Goal: Task Accomplishment & Management: Complete application form

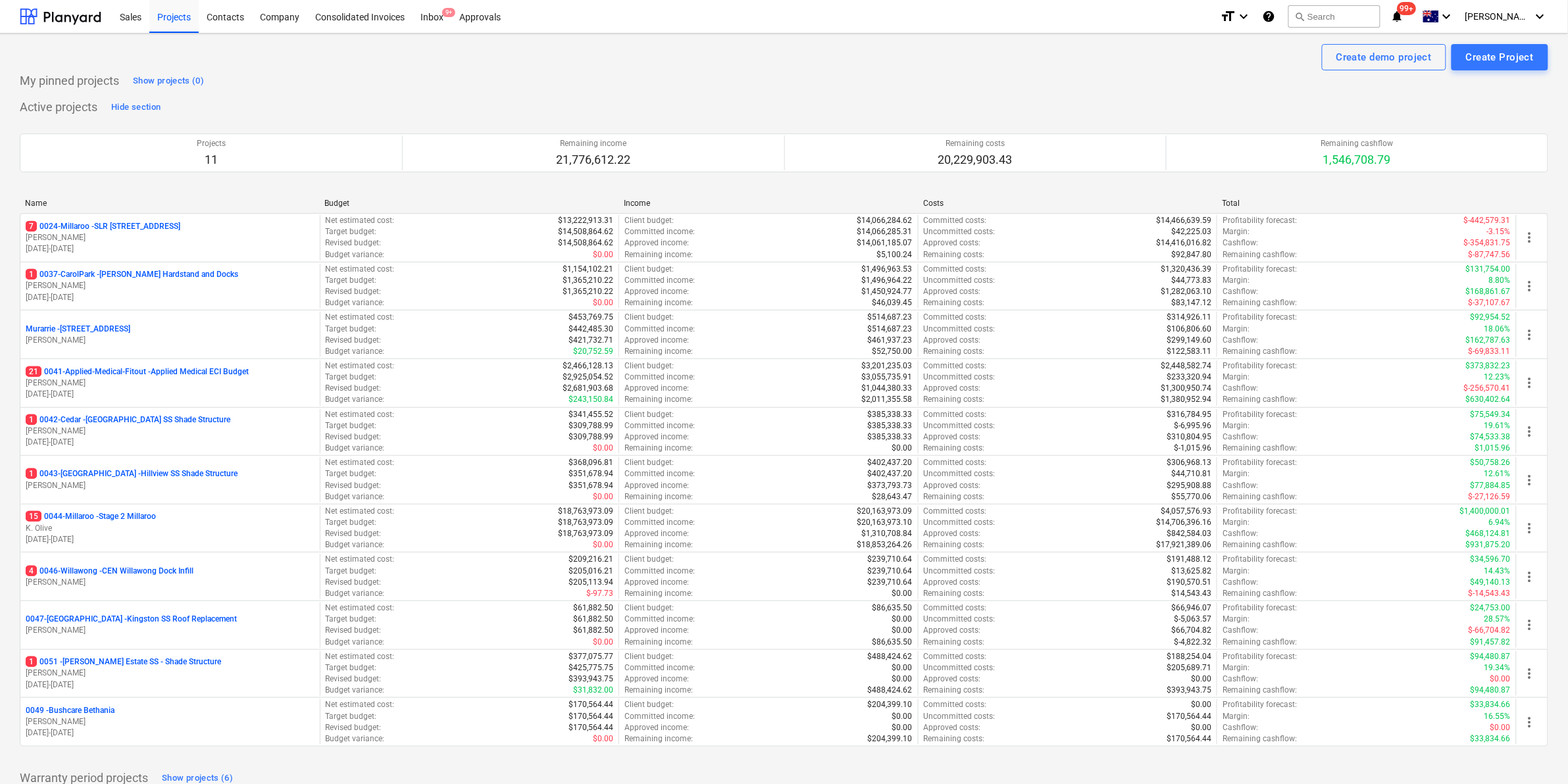
click at [142, 228] on p "7 0024-Millaroo - SLR [STREET_ADDRESS]" at bounding box center [103, 226] width 155 height 11
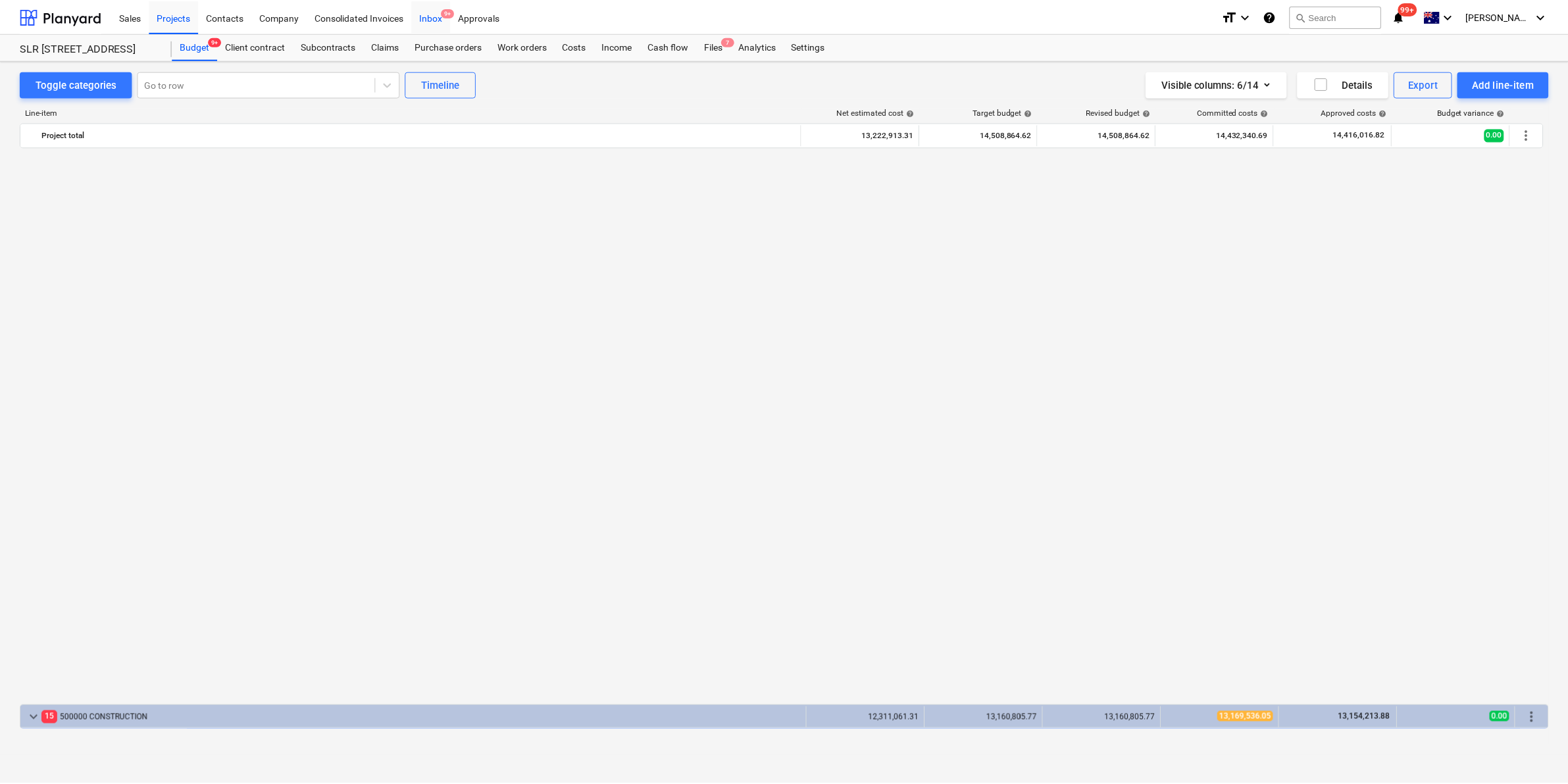
scroll to position [1013, 0]
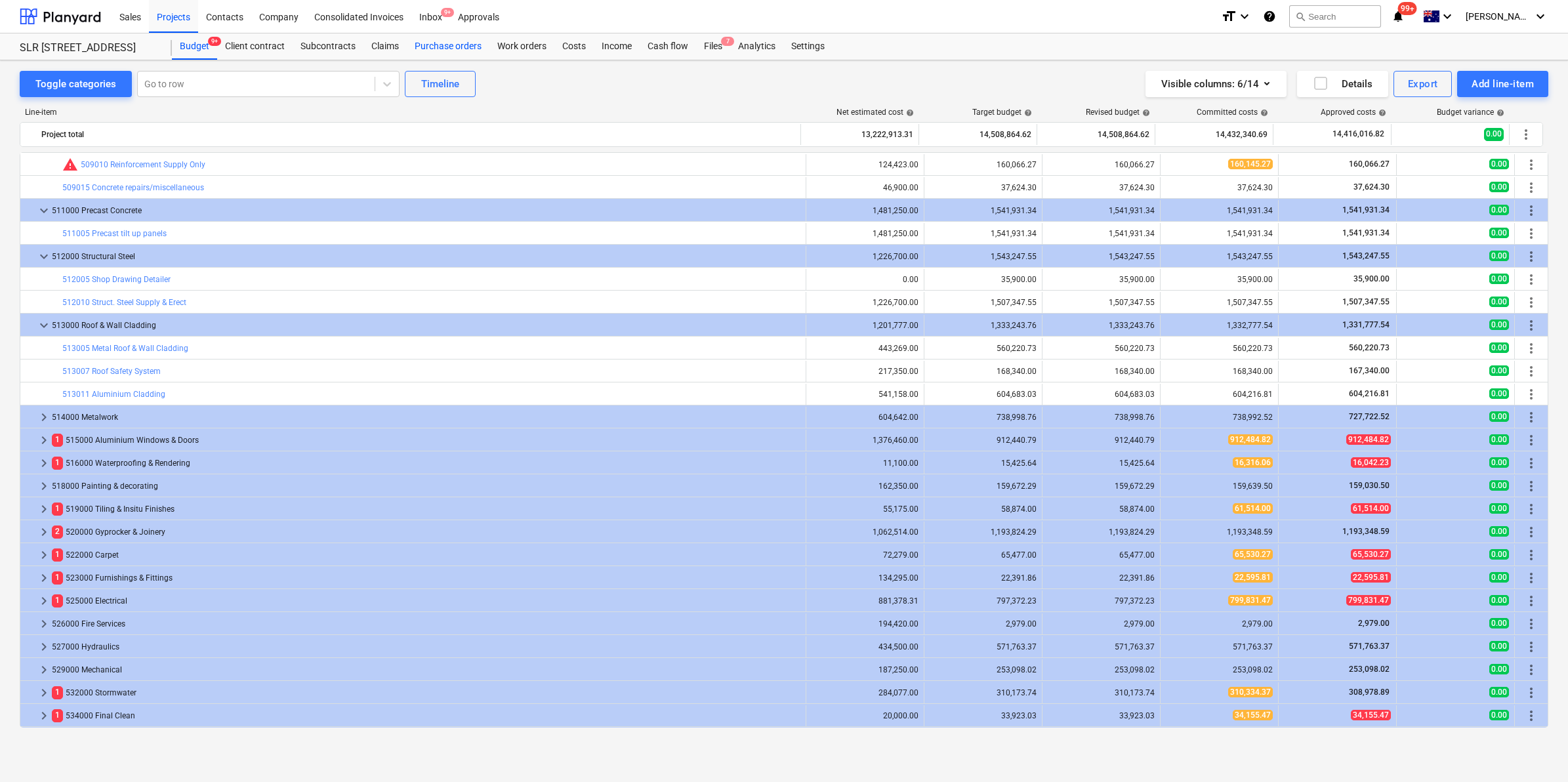
click at [453, 47] on div "Purchase orders" at bounding box center [448, 47] width 83 height 26
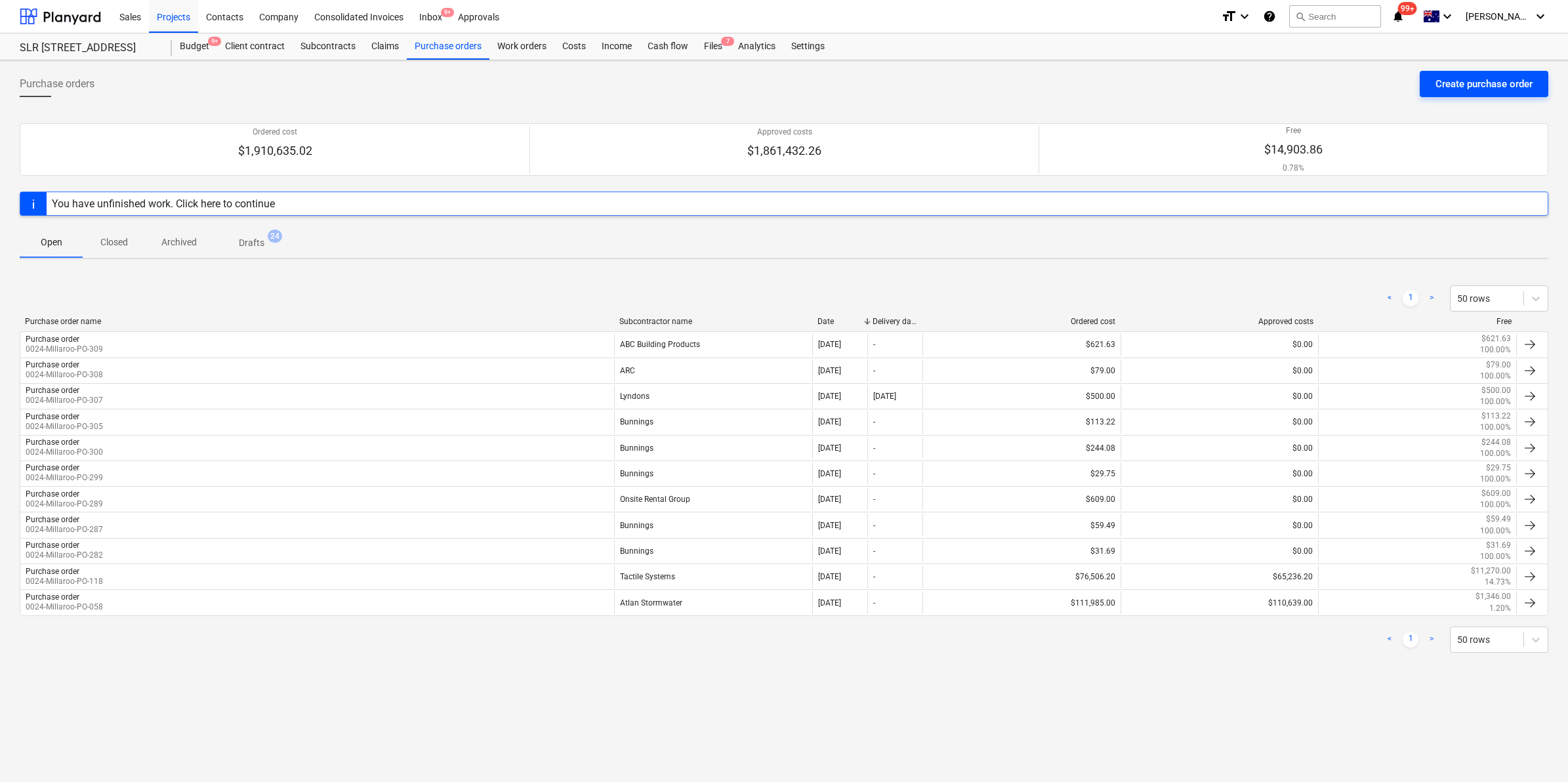
click at [1451, 76] on div "Create purchase order" at bounding box center [1484, 84] width 97 height 17
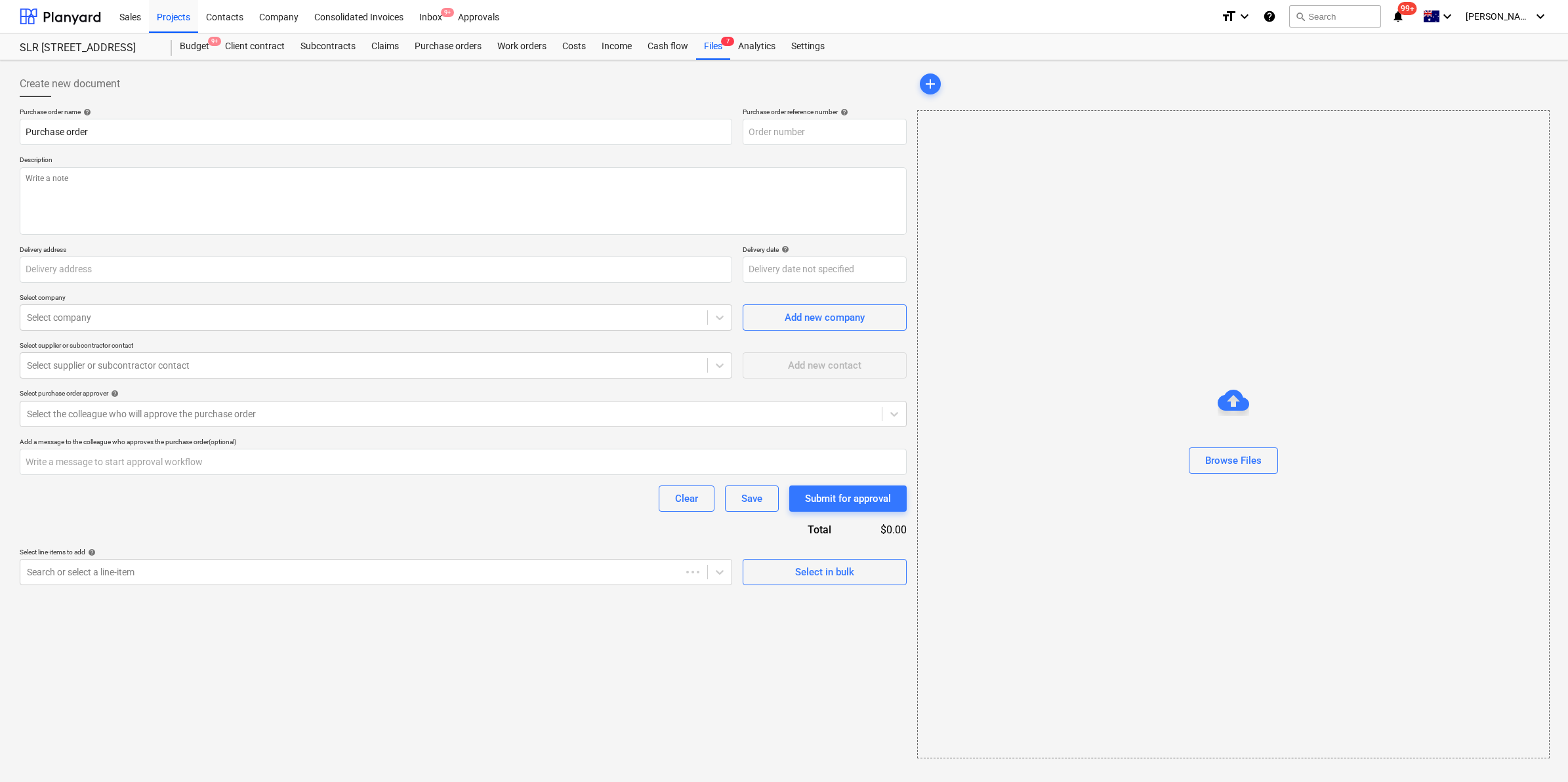
type textarea "x"
type input "[STREET_ADDRESS]"
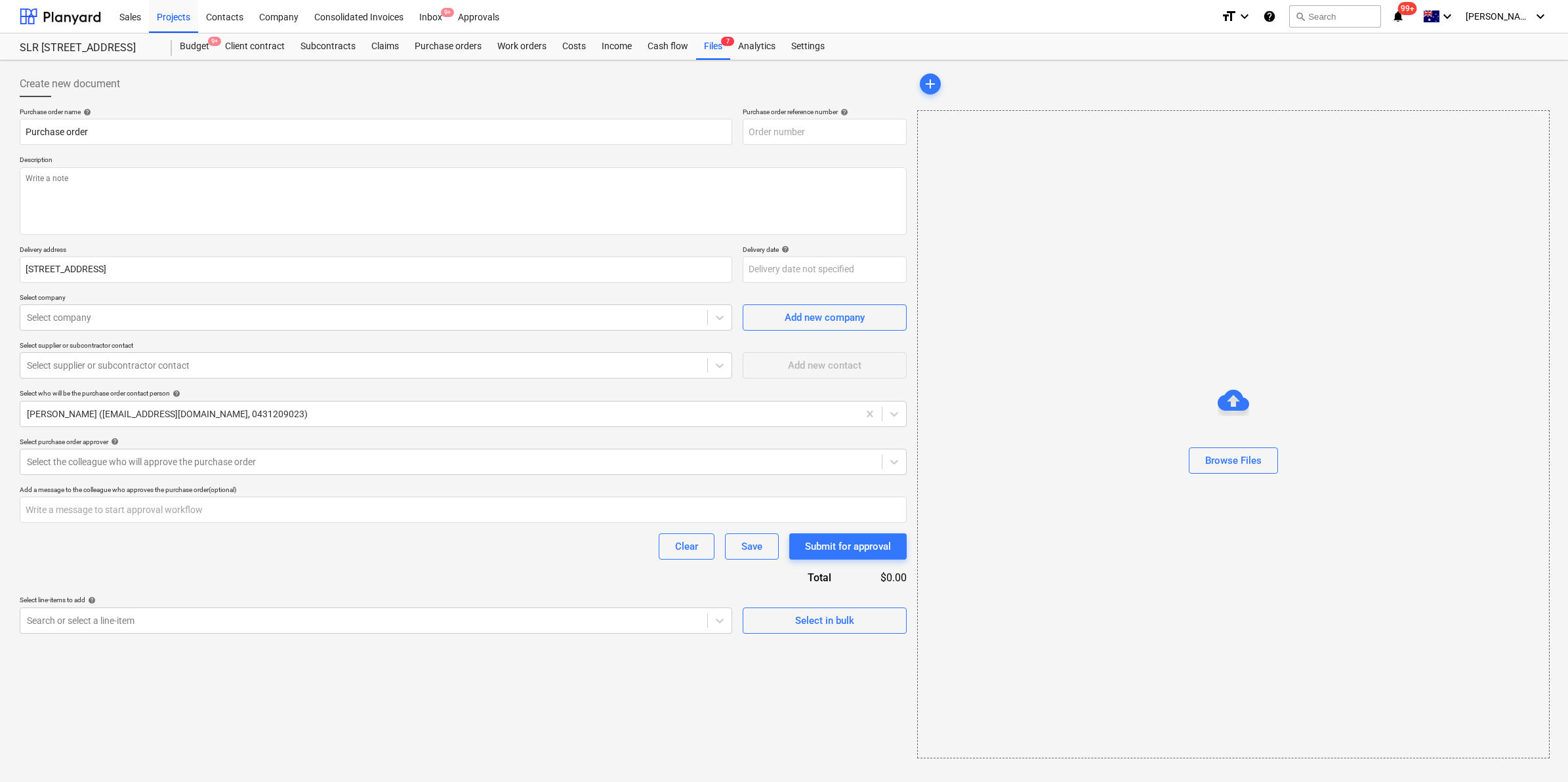
type textarea "x"
type input "0024-Millaroo-PO-310"
click at [1219, 483] on div at bounding box center [1233, 479] width 631 height 10
click at [1230, 443] on div at bounding box center [1233, 437] width 631 height 21
click at [1224, 450] on button "Browse Files" at bounding box center [1234, 461] width 90 height 26
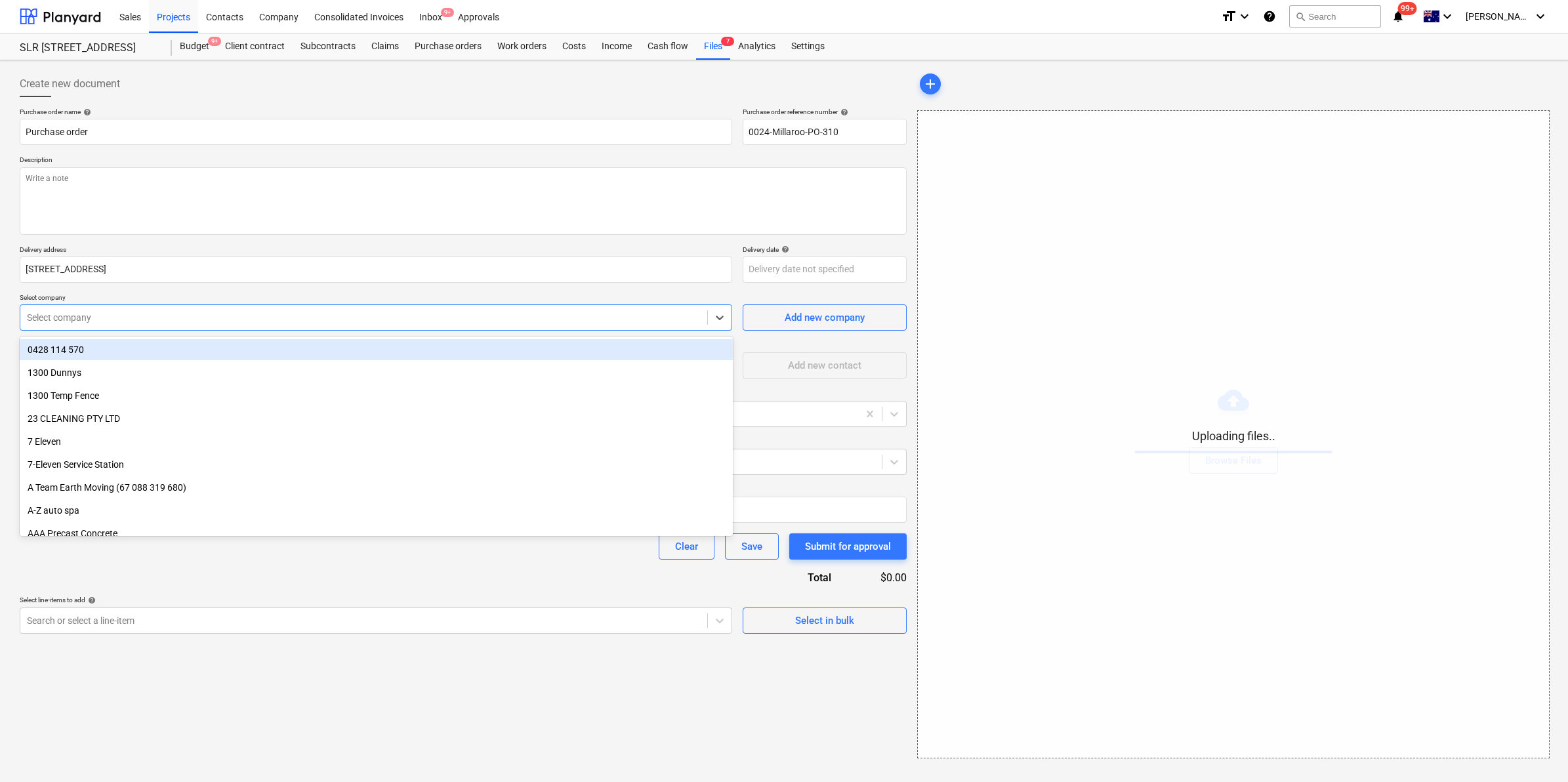
click at [168, 315] on div at bounding box center [363, 317] width 673 height 13
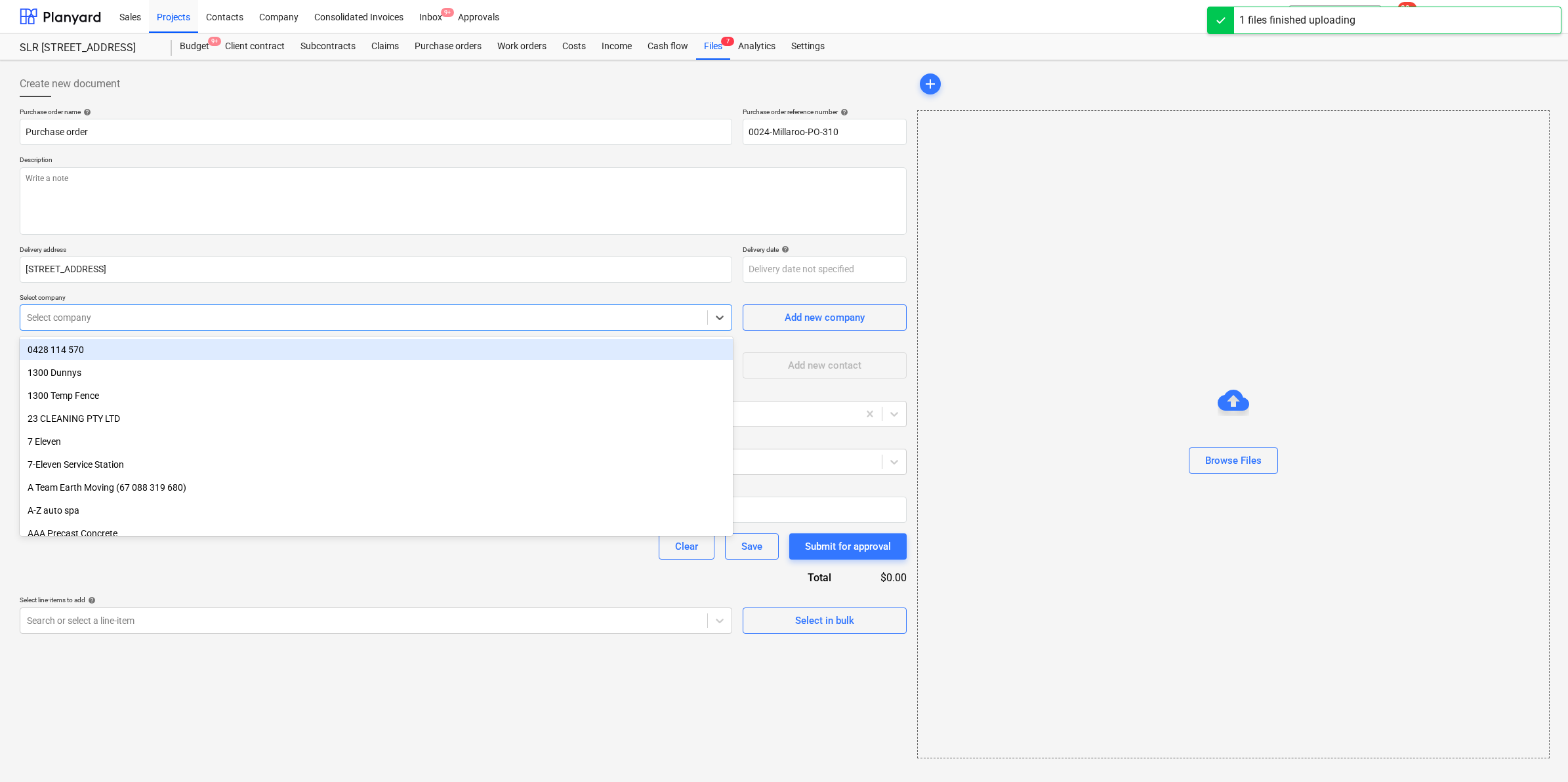
type textarea "x"
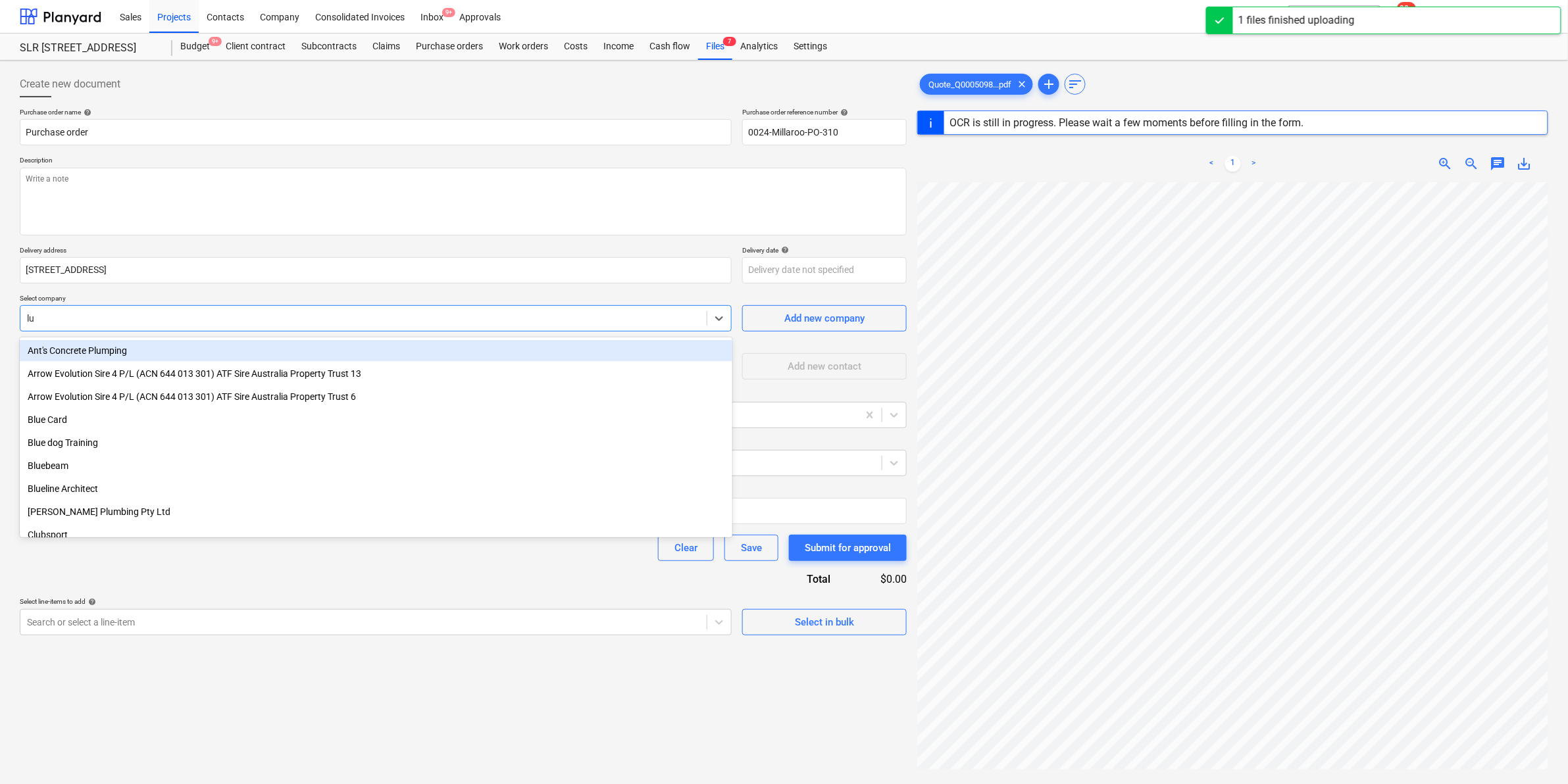
type input "l"
type textarea "x"
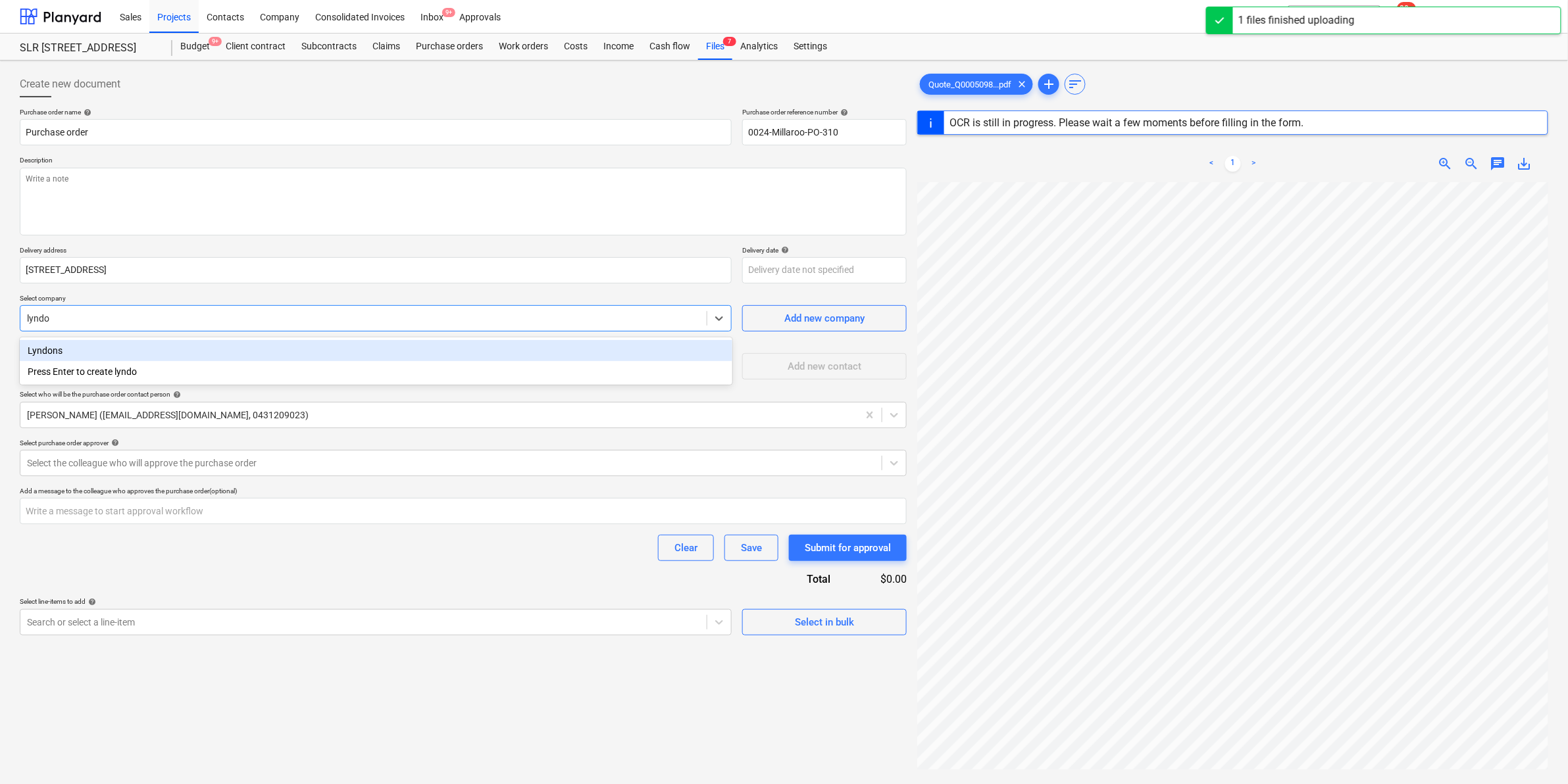
type input "[PERSON_NAME]"
type textarea "x"
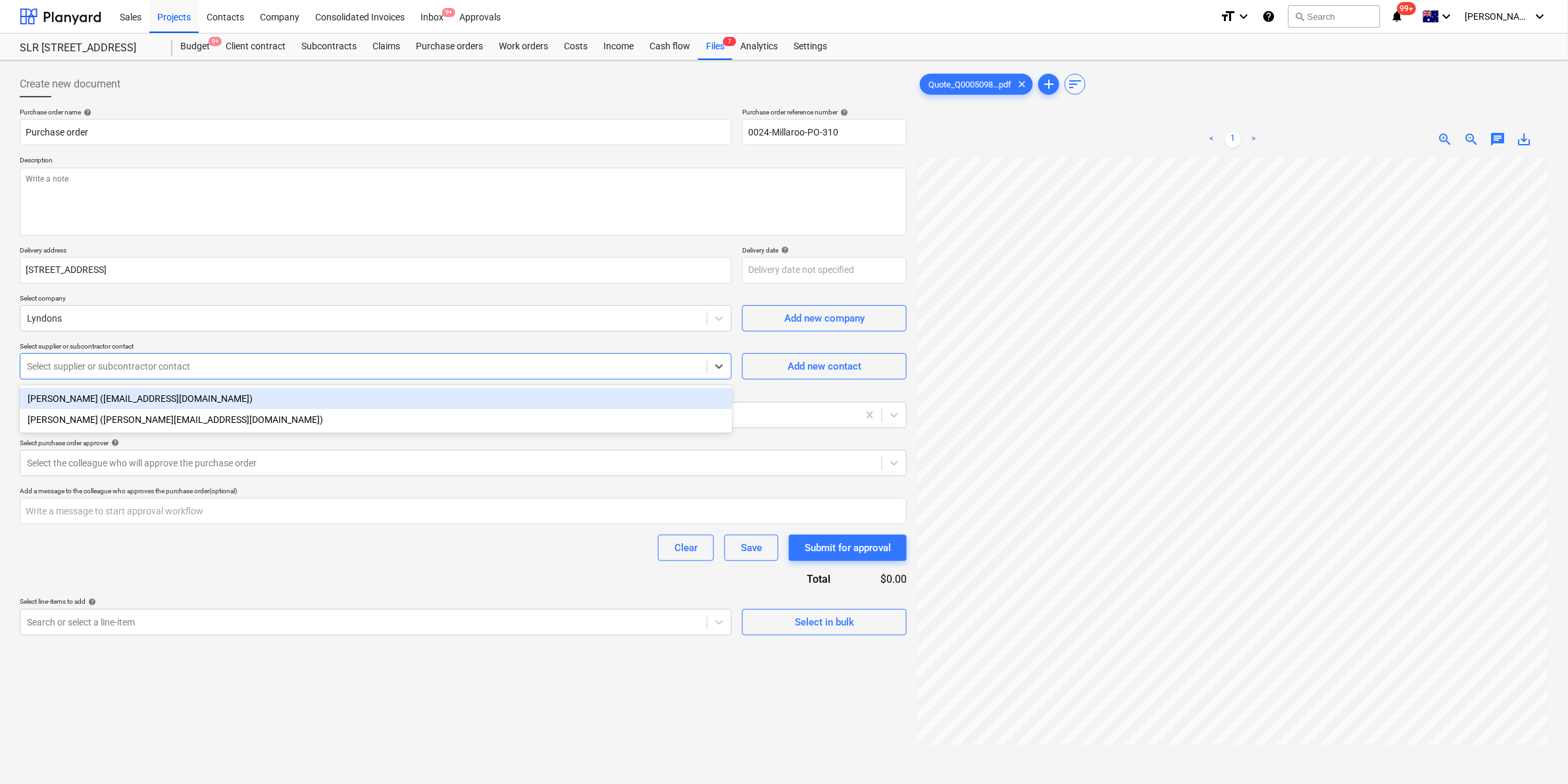
click at [202, 370] on div at bounding box center [363, 366] width 673 height 13
click at [200, 405] on div "[PERSON_NAME] ([EMAIL_ADDRESS][DOMAIN_NAME])" at bounding box center [376, 399] width 712 height 21
type textarea "x"
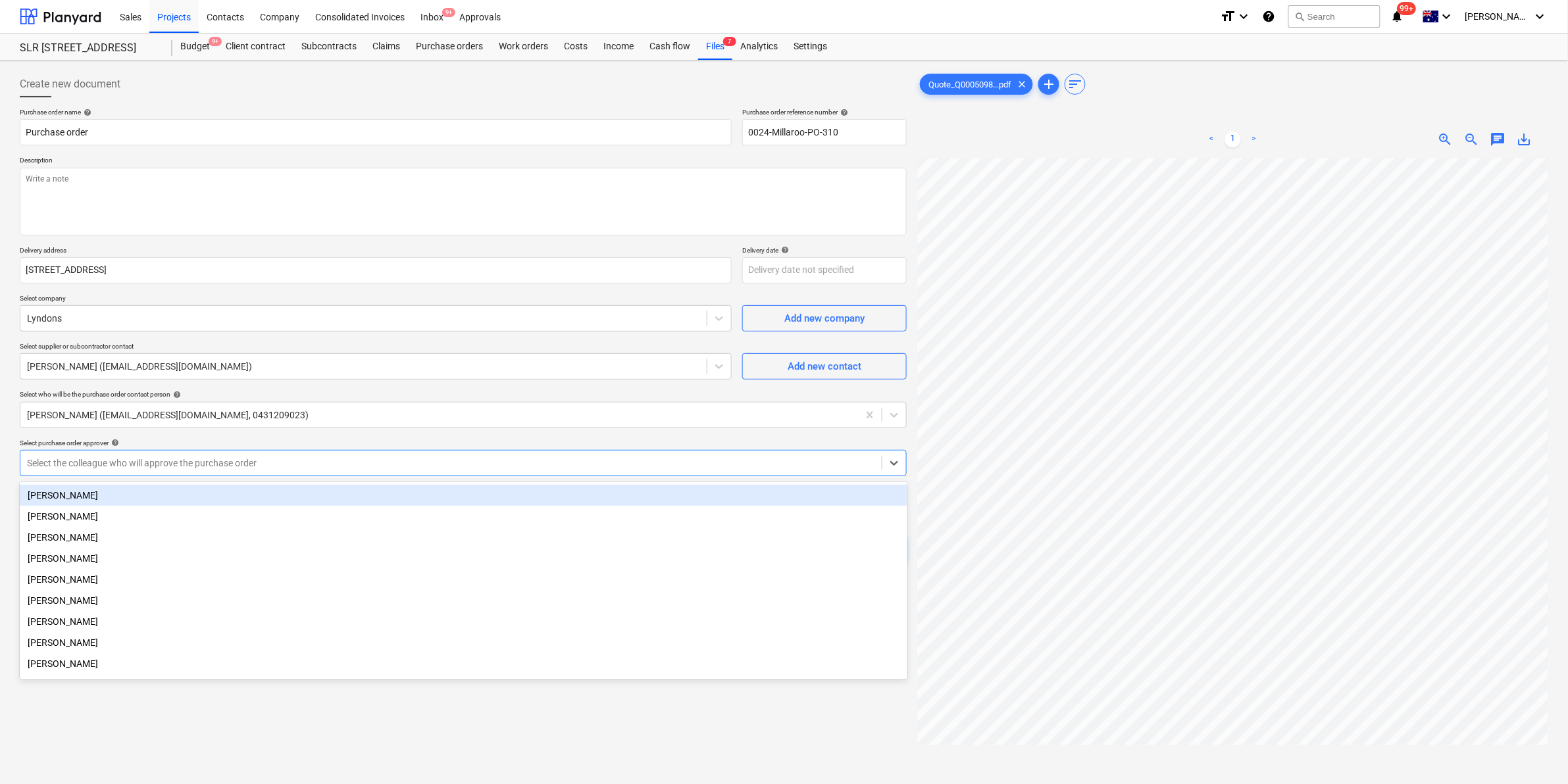
click at [219, 458] on div at bounding box center [451, 463] width 848 height 13
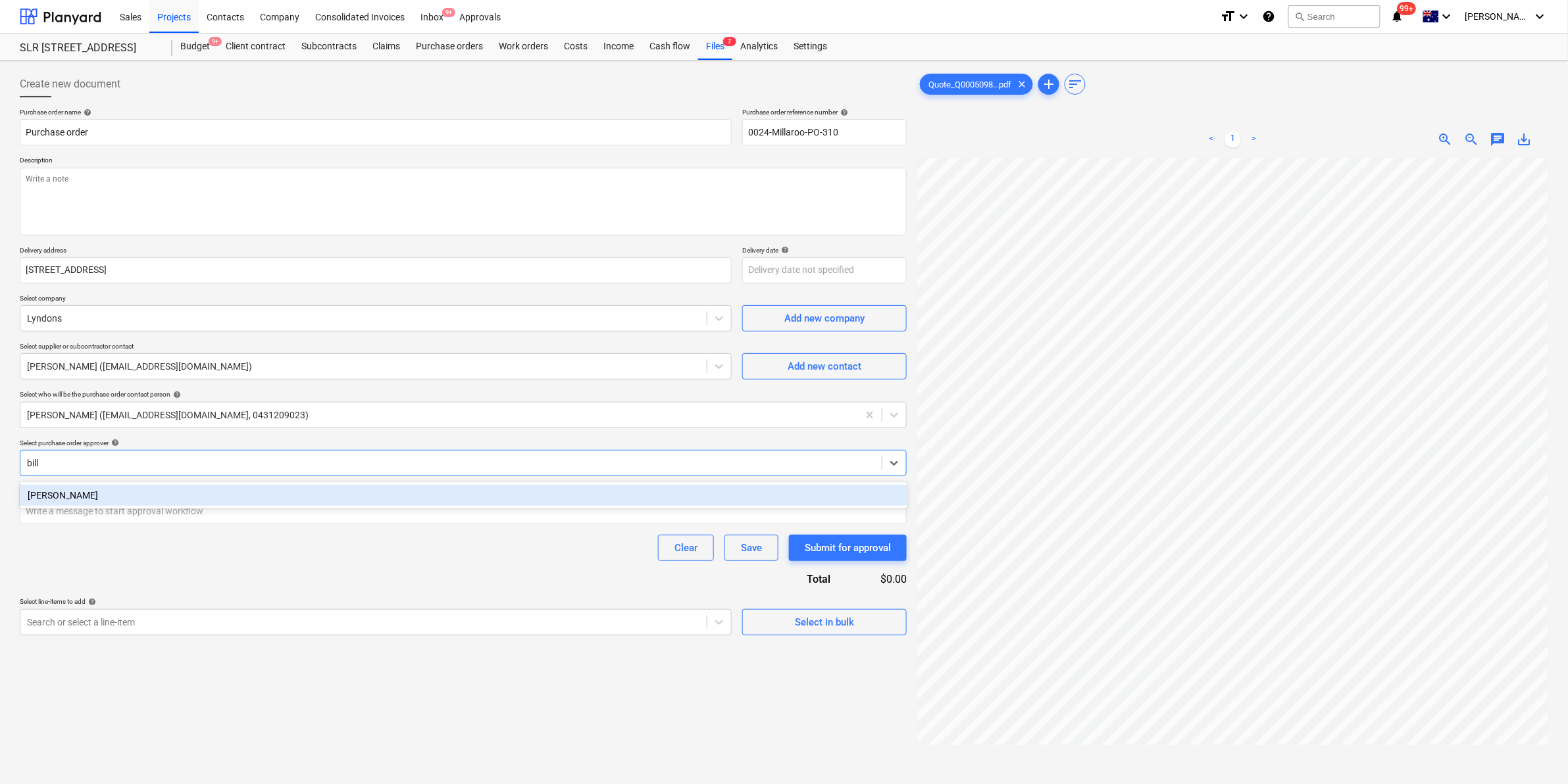
type input "[PERSON_NAME]"
type textarea "x"
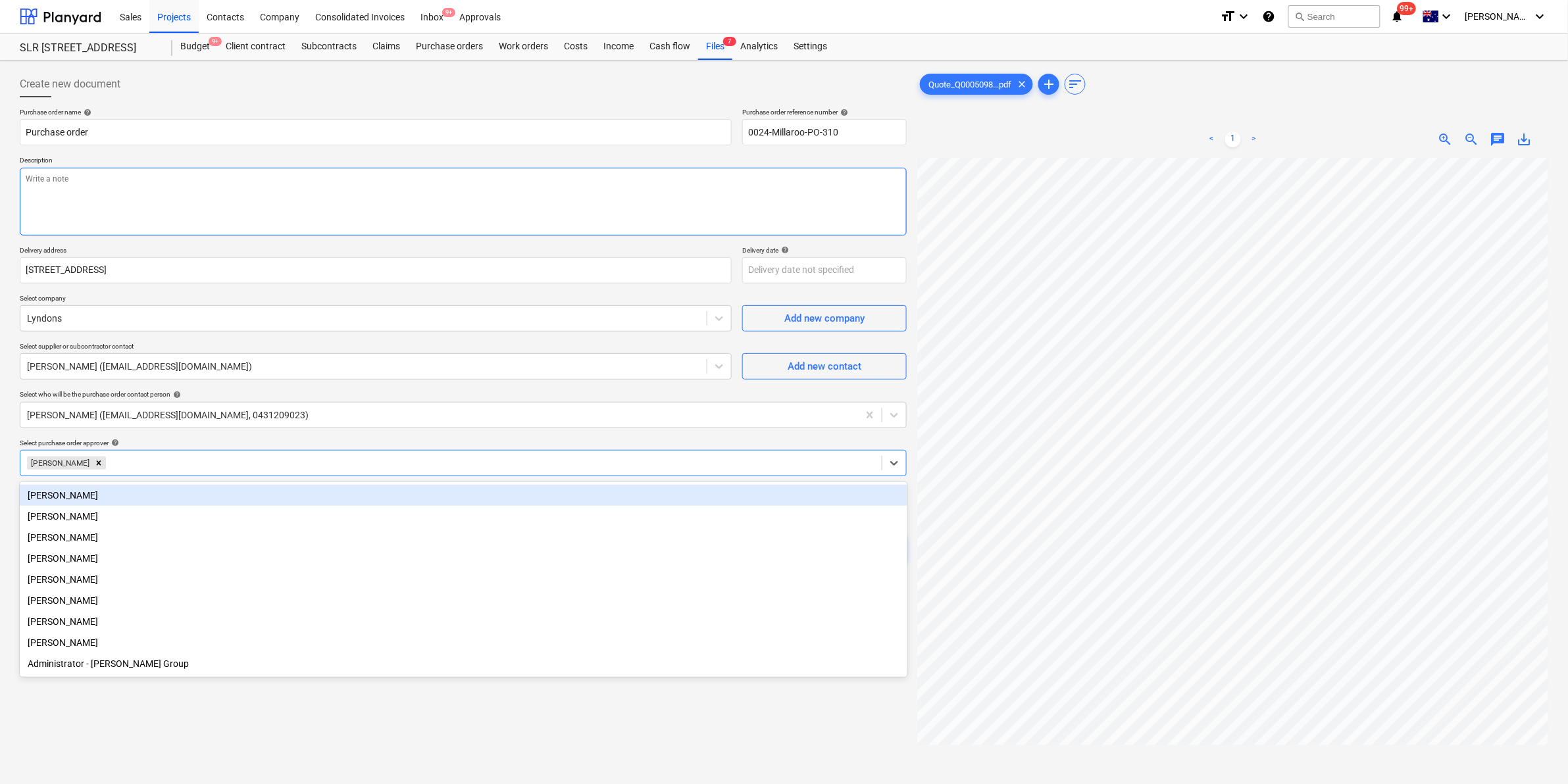
click at [408, 188] on textarea at bounding box center [463, 201] width 887 height 67
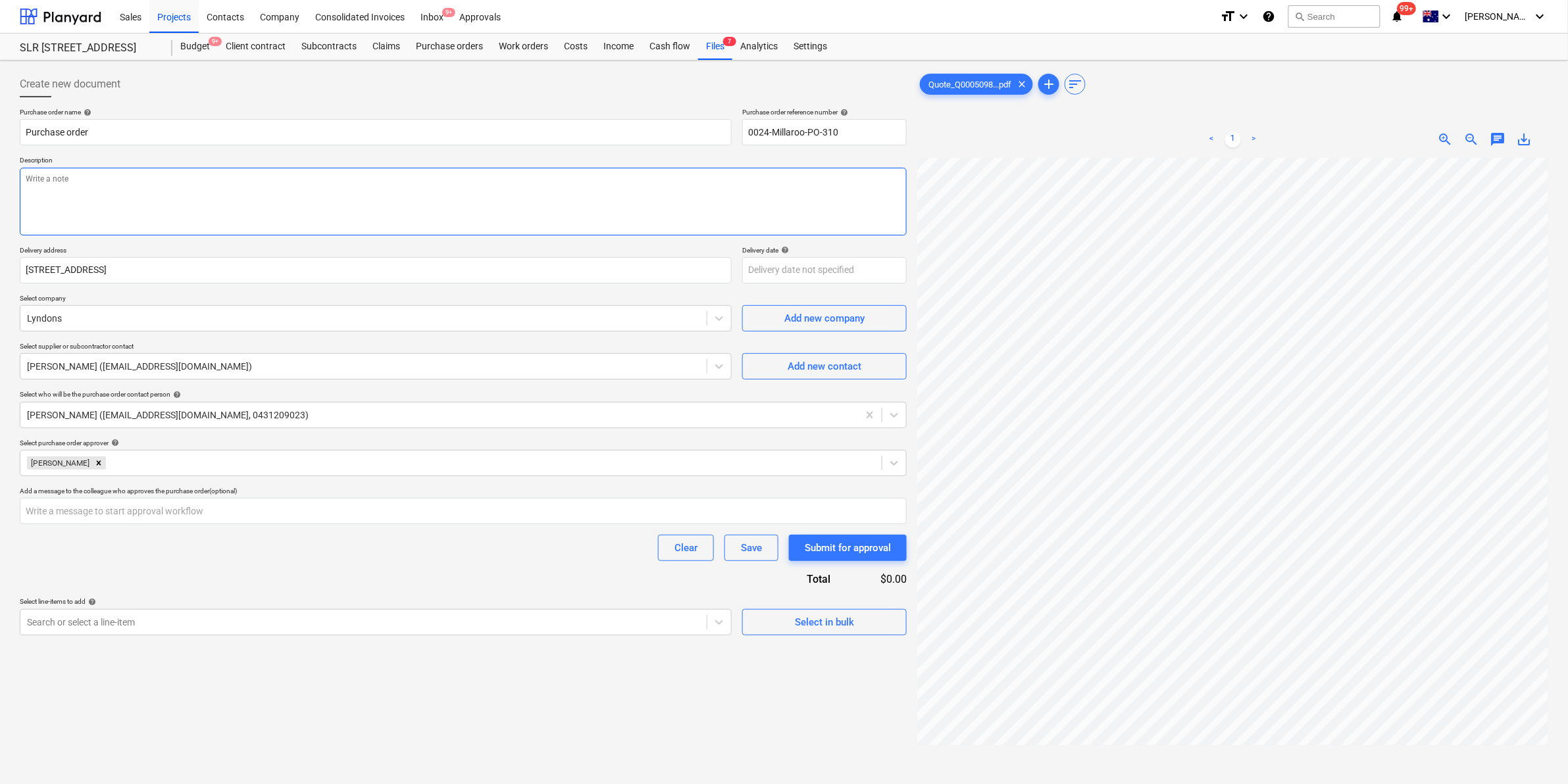
type textarea "x"
type textarea "s"
type textarea "x"
type textarea "st"
type textarea "x"
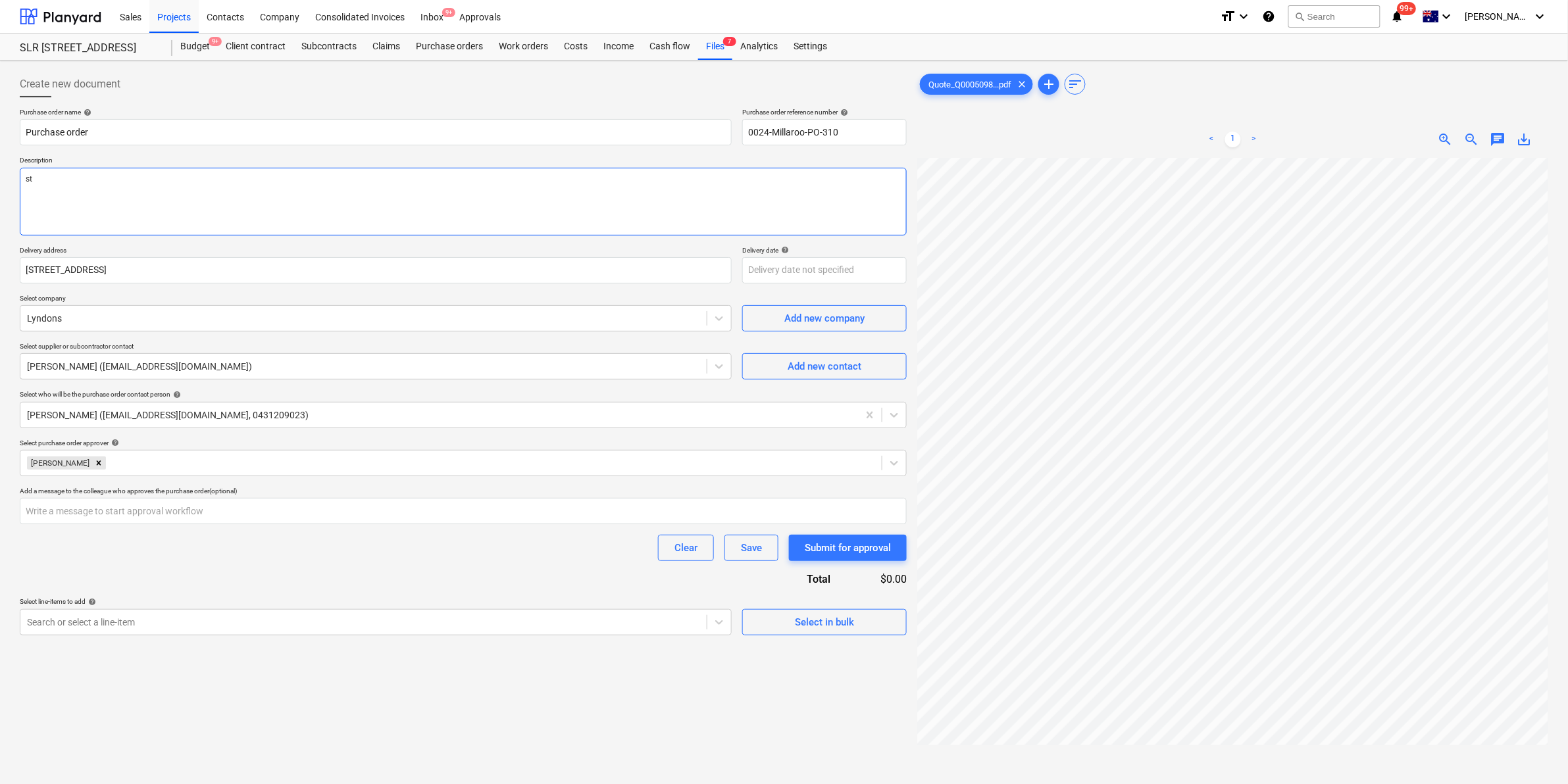
type textarea "ste"
type textarea "x"
type textarea "steel"
type textarea "x"
type textarea "steel"
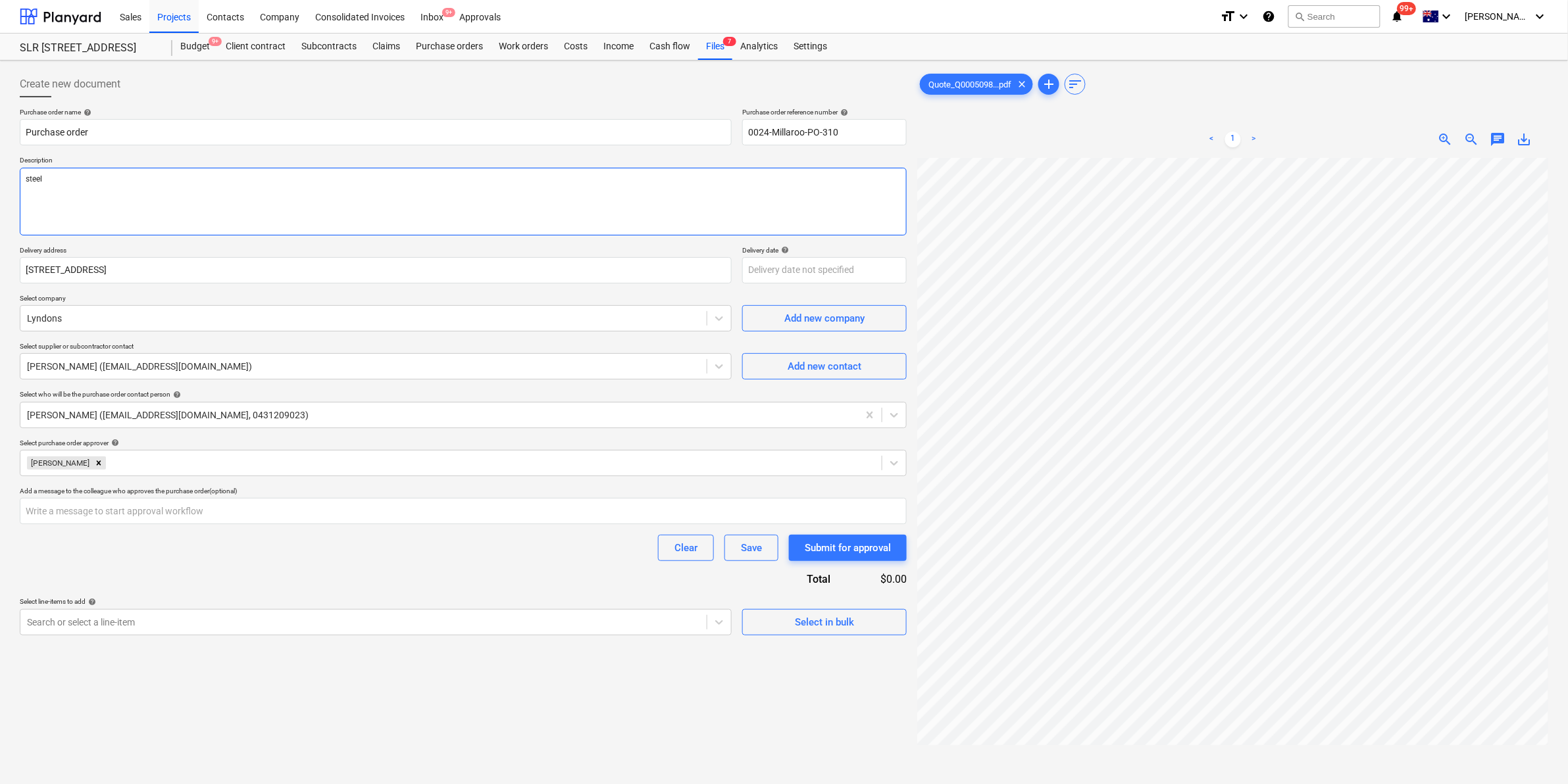
type textarea "x"
type textarea "steel f"
type textarea "x"
type textarea "steel fo"
type textarea "x"
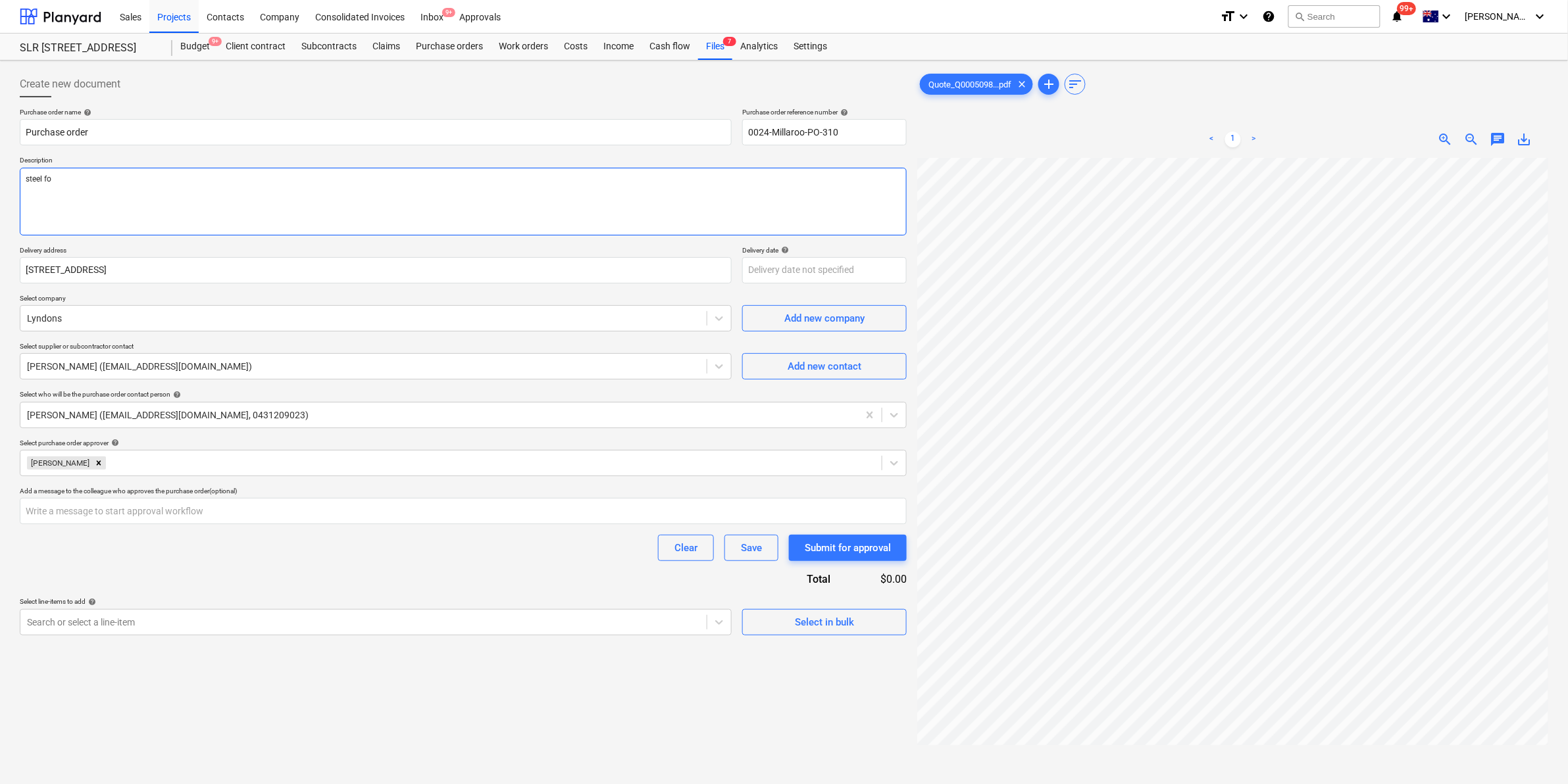
type textarea "steel for"
type textarea "x"
type textarea "steel for"
type textarea "x"
type textarea "steel for r"
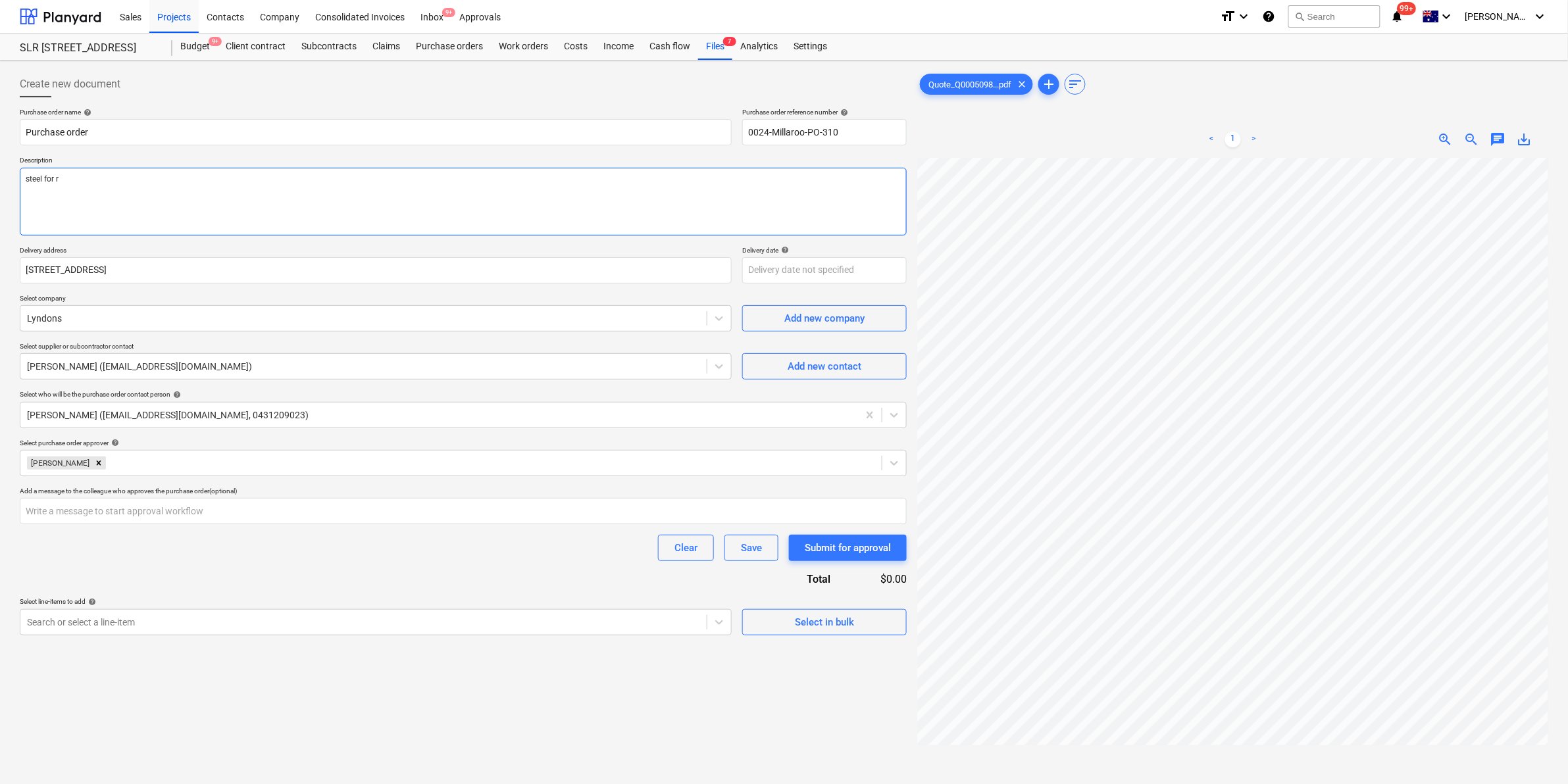
type textarea "x"
type textarea "steel for re"
type textarea "x"
type textarea "steel for r"
type textarea "x"
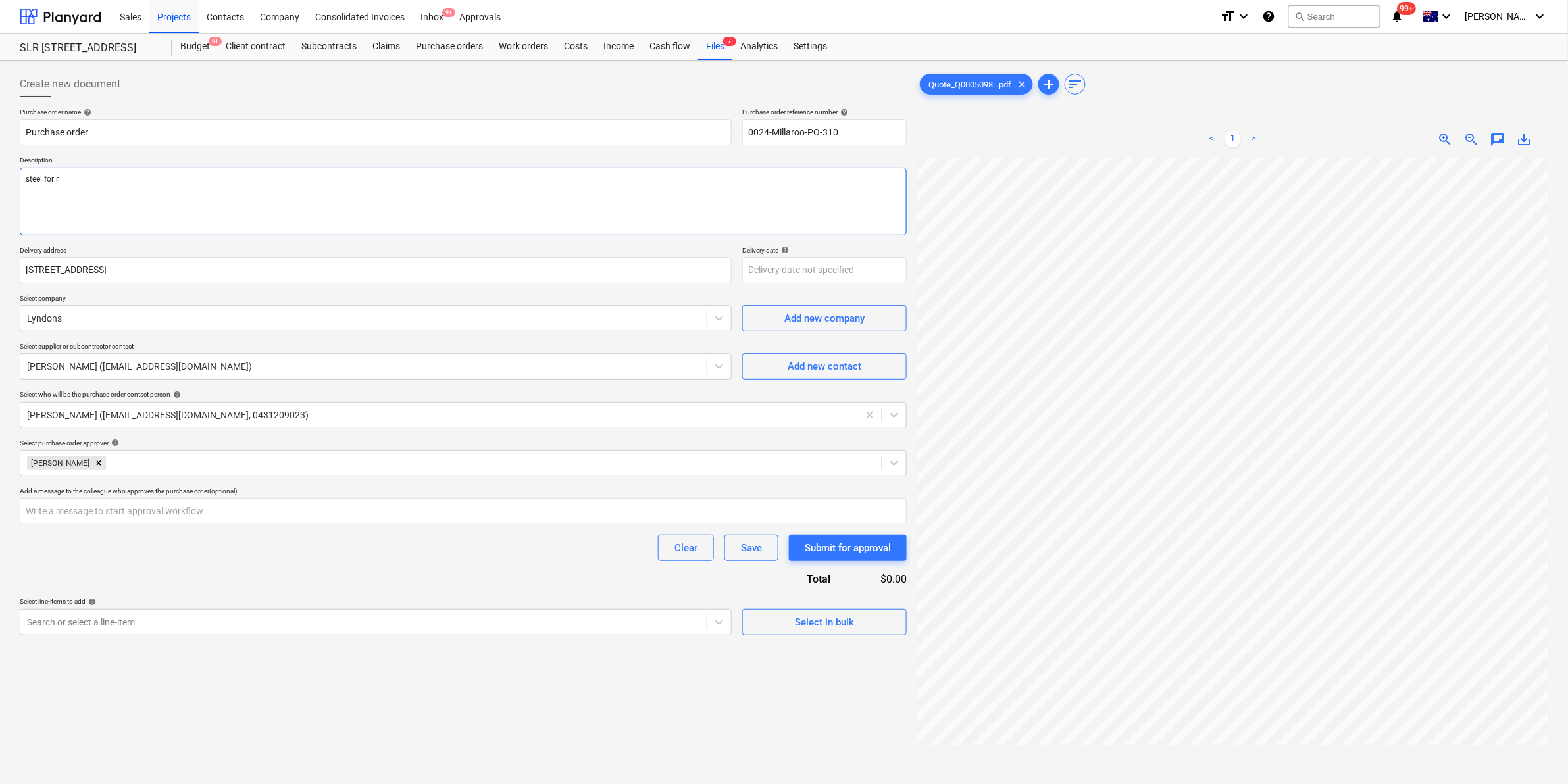
type textarea "steel for"
type textarea "x"
type textarea "steel for wa"
type textarea "x"
type textarea "steel for wal"
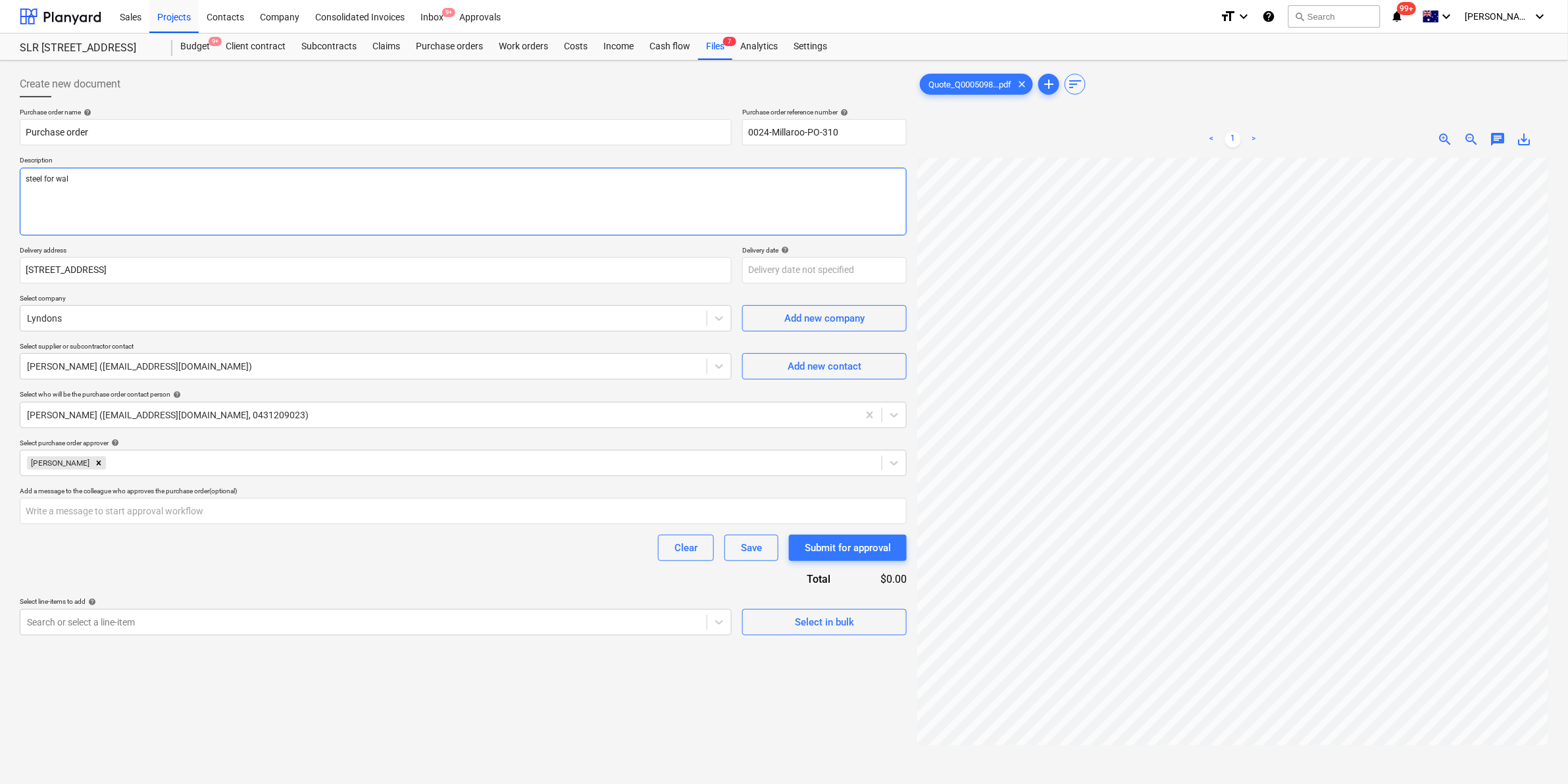
type textarea "x"
type textarea "steel for wall"
type textarea "x"
type textarea "steel for wall"
type textarea "x"
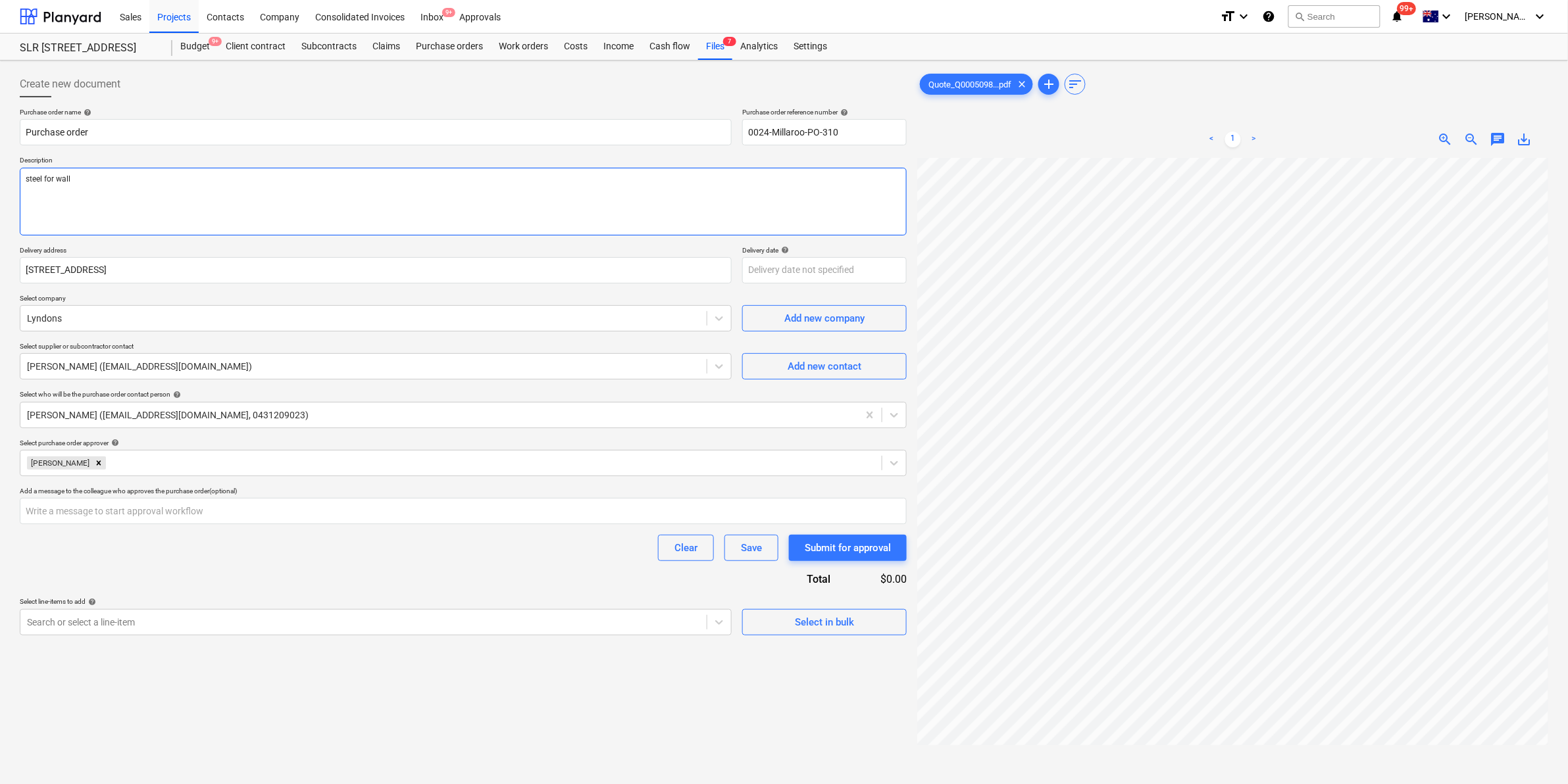
type textarea "steel for wall u"
type textarea "x"
type textarea "steel for wall uni"
type textarea "x"
type textarea "steel for wall uni9"
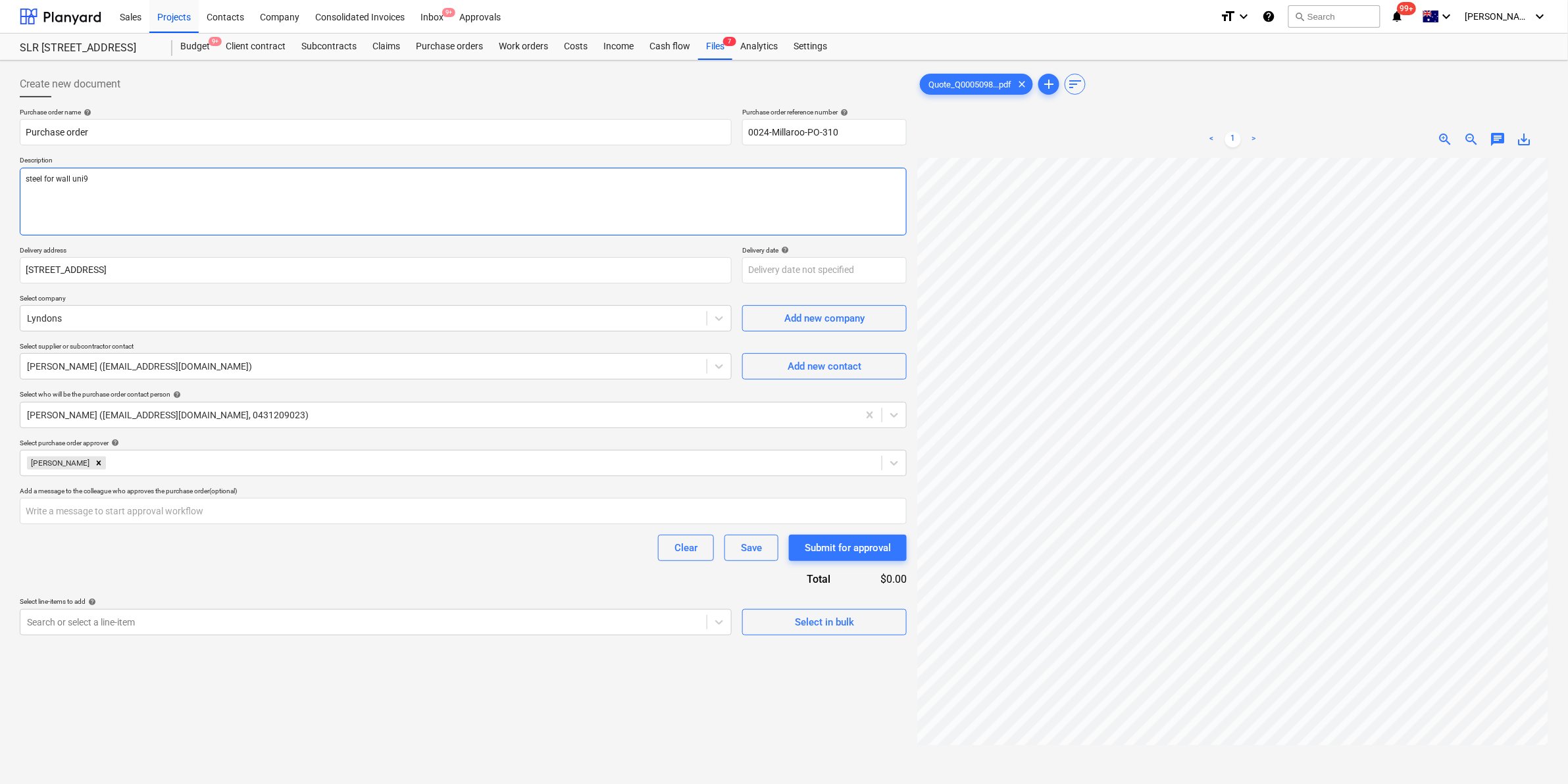
type textarea "x"
type textarea "steel for wall uni9t"
type textarea "x"
type textarea "steel for wall uni9t"
type textarea "x"
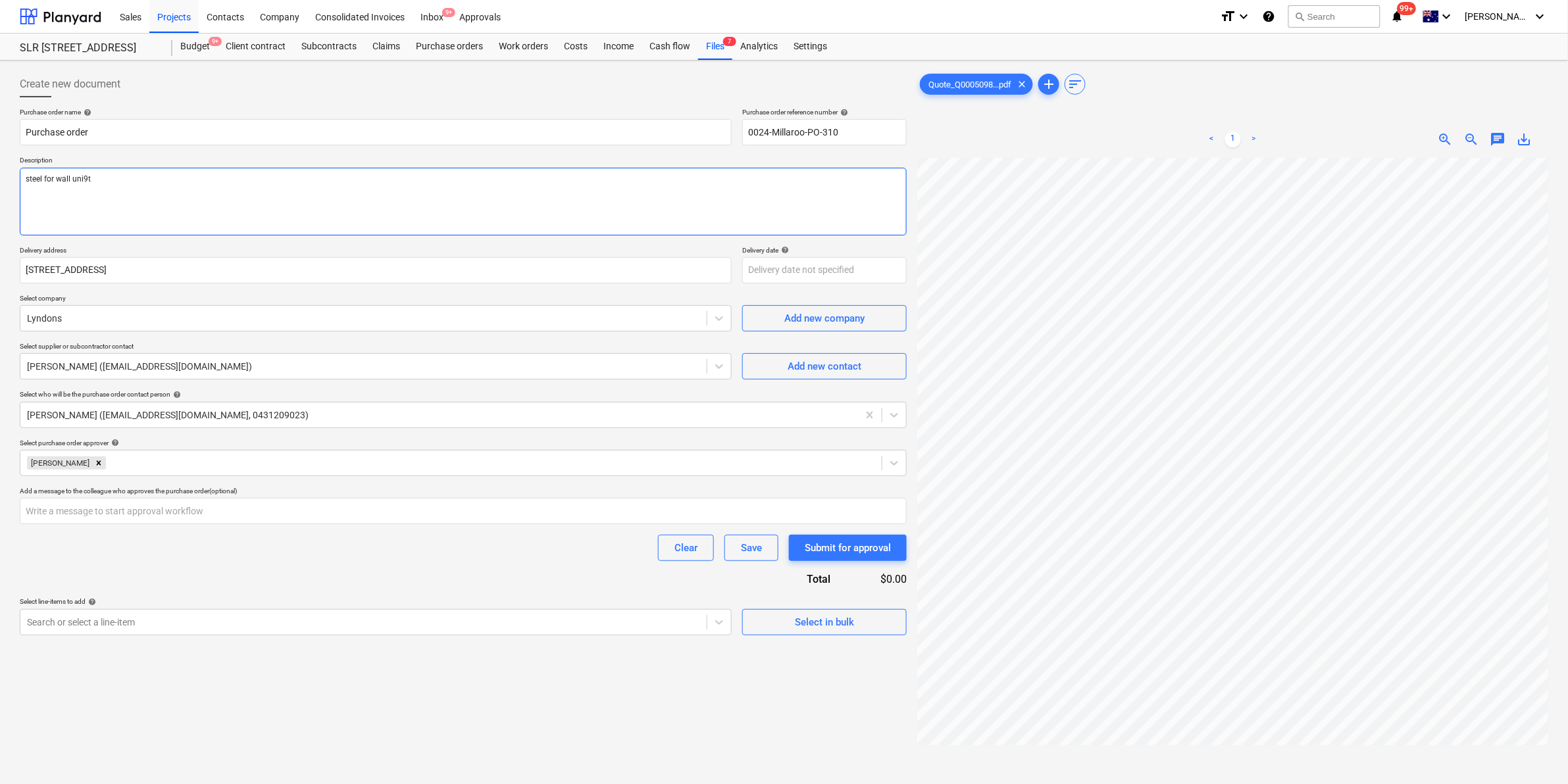
type textarea "steel for wall uni9t 1"
type textarea "x"
type textarea "steel for wall uni9t"
type textarea "x"
type textarea "steel for wall uni9t"
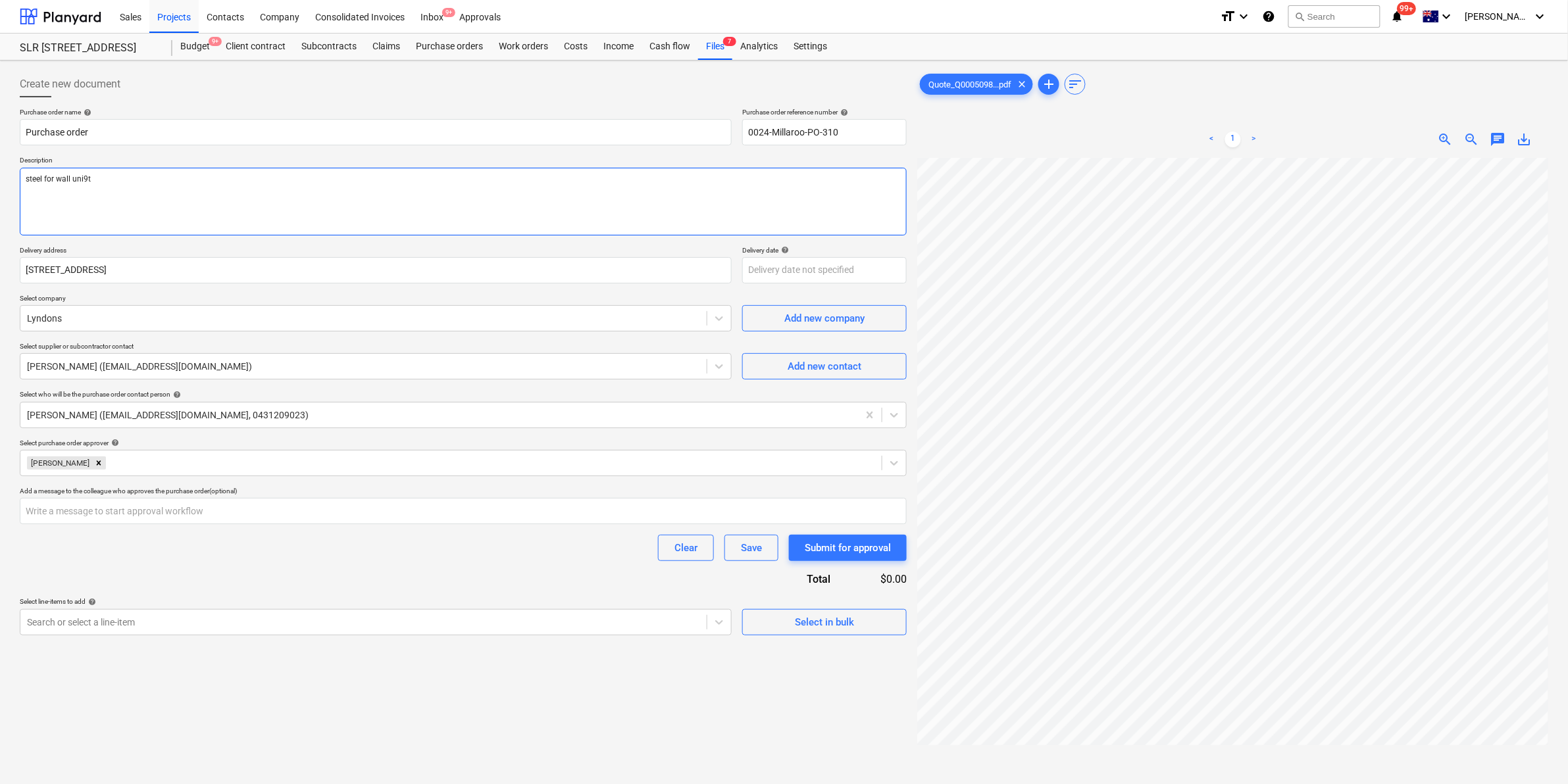
type textarea "x"
type textarea "steel for wall uni9"
type textarea "x"
type textarea "steel for wall uni"
type textarea "x"
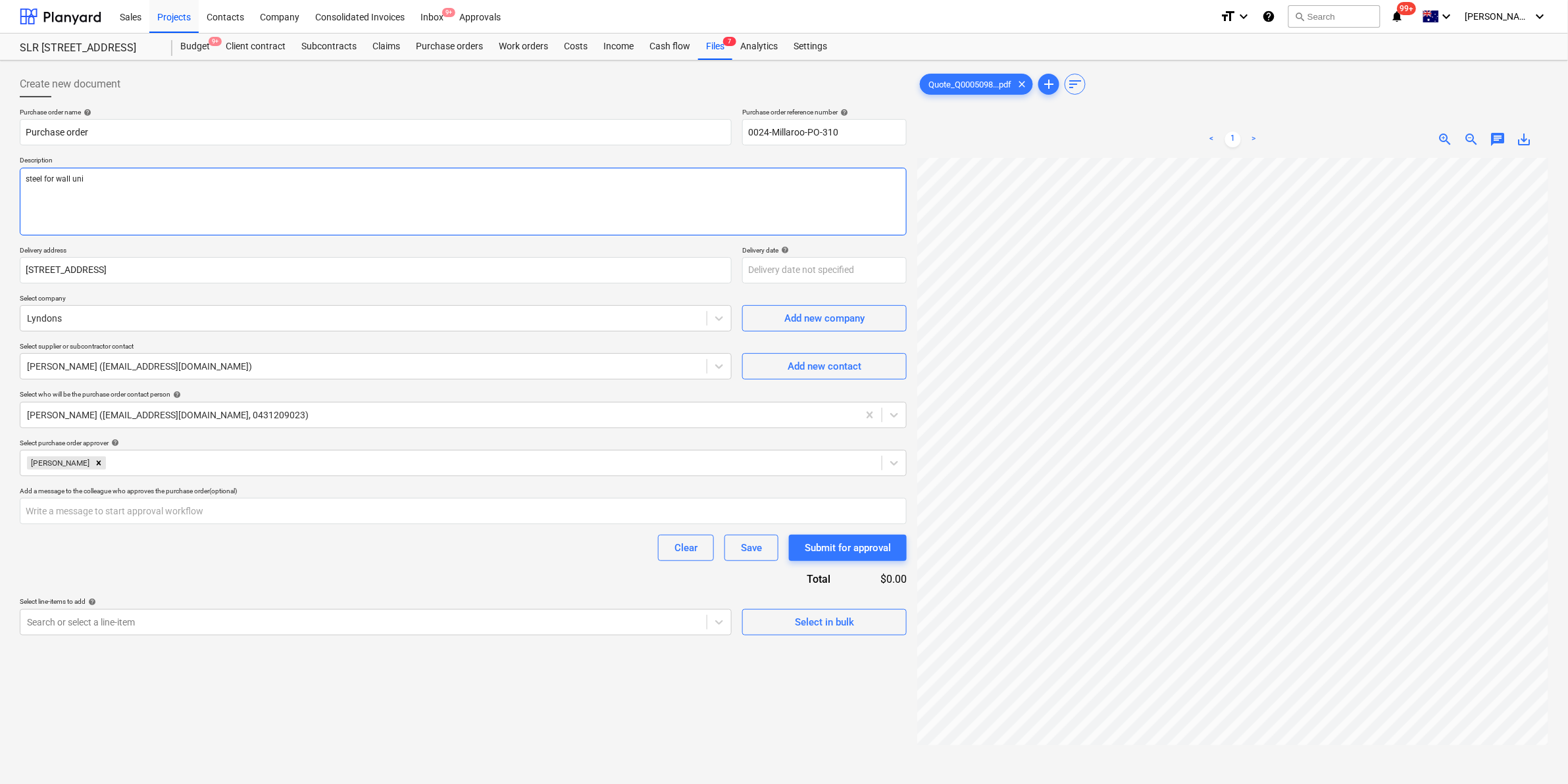
type textarea "steel for wall unit"
type textarea "x"
type textarea "steel for wall unit"
type textarea "x"
type textarea "steel for wall unit 1"
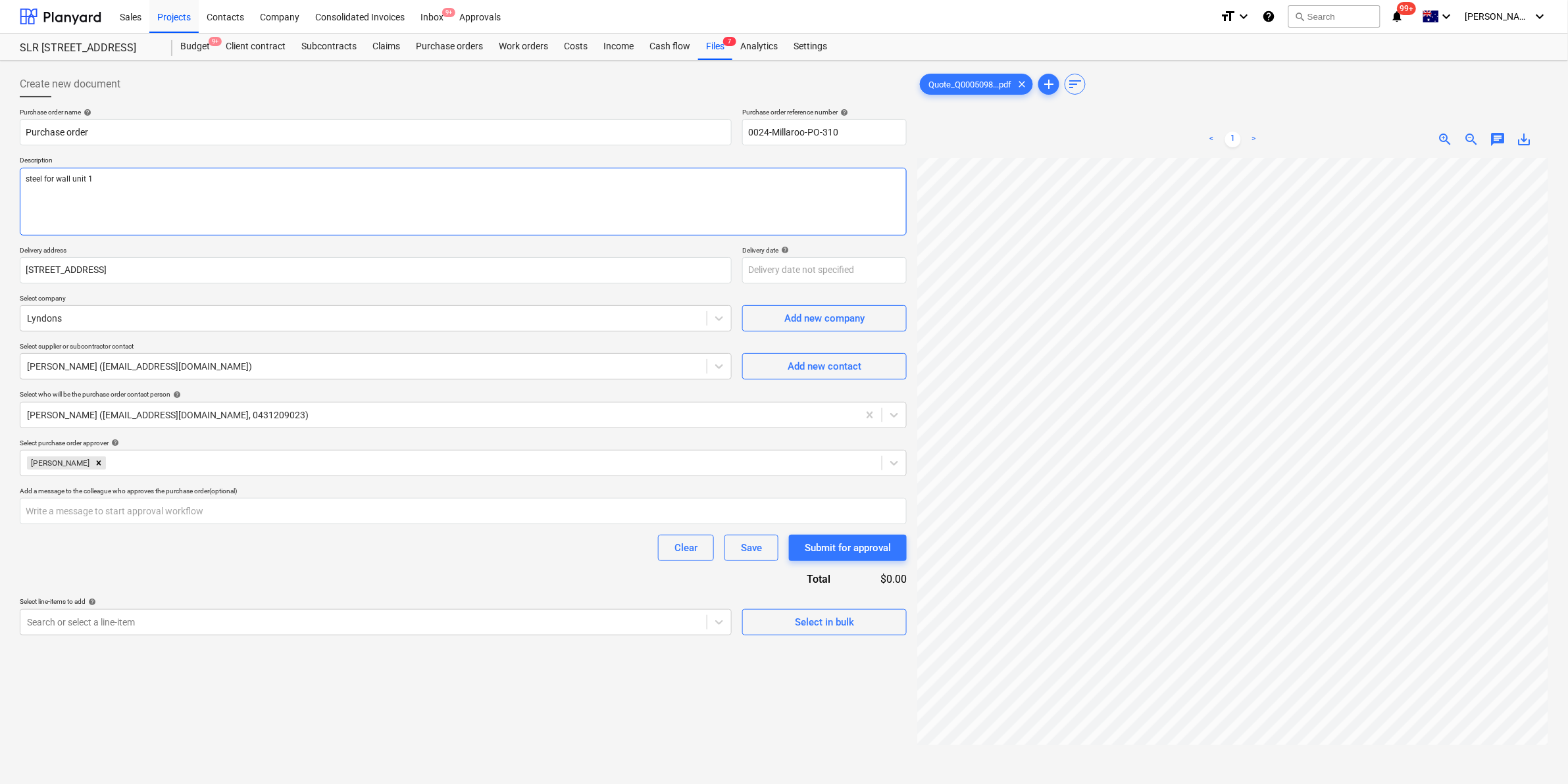
type textarea "x"
type textarea "steel for wall unit 13"
type textarea "x"
type textarea "steel for wall unit 13"
type textarea "x"
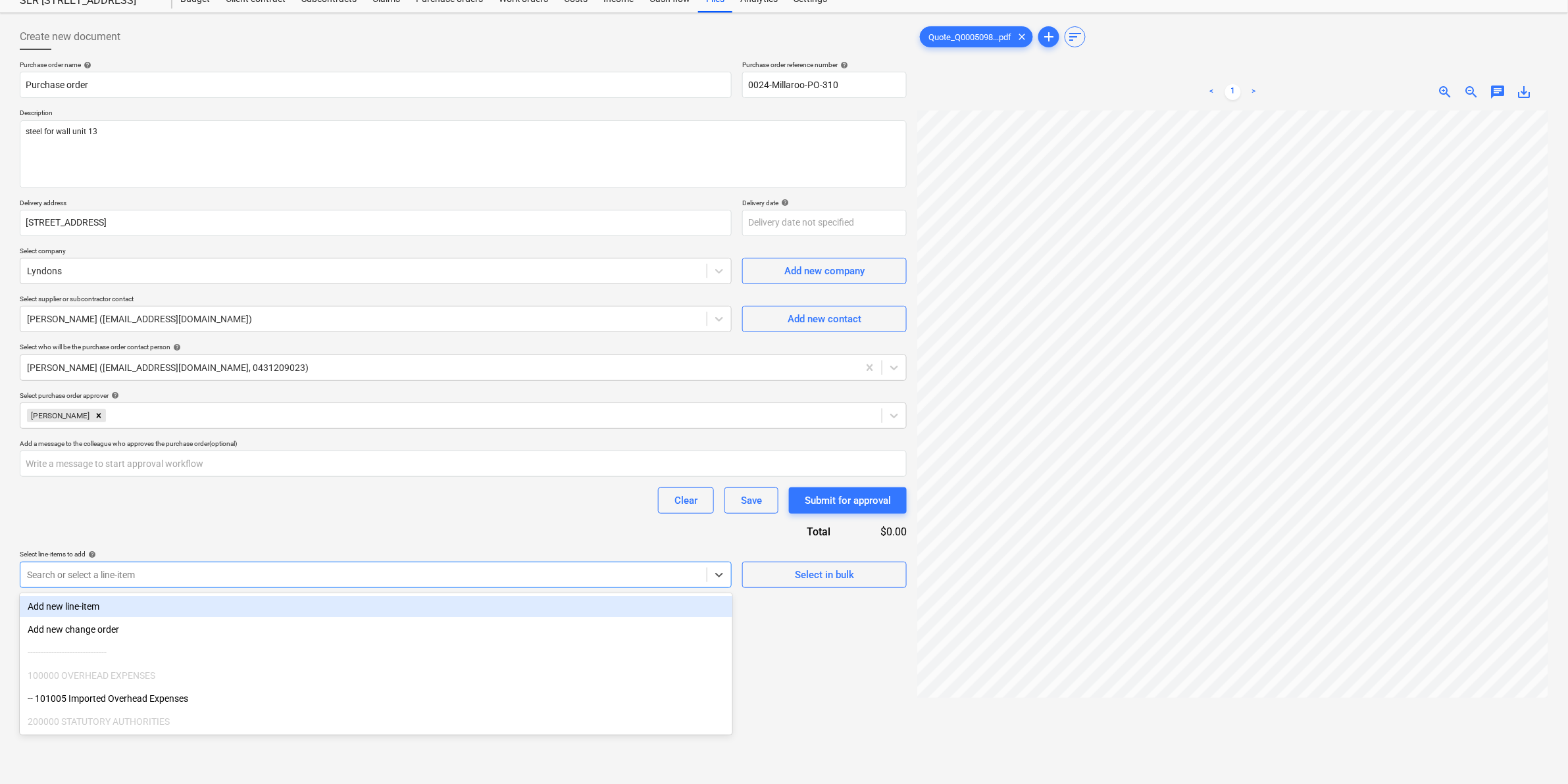
click at [100, 623] on body "Sales Projects Contacts Company Consolidated Invoices Inbox 9+ Approvals format…" at bounding box center [784, 345] width 1568 height 784
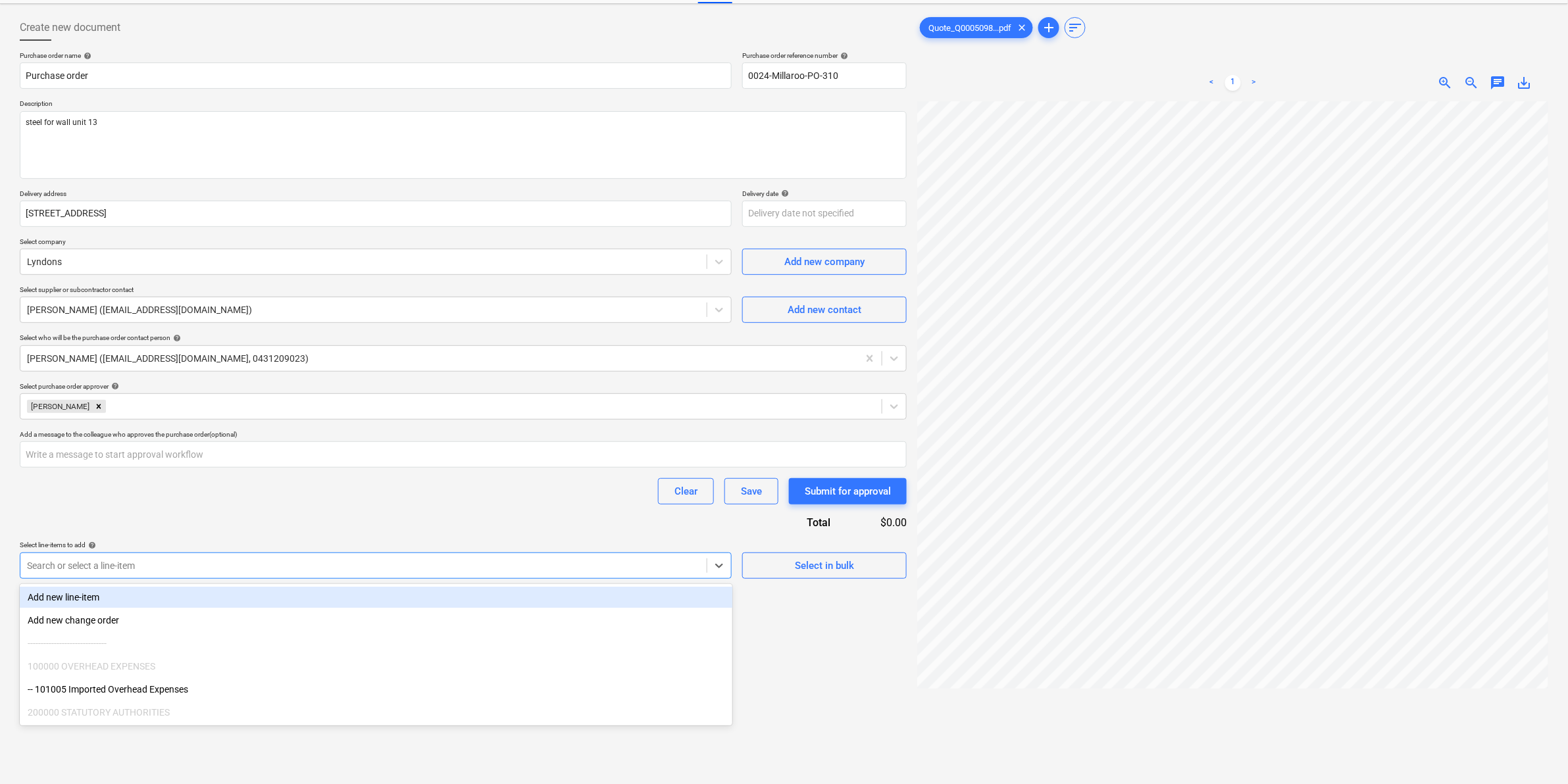
scroll to position [61, 0]
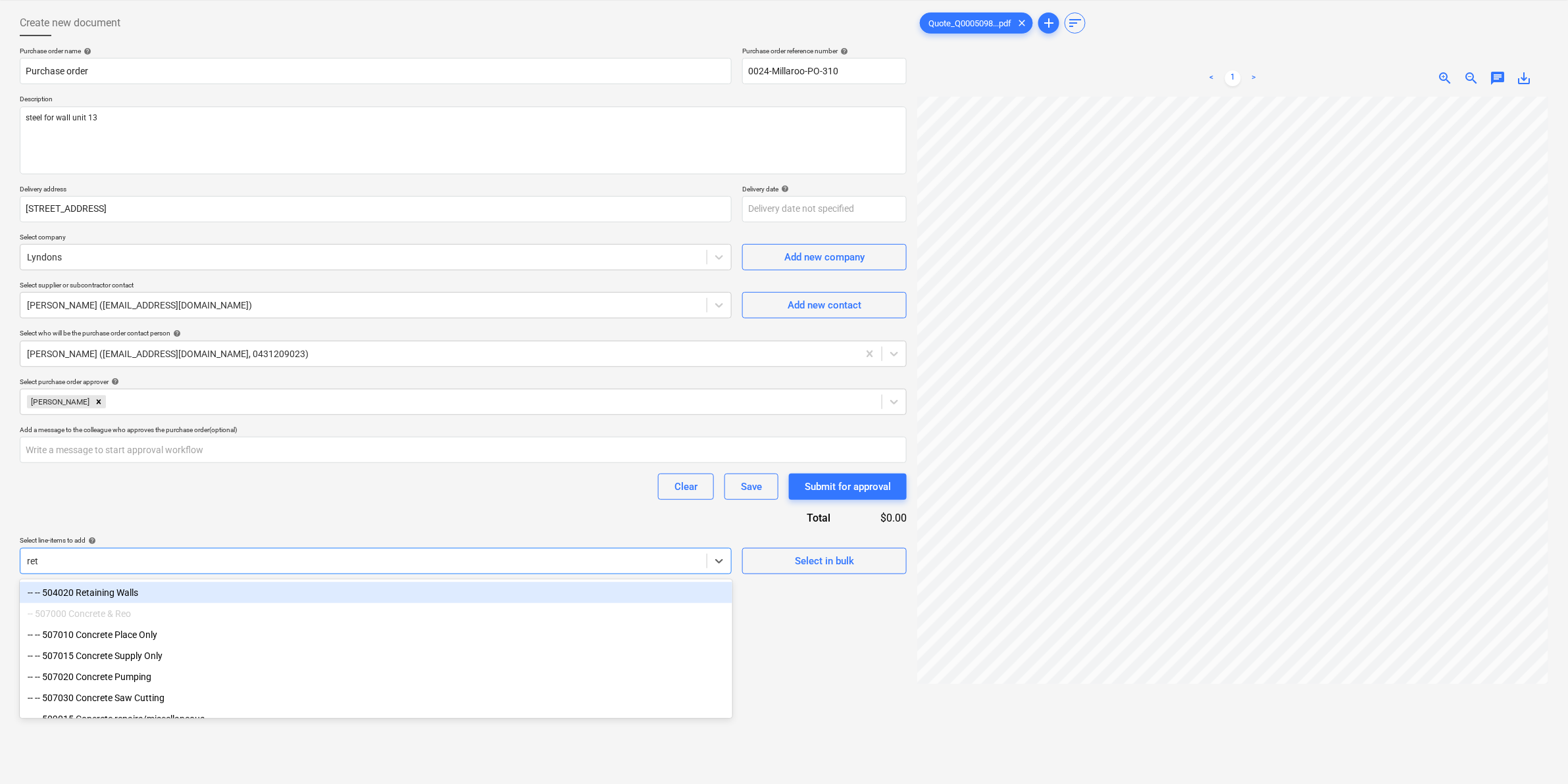
type input "[PERSON_NAME]"
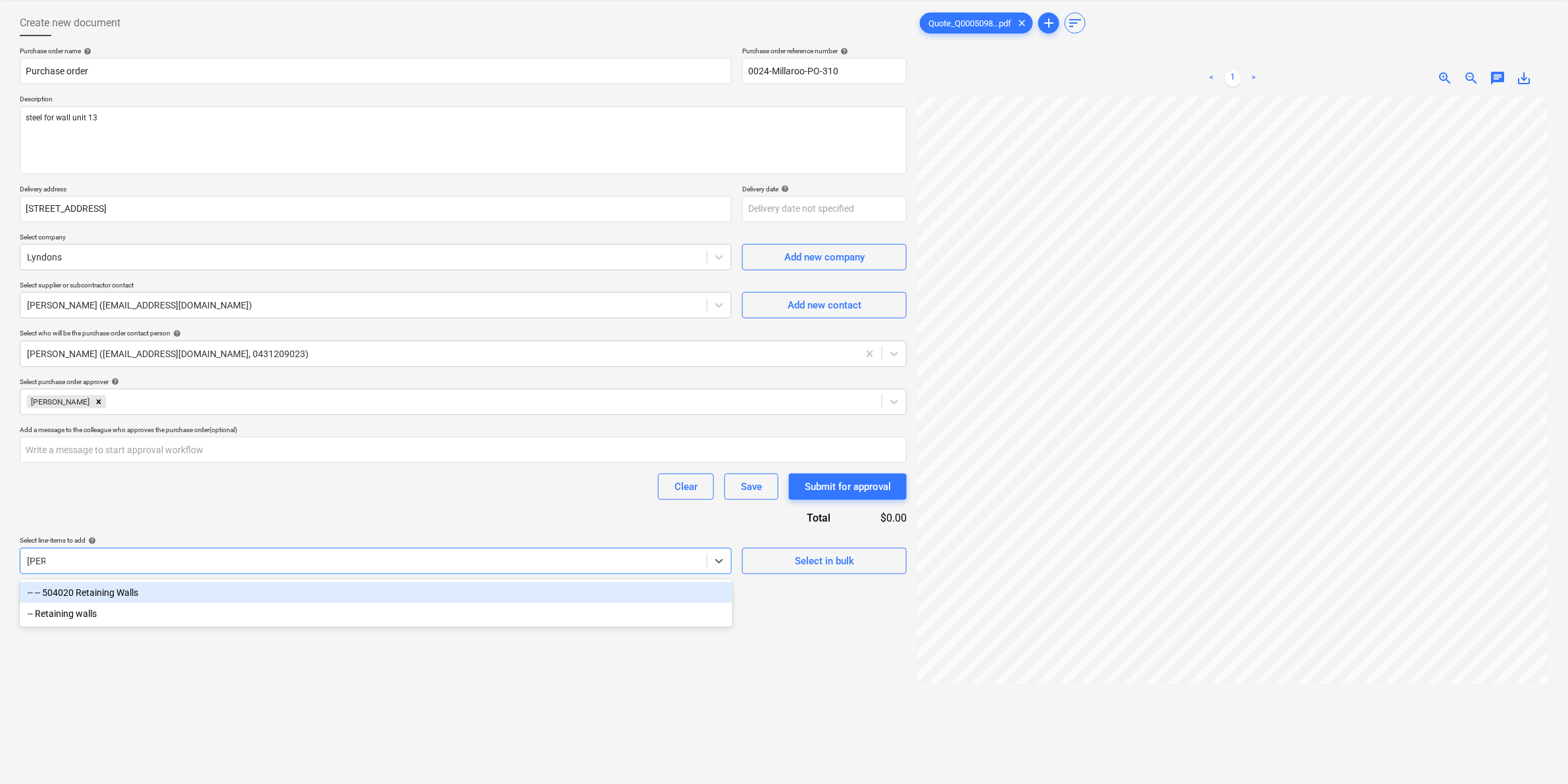
type textarea "x"
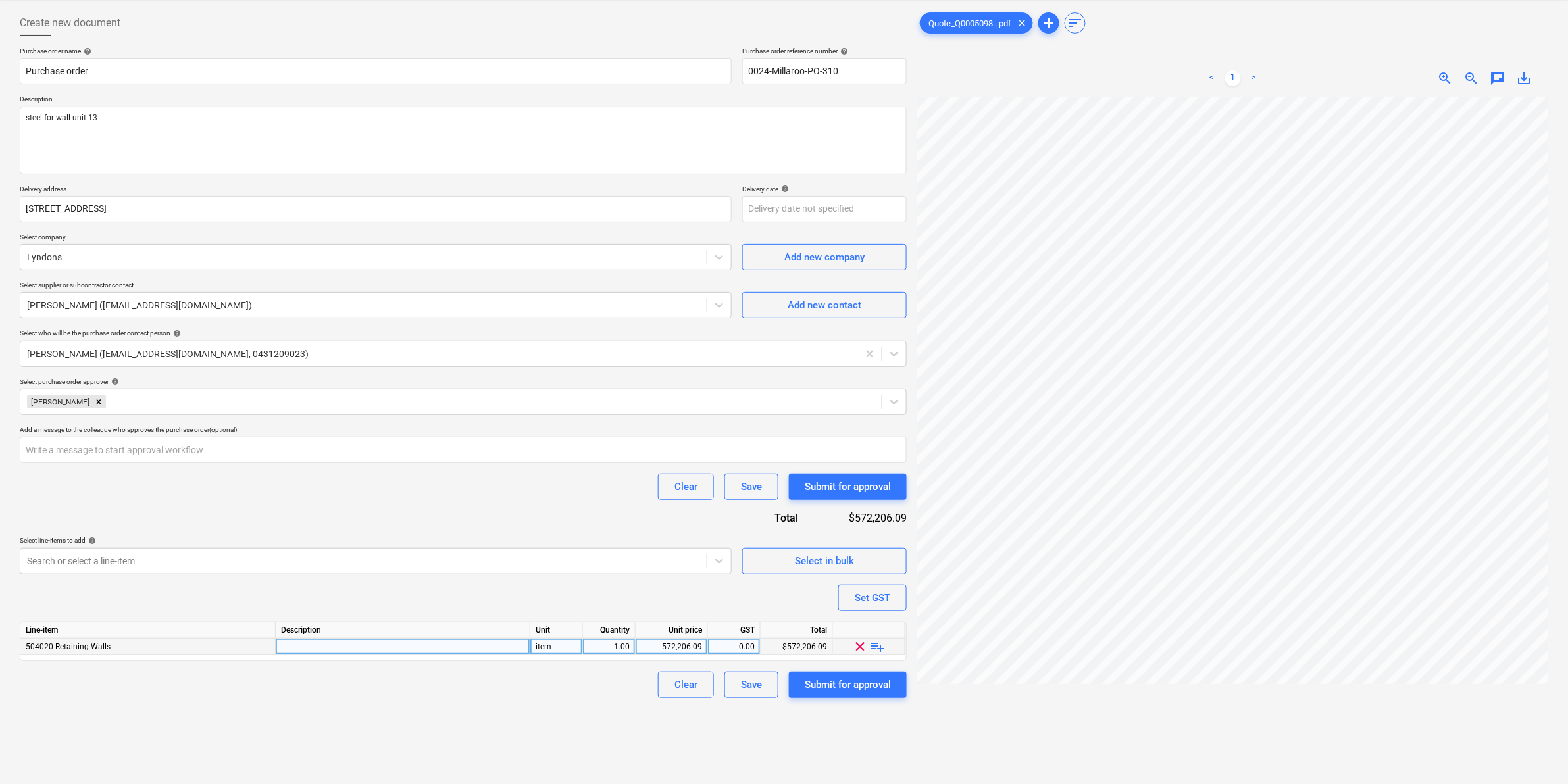
click at [876, 648] on span "playlist_add" at bounding box center [877, 647] width 16 height 16
type textarea "x"
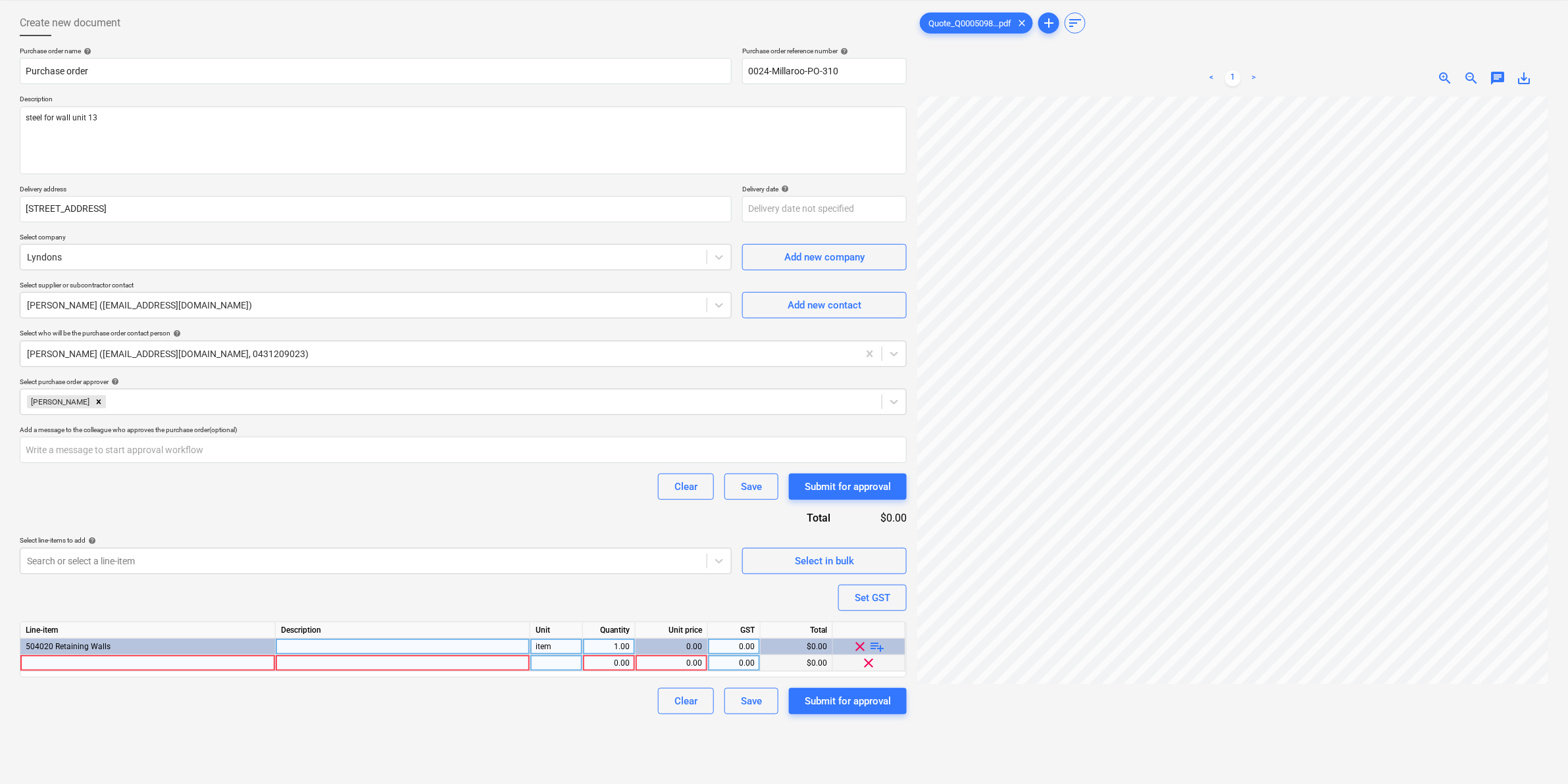
click at [159, 660] on div at bounding box center [149, 663] width 256 height 16
type input "steel for retaining wall unit 13"
click at [565, 656] on div at bounding box center [556, 663] width 53 height 16
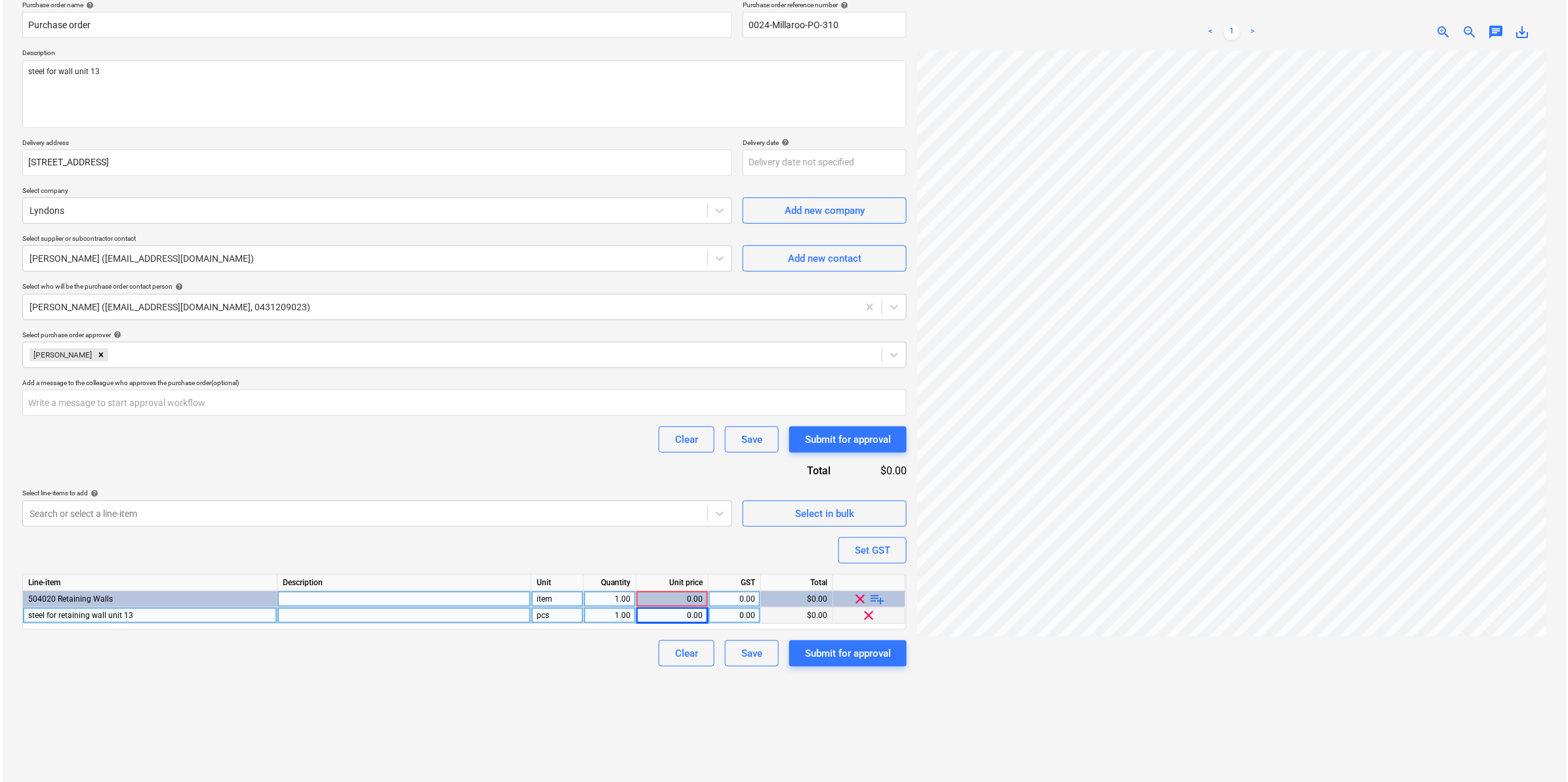
scroll to position [131, 0]
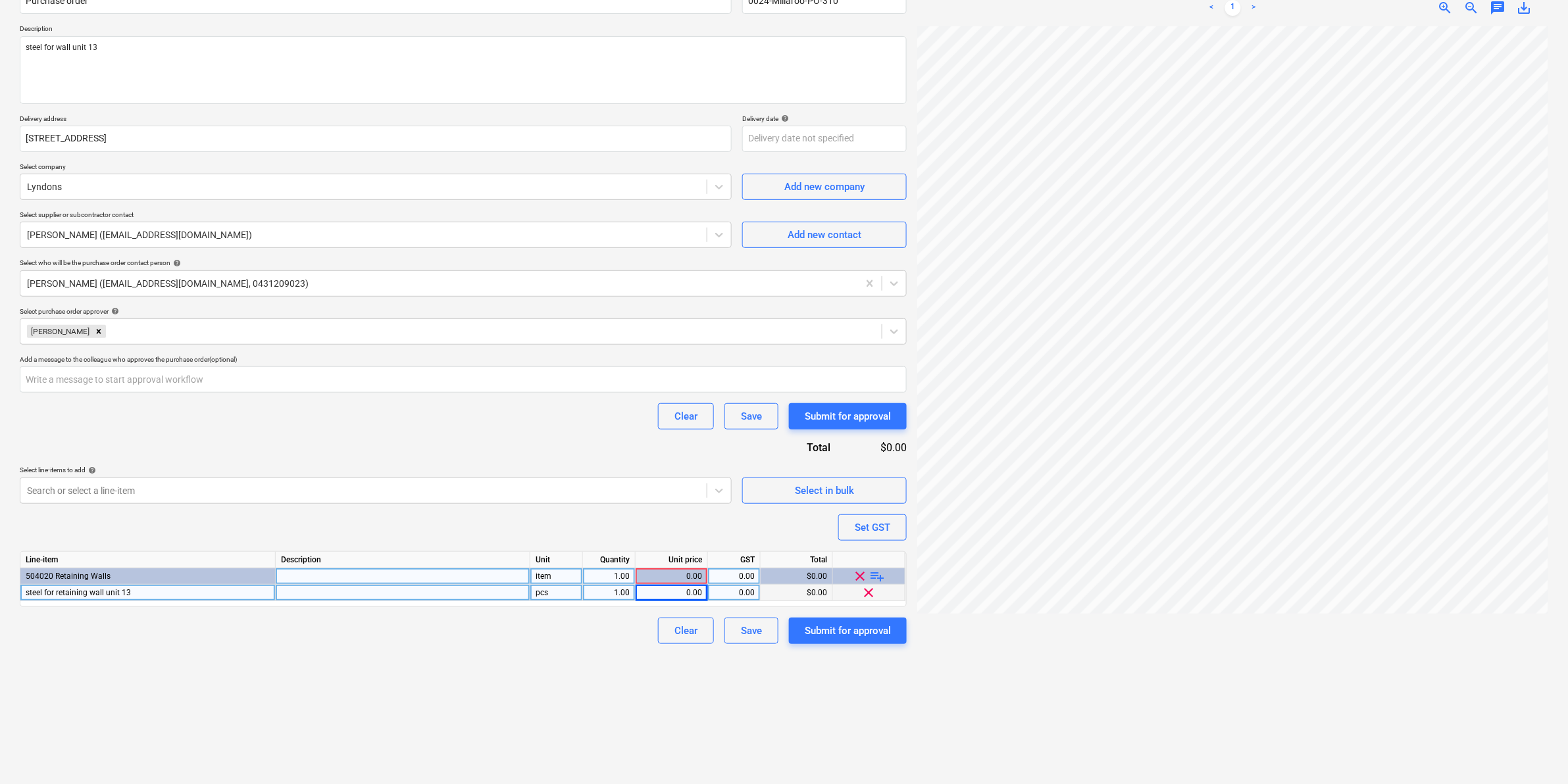
click at [699, 596] on div "0.00" at bounding box center [671, 592] width 61 height 16
type textarea "x"
type input "413.82"
click at [569, 661] on div "Create new document Purchase order name help Purchase order Purchase order refe…" at bounding box center [463, 357] width 897 height 844
click at [846, 629] on div "Submit for approval" at bounding box center [848, 631] width 86 height 17
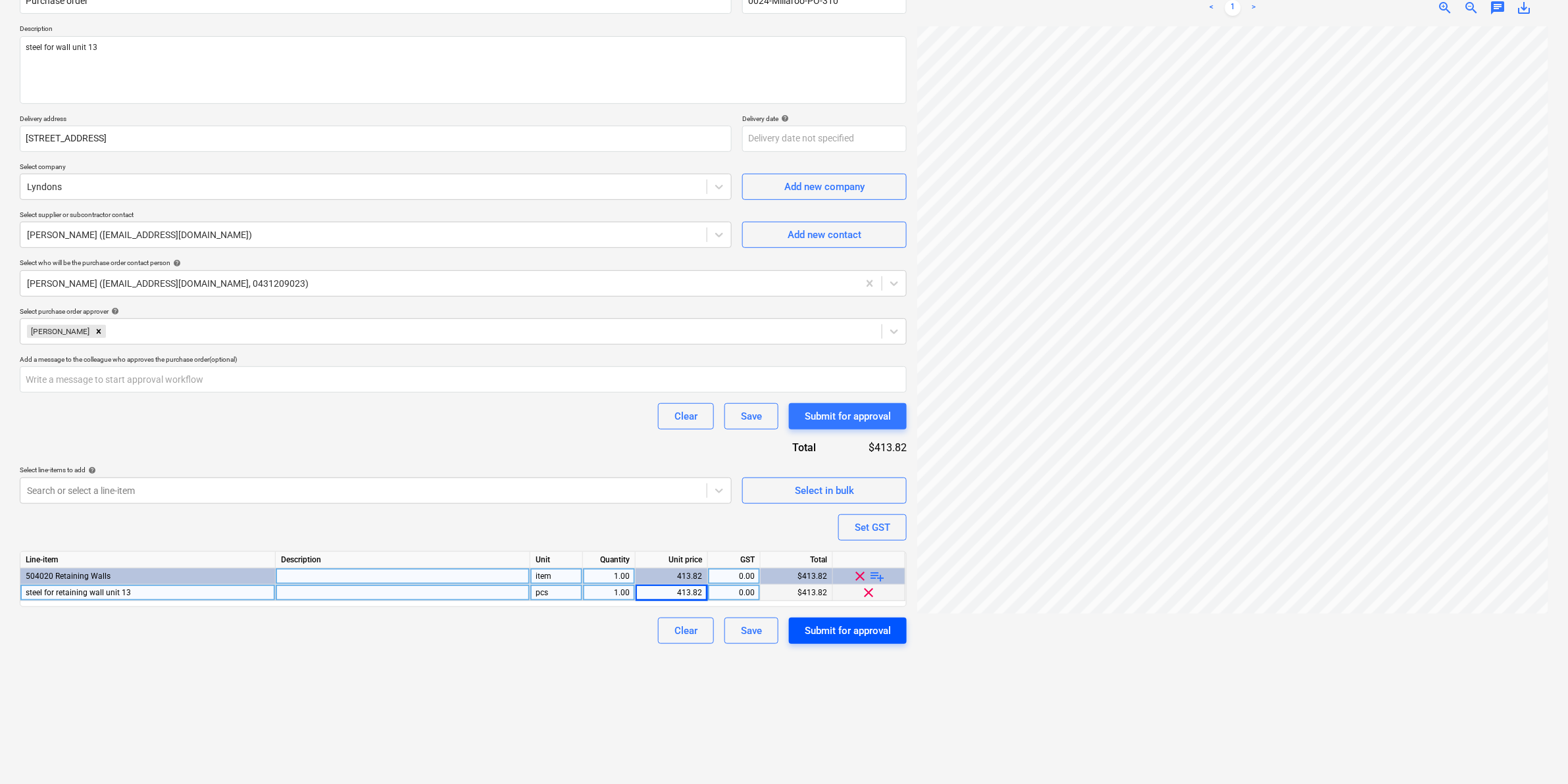
type textarea "x"
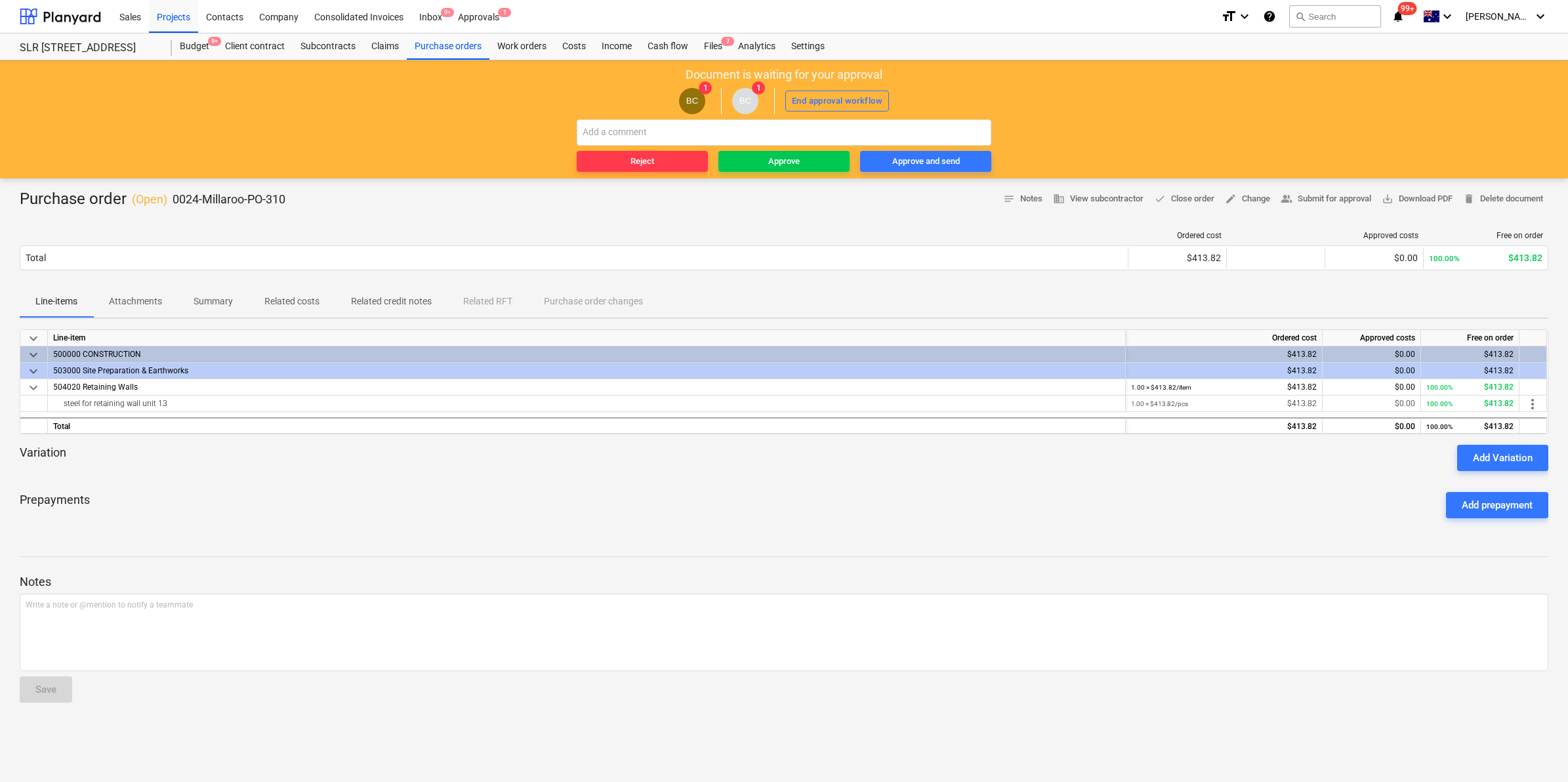
click at [787, 150] on div "Reject Approve Approve and send" at bounding box center [784, 146] width 415 height 53
click at [796, 158] on div "Approve" at bounding box center [784, 162] width 32 height 16
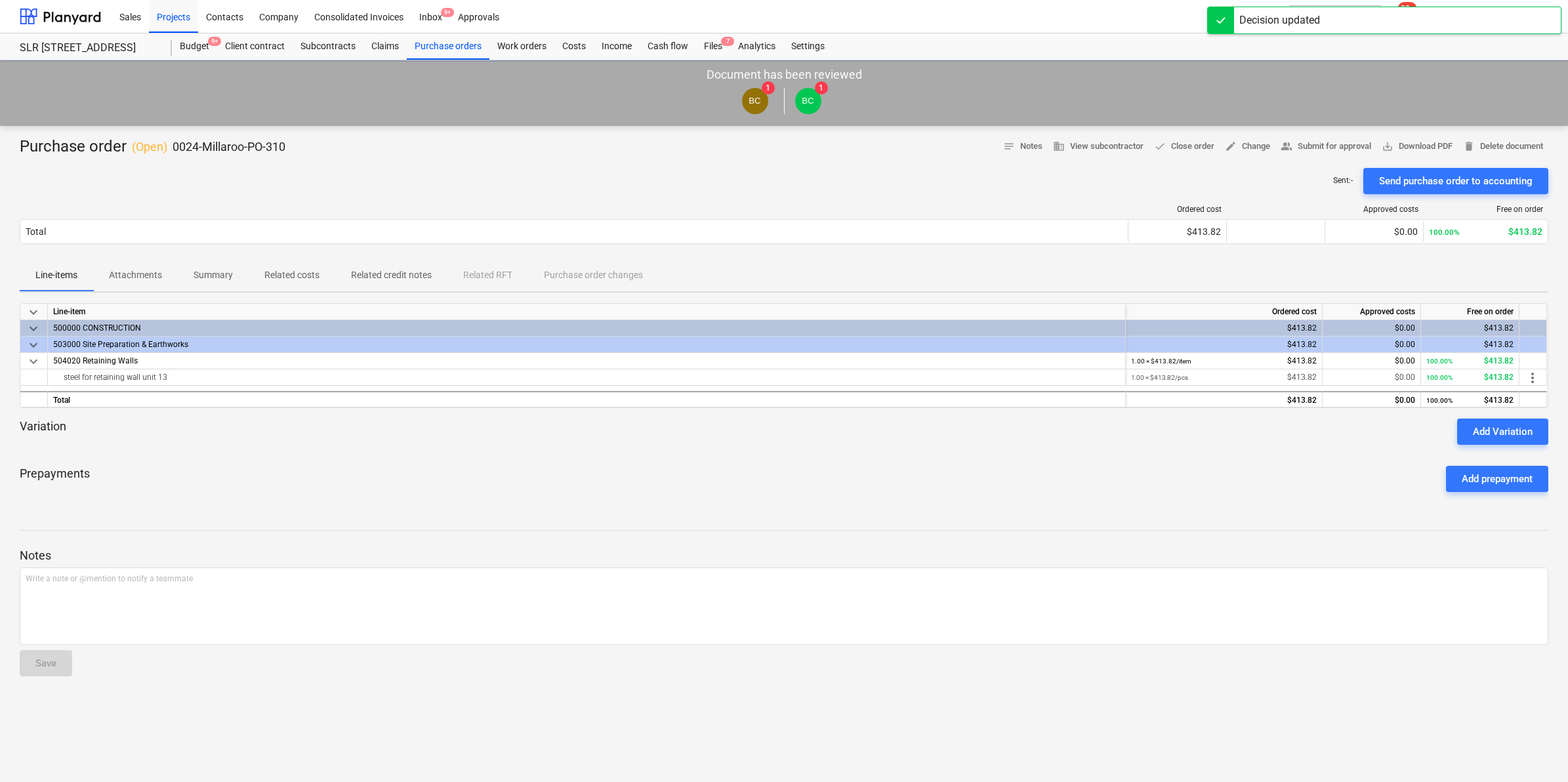
click at [1412, 197] on div "Ordered cost Approved costs Free on order Total $413.82 $0.00 100.00% $413.82 P…" at bounding box center [784, 227] width 1528 height 65
click at [1407, 146] on span "save_alt Download PDF" at bounding box center [1417, 147] width 71 height 16
click at [717, 40] on div "Files 7" at bounding box center [713, 47] width 34 height 26
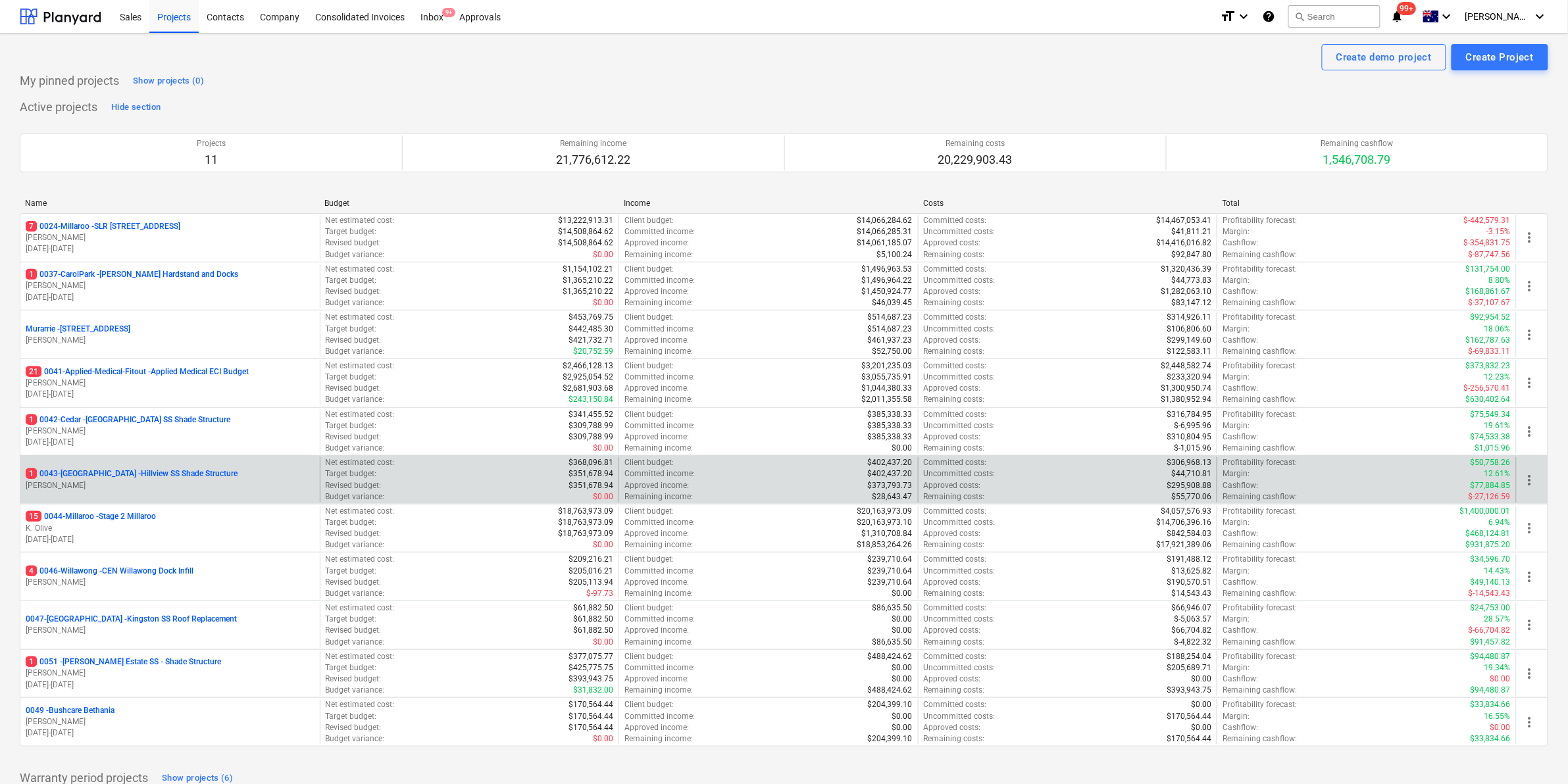
click at [129, 474] on p "1 0043-Hillview - Hillview SS Shade Structure" at bounding box center [131, 473] width 212 height 11
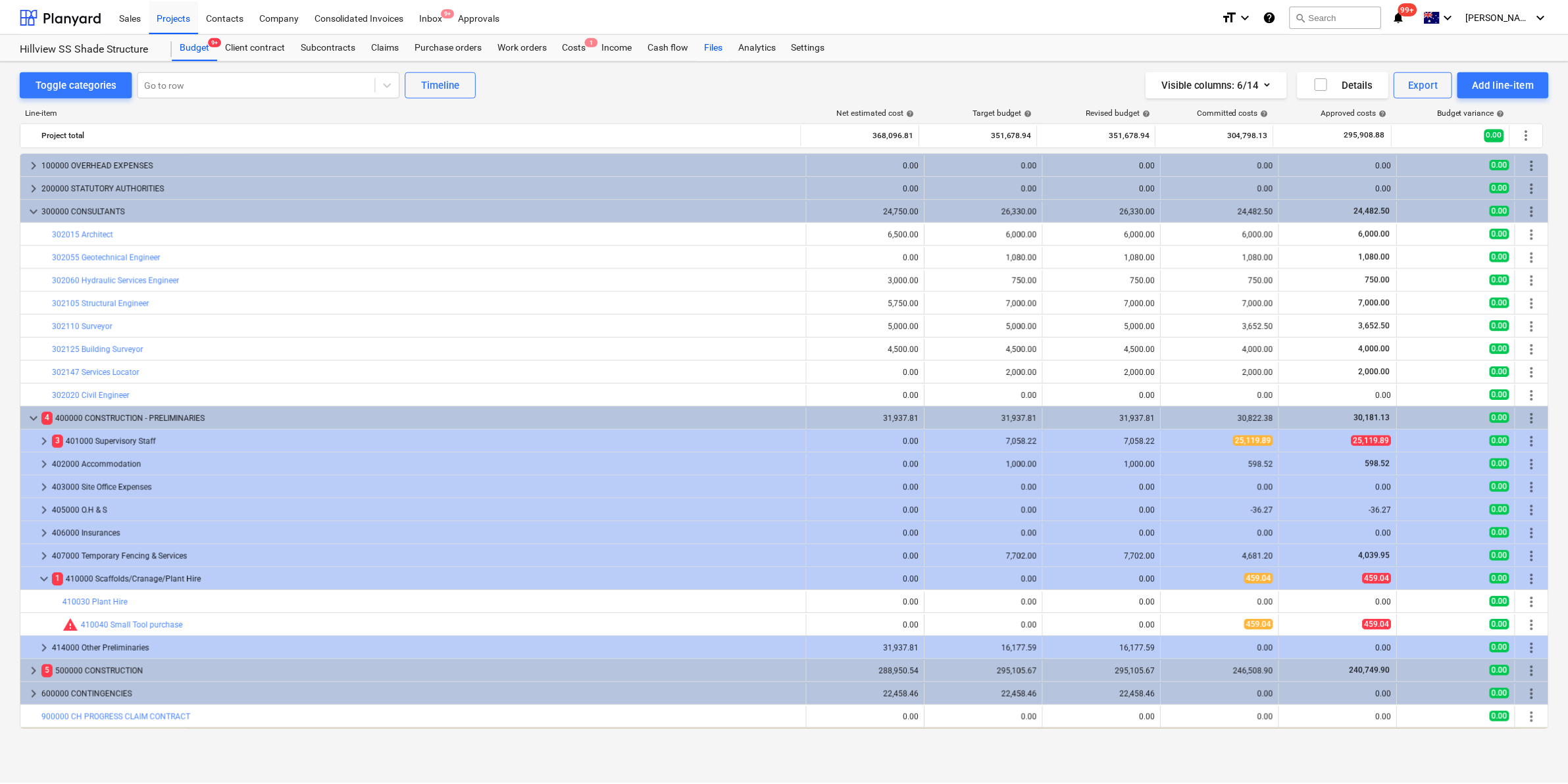
scroll to position [21, 0]
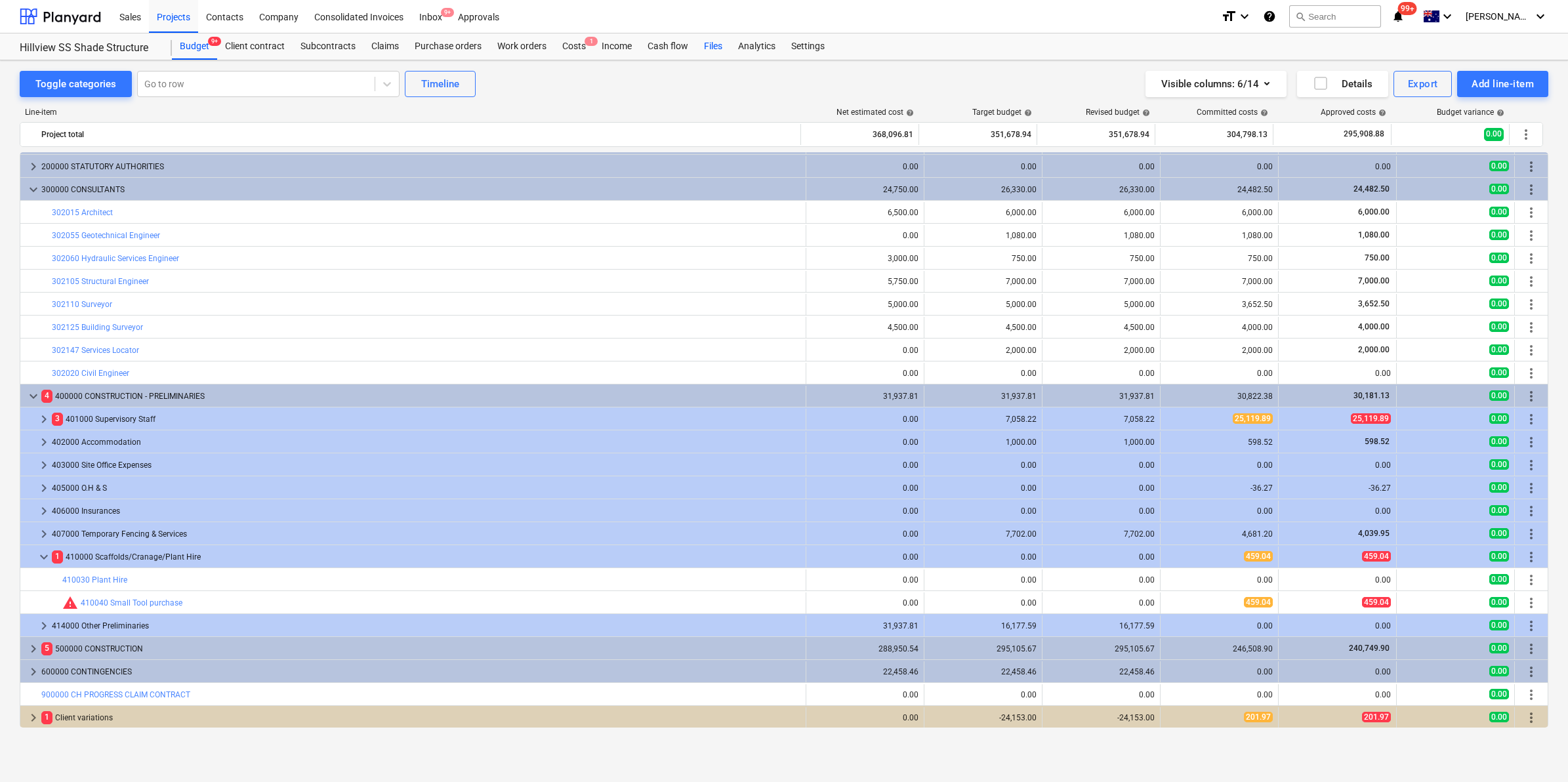
click at [710, 43] on div "Files" at bounding box center [713, 47] width 34 height 26
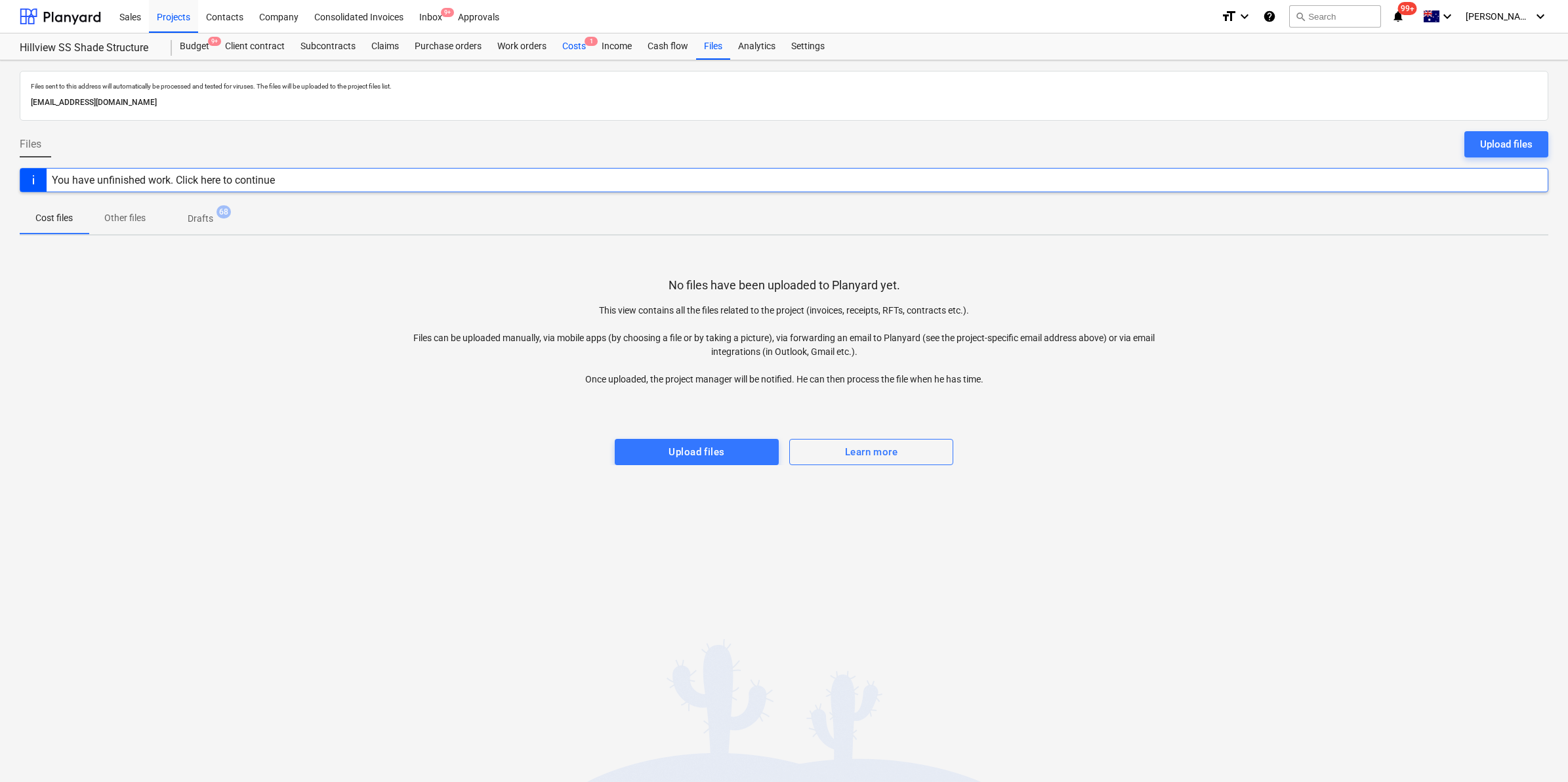
click at [586, 45] on span "1" at bounding box center [591, 41] width 13 height 9
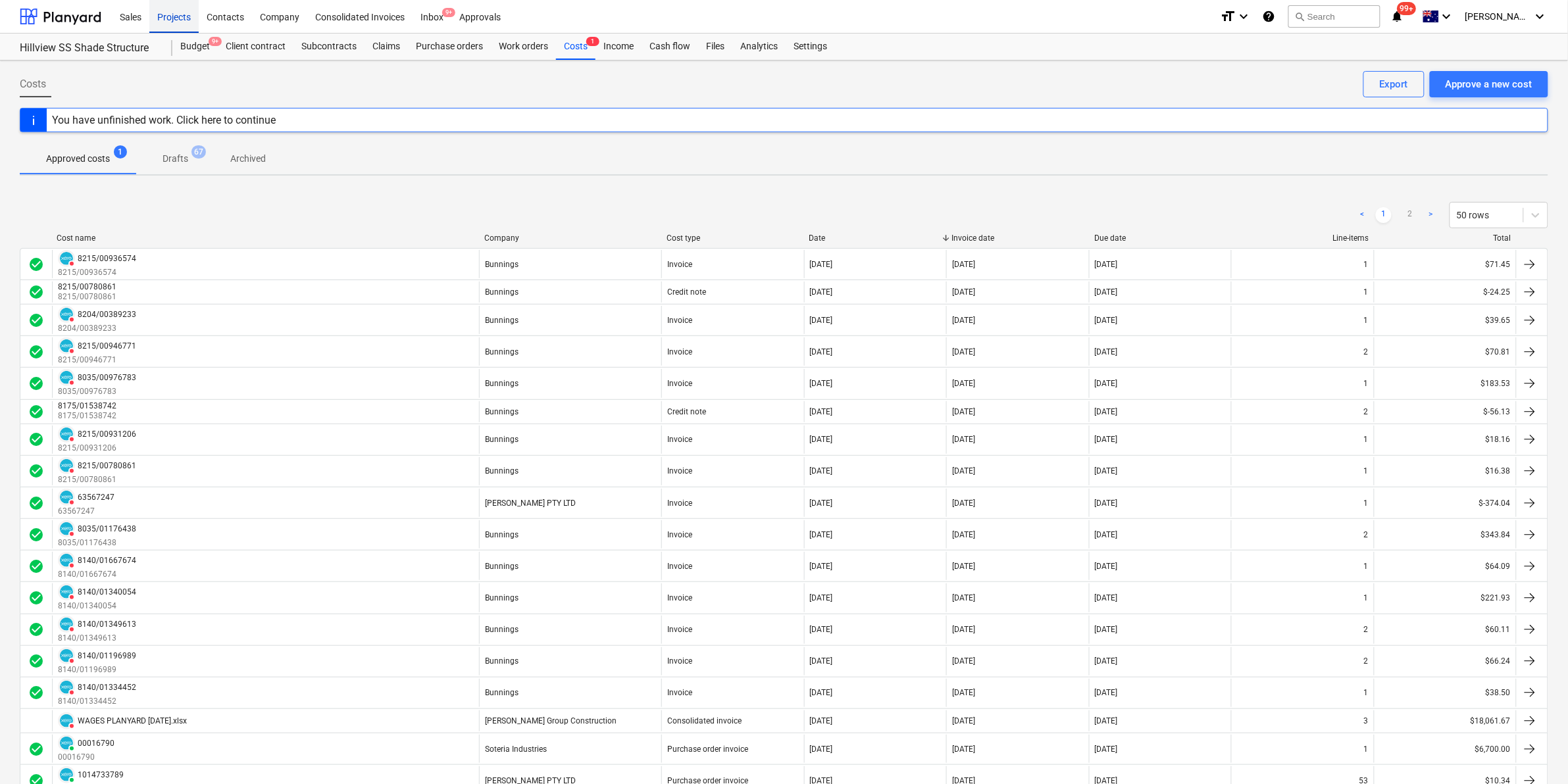
click at [187, 17] on div "Projects" at bounding box center [174, 16] width 49 height 34
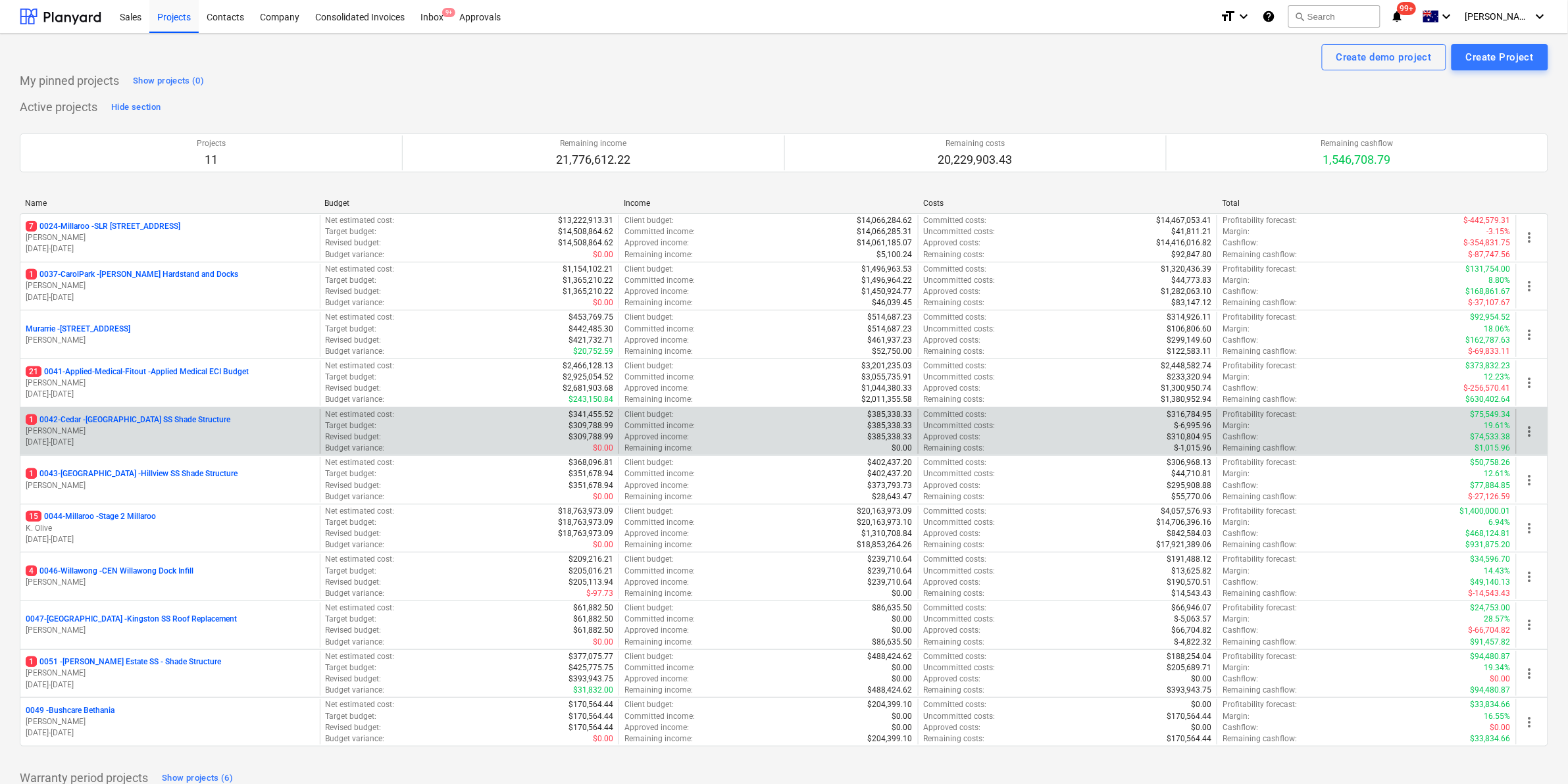
click at [161, 421] on p "1 0042-Cedar - Cedar Creek SS Shade Structure" at bounding box center [128, 420] width 205 height 11
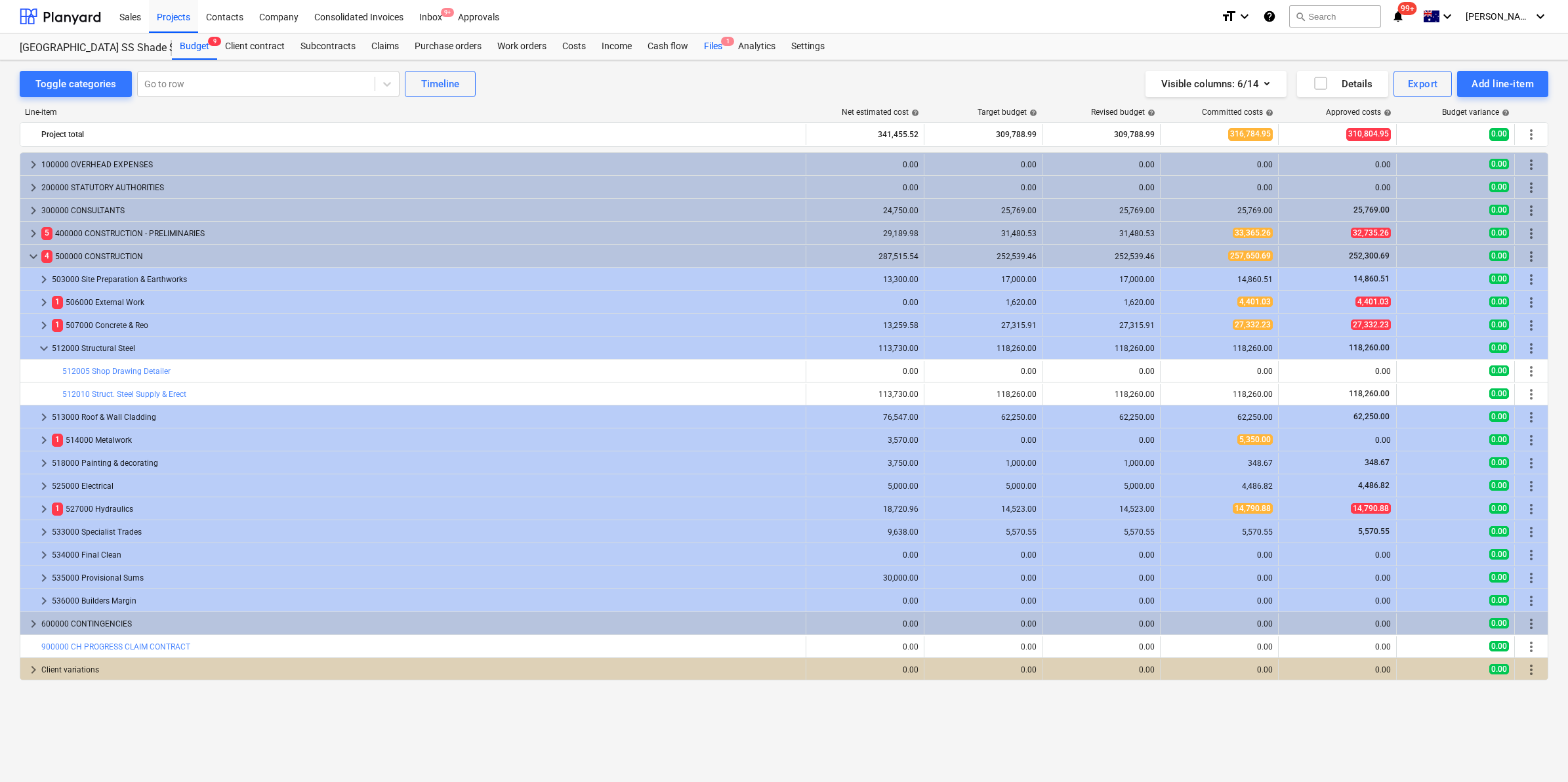
click at [707, 44] on div "Files 1" at bounding box center [713, 47] width 34 height 26
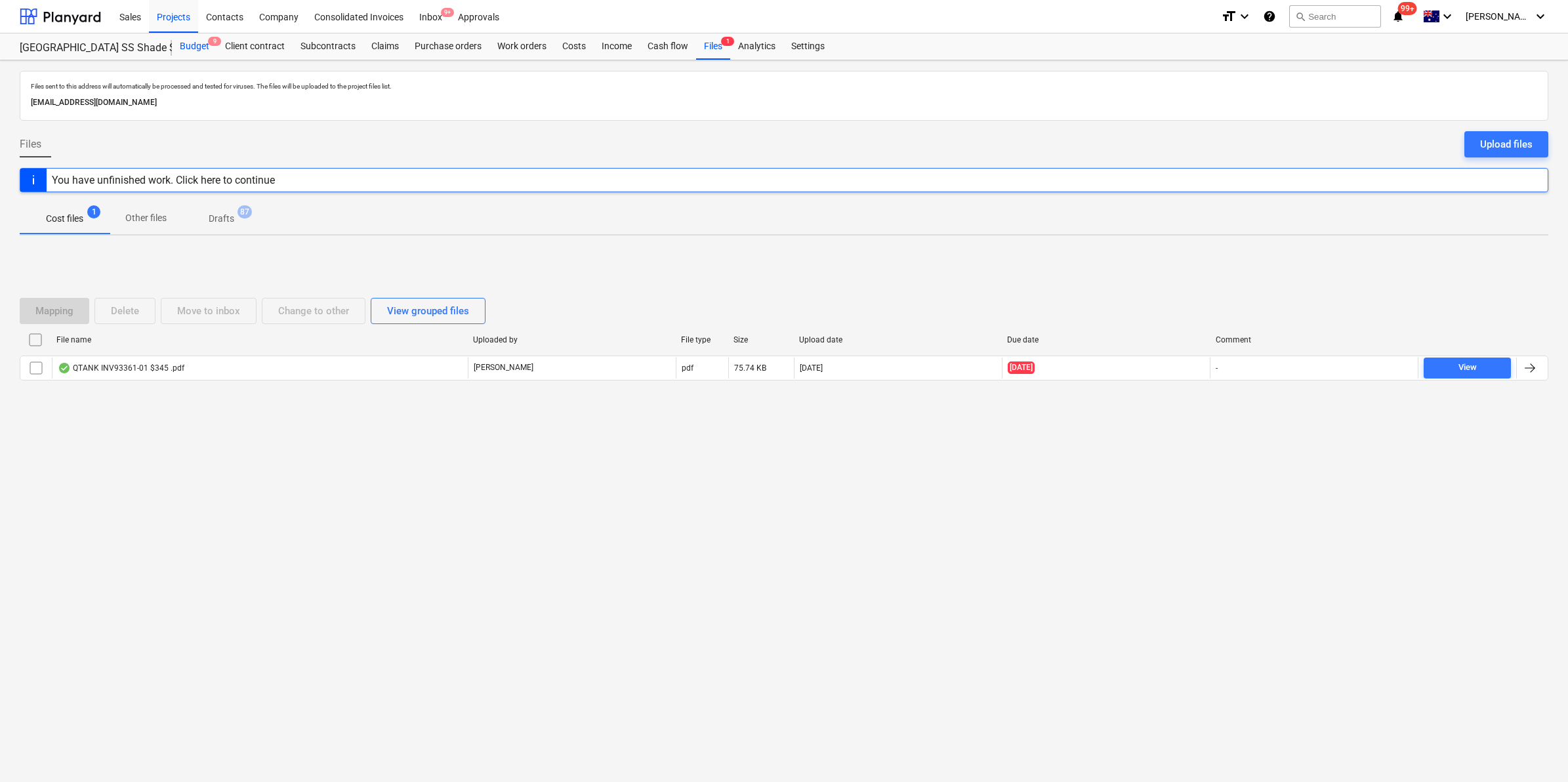
click at [188, 37] on div "Budget 9" at bounding box center [195, 47] width 46 height 26
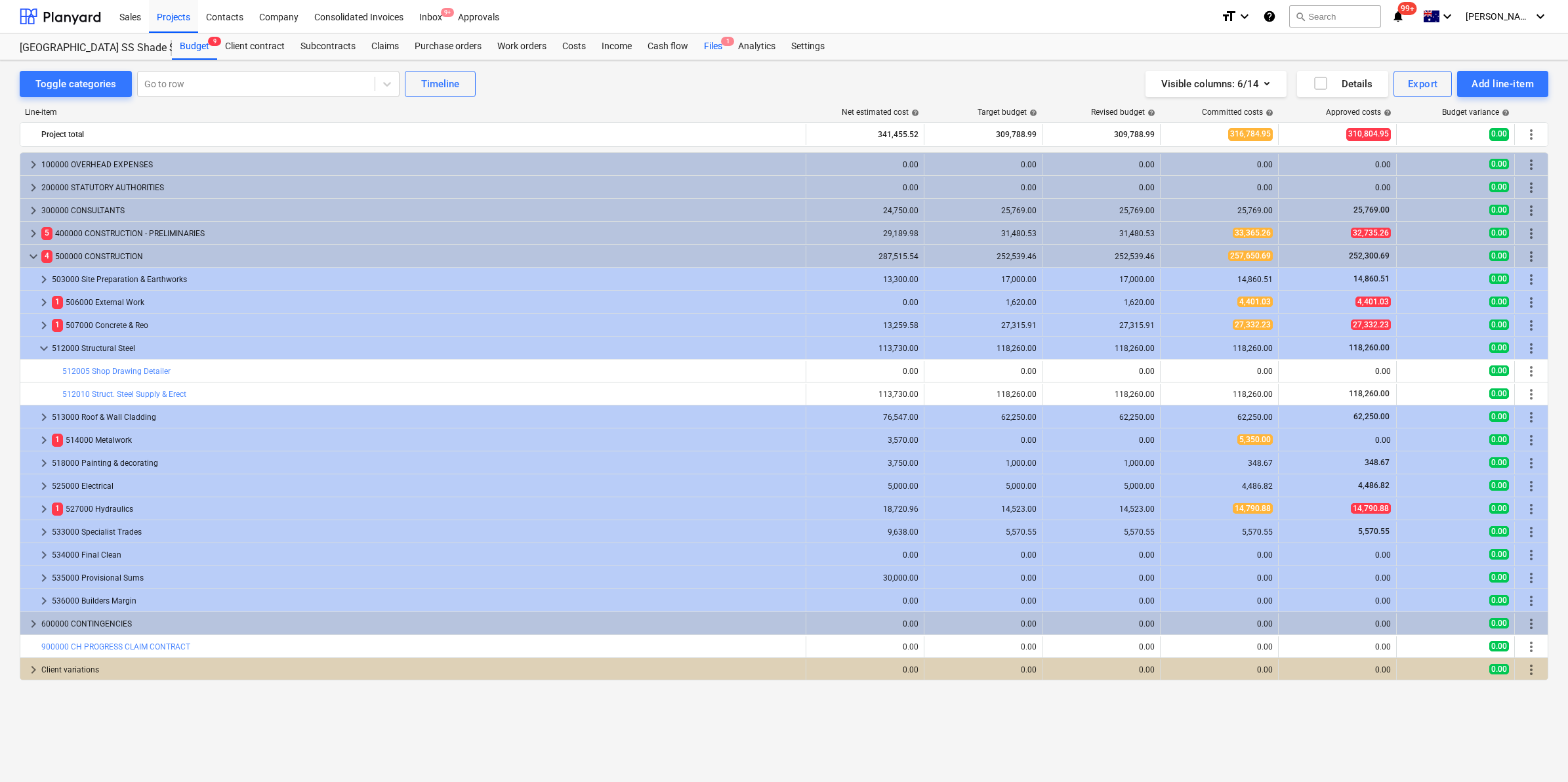
click at [707, 48] on div "Files 1" at bounding box center [713, 47] width 34 height 26
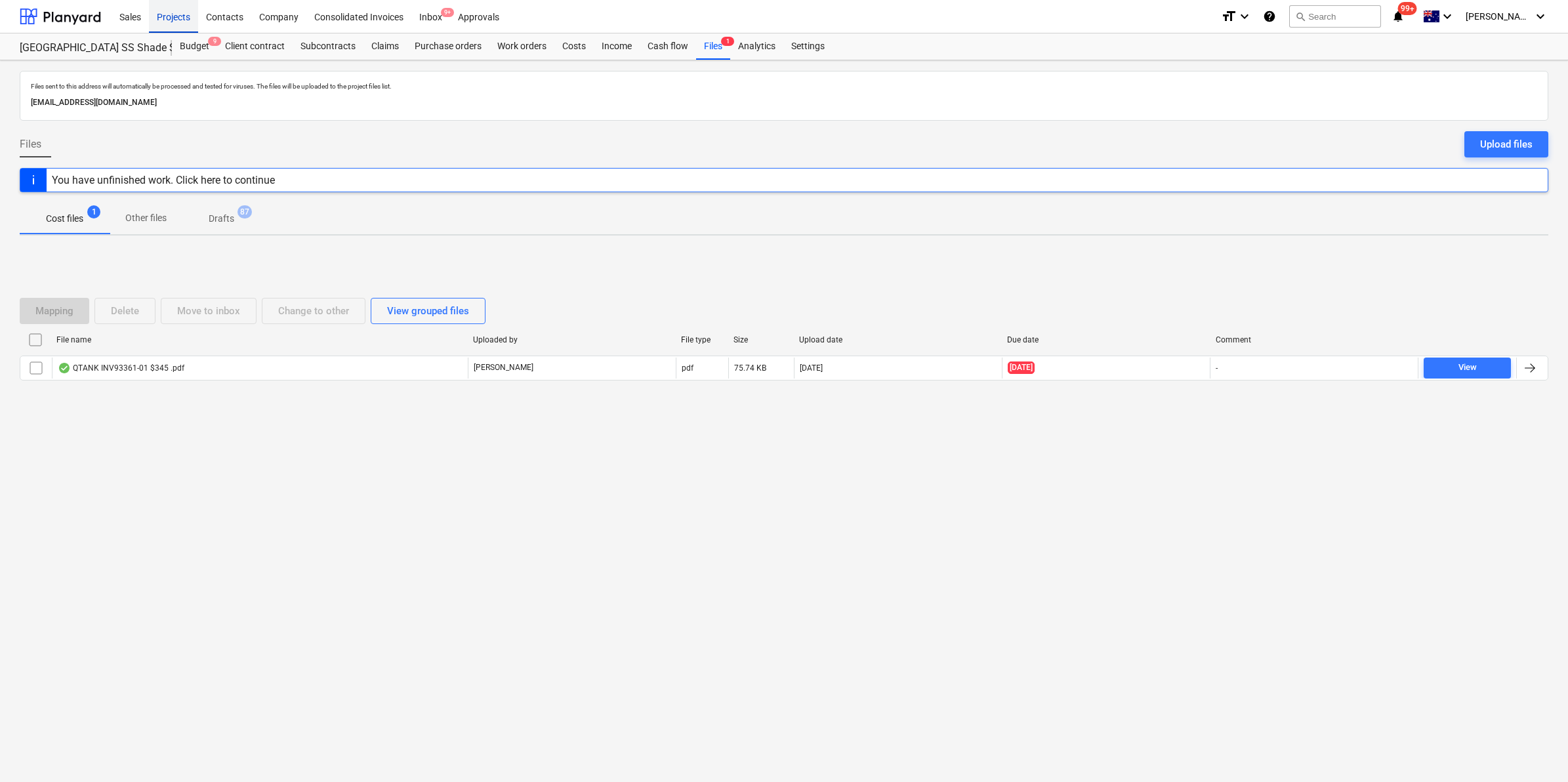
click at [175, 20] on div "Projects" at bounding box center [173, 16] width 49 height 34
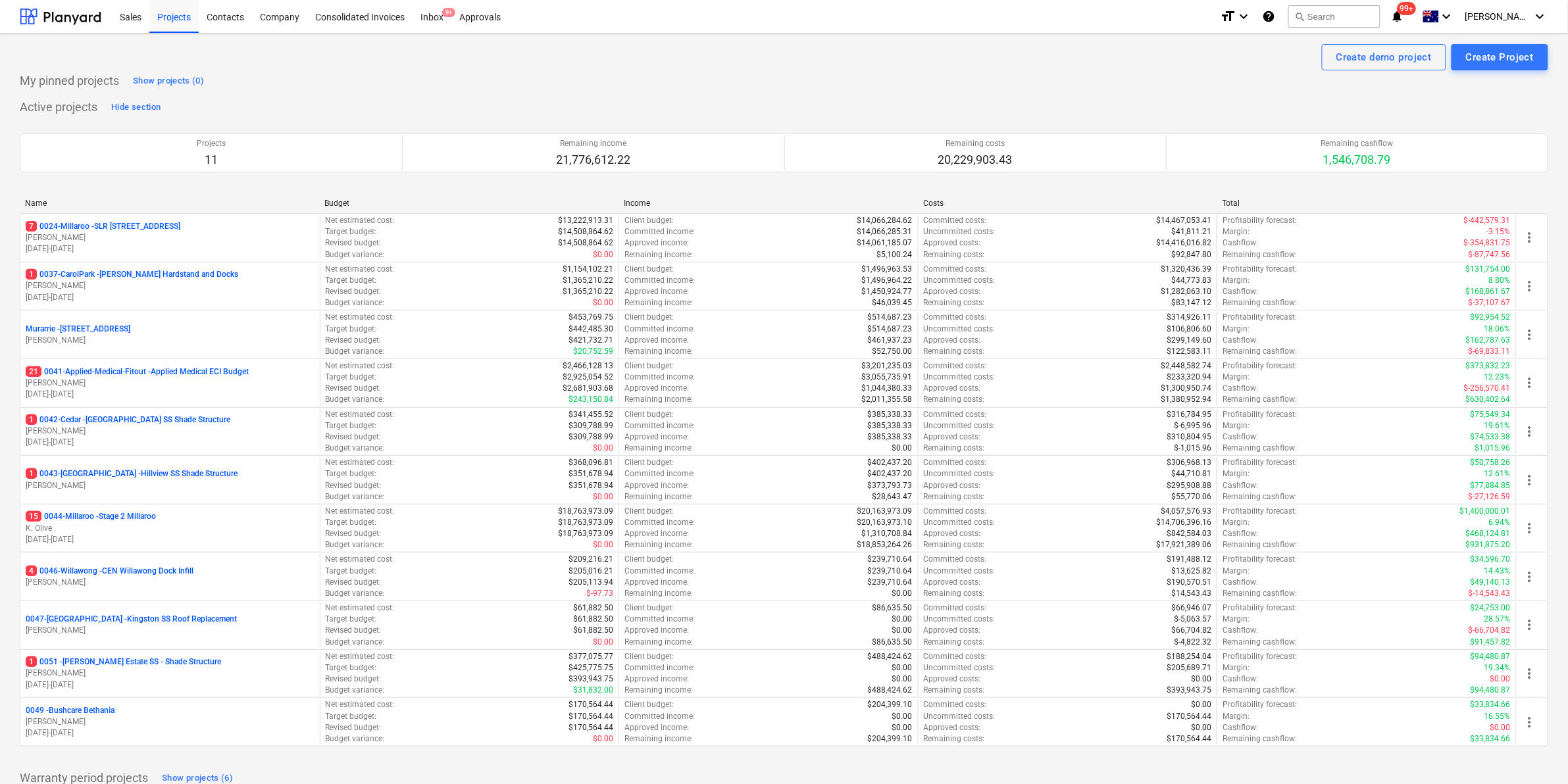
click at [1415, 26] on div "format_size keyboard_arrow_down help search Search notifications 99+ keyboard_a…" at bounding box center [1384, 16] width 328 height 33
click at [1404, 18] on icon "notifications" at bounding box center [1397, 16] width 13 height 16
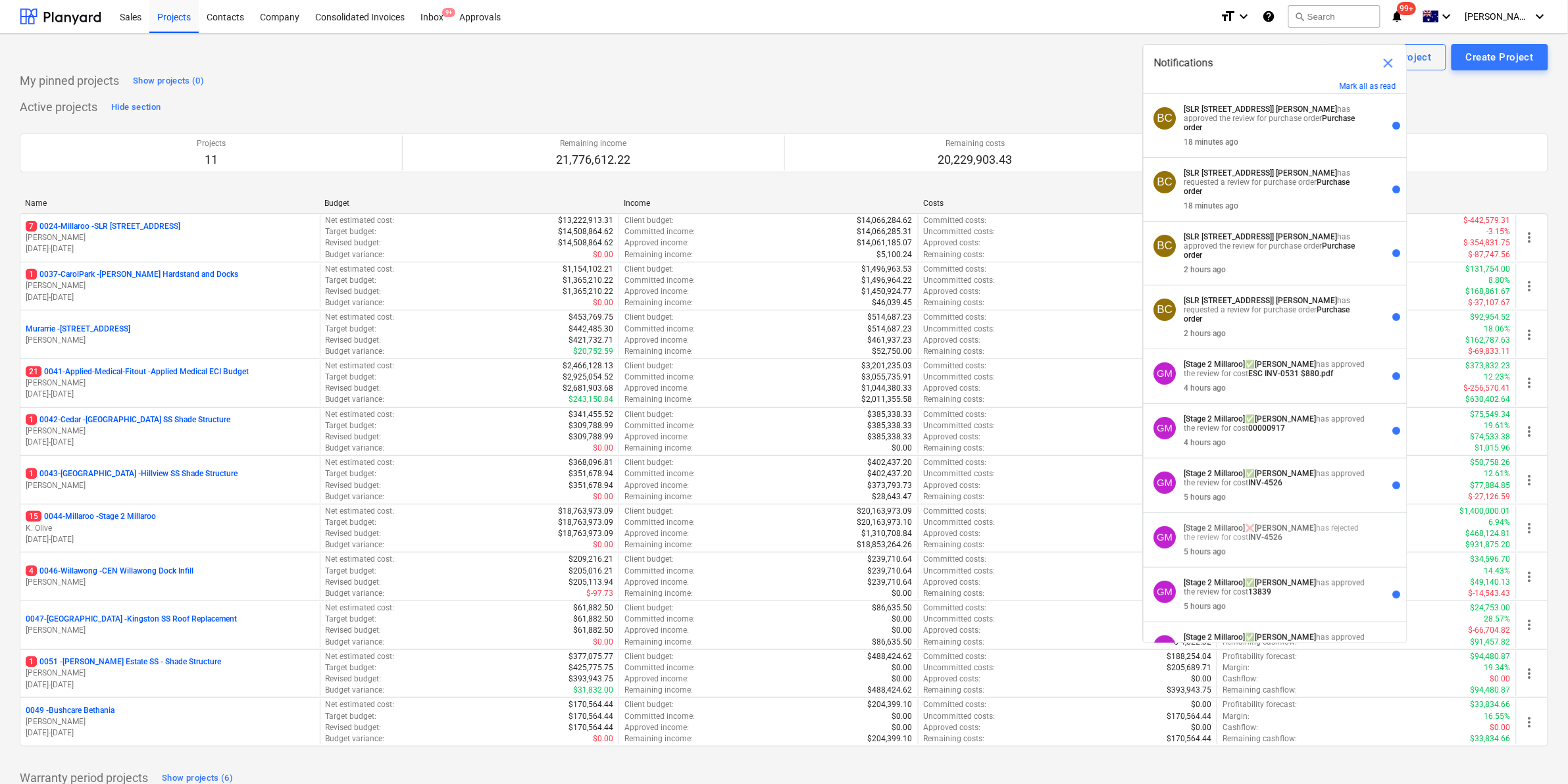
click at [863, 71] on div "My pinned projects Show projects (0)" at bounding box center [784, 81] width 1528 height 21
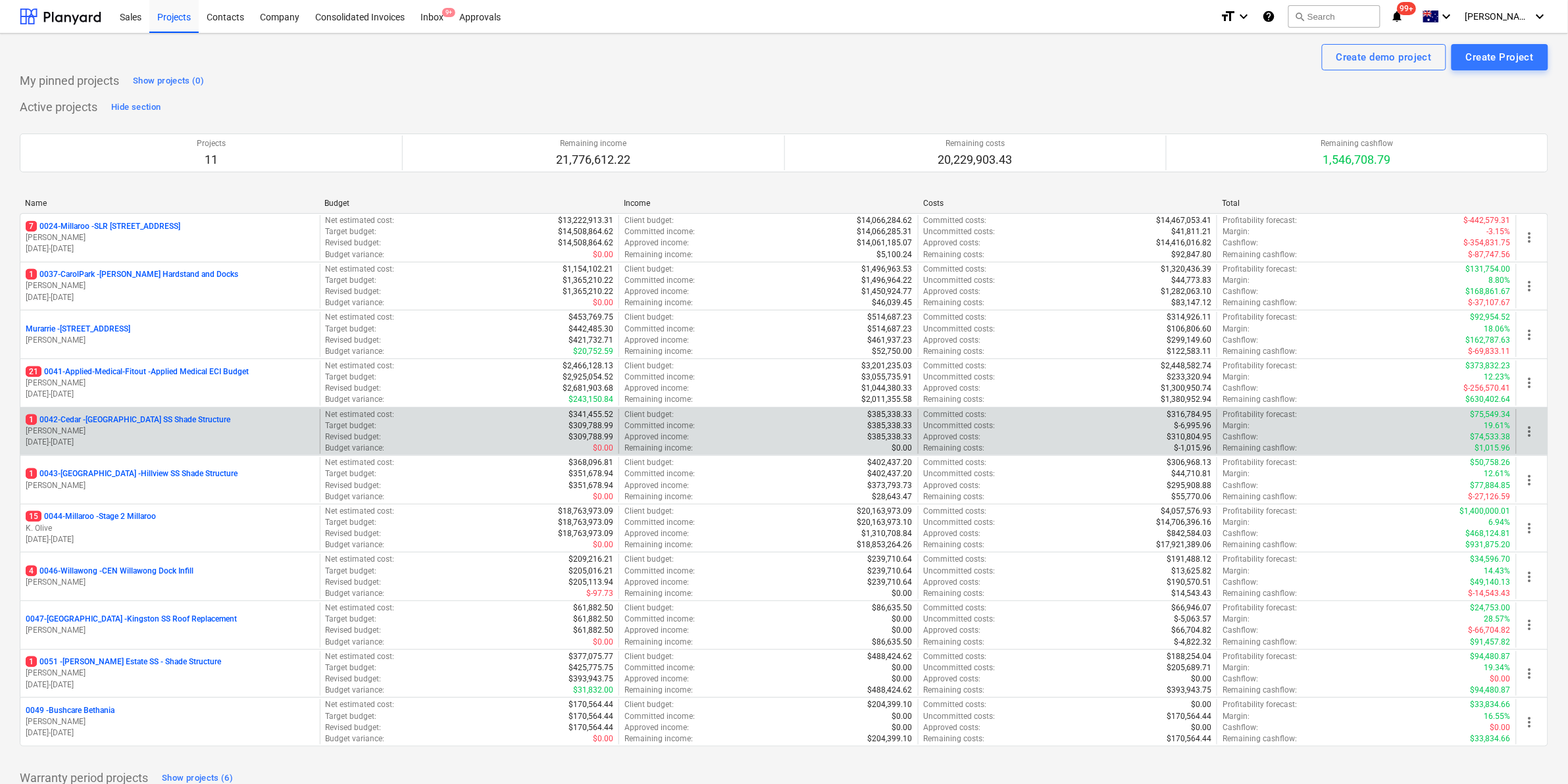
click at [155, 420] on p "1 0042-Cedar - Cedar Creek SS Shade Structure" at bounding box center [128, 420] width 205 height 11
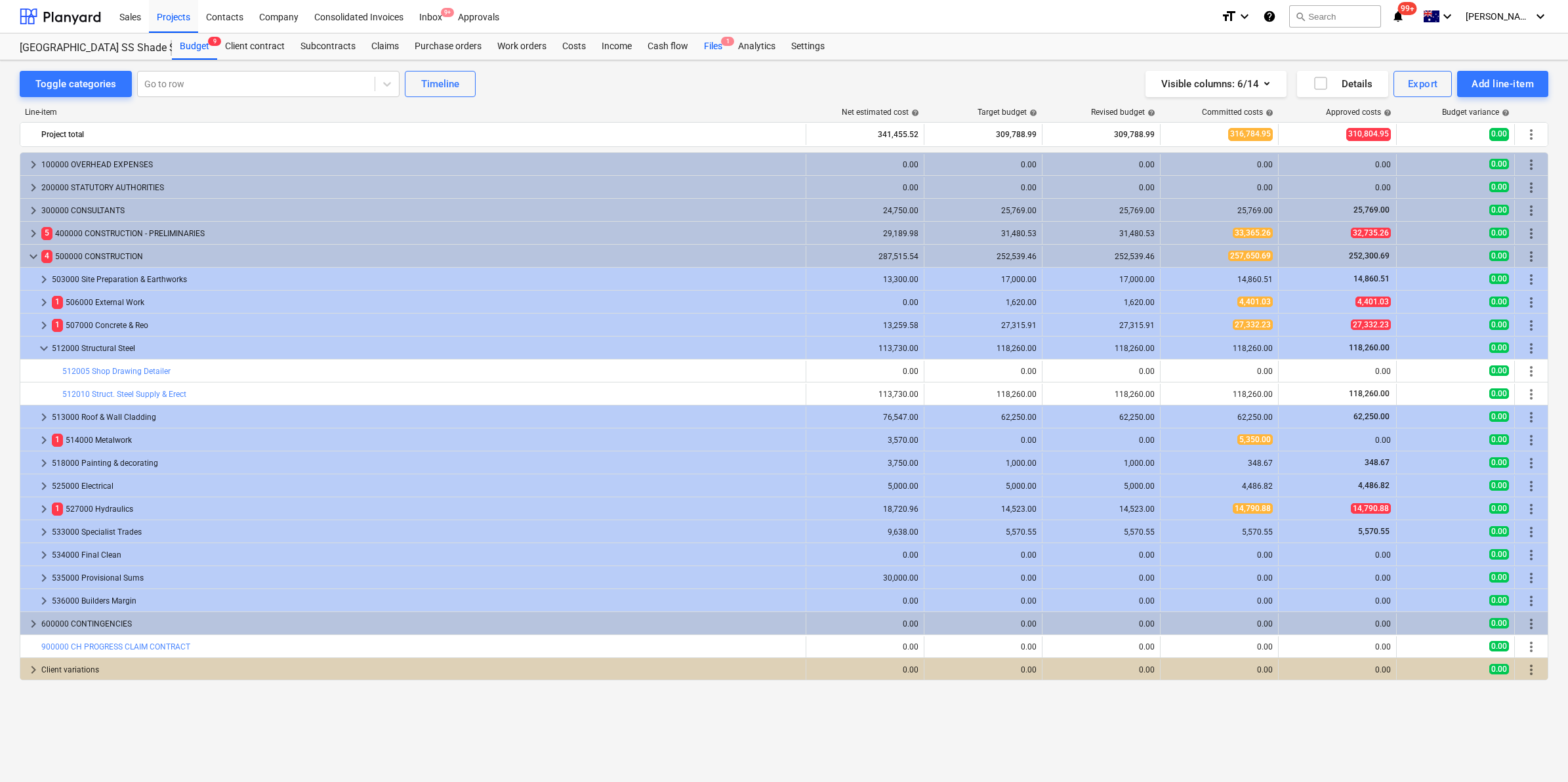
click at [719, 43] on div "Files 1" at bounding box center [713, 47] width 34 height 26
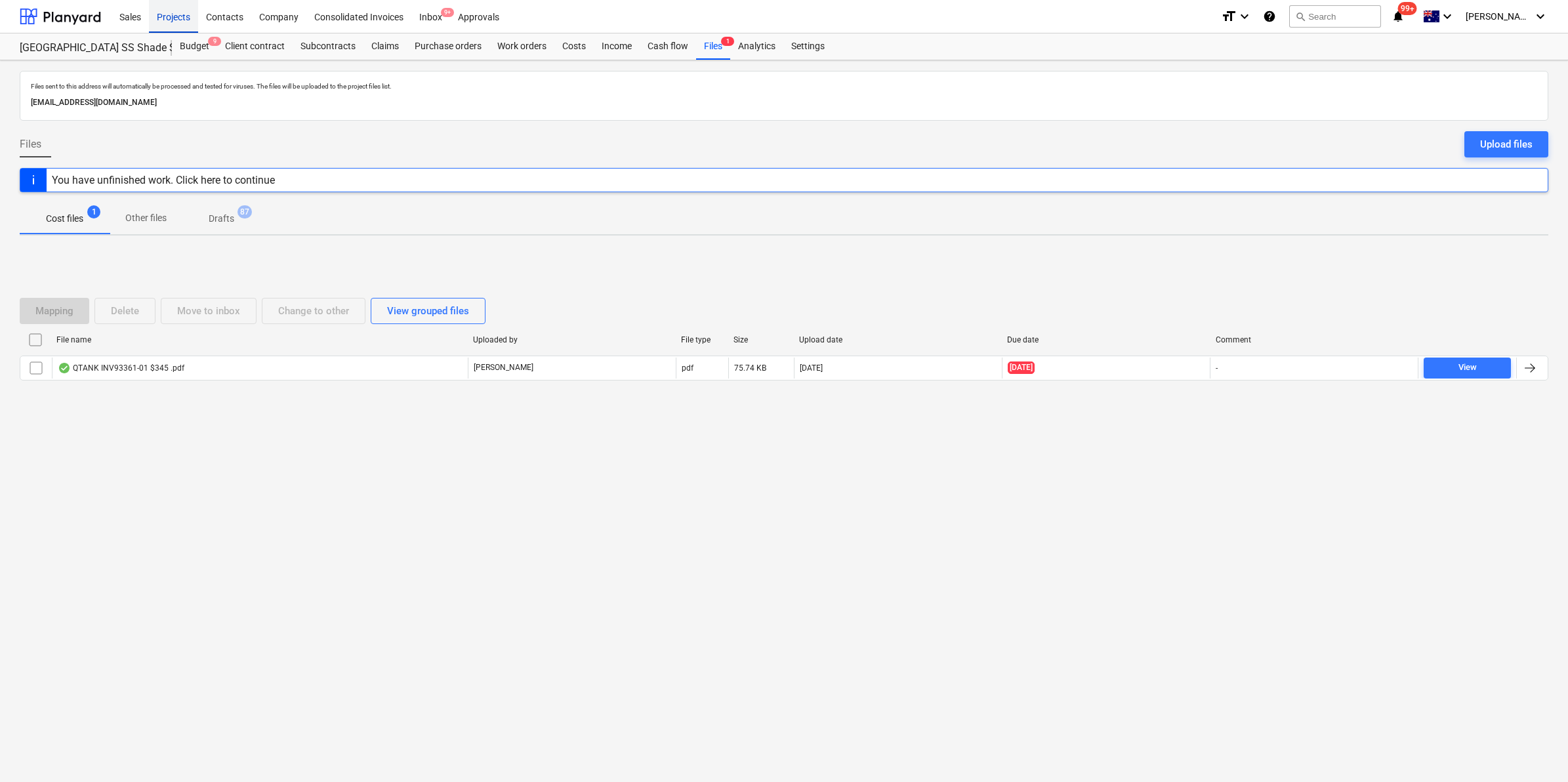
click at [165, 12] on div "Projects" at bounding box center [173, 16] width 49 height 34
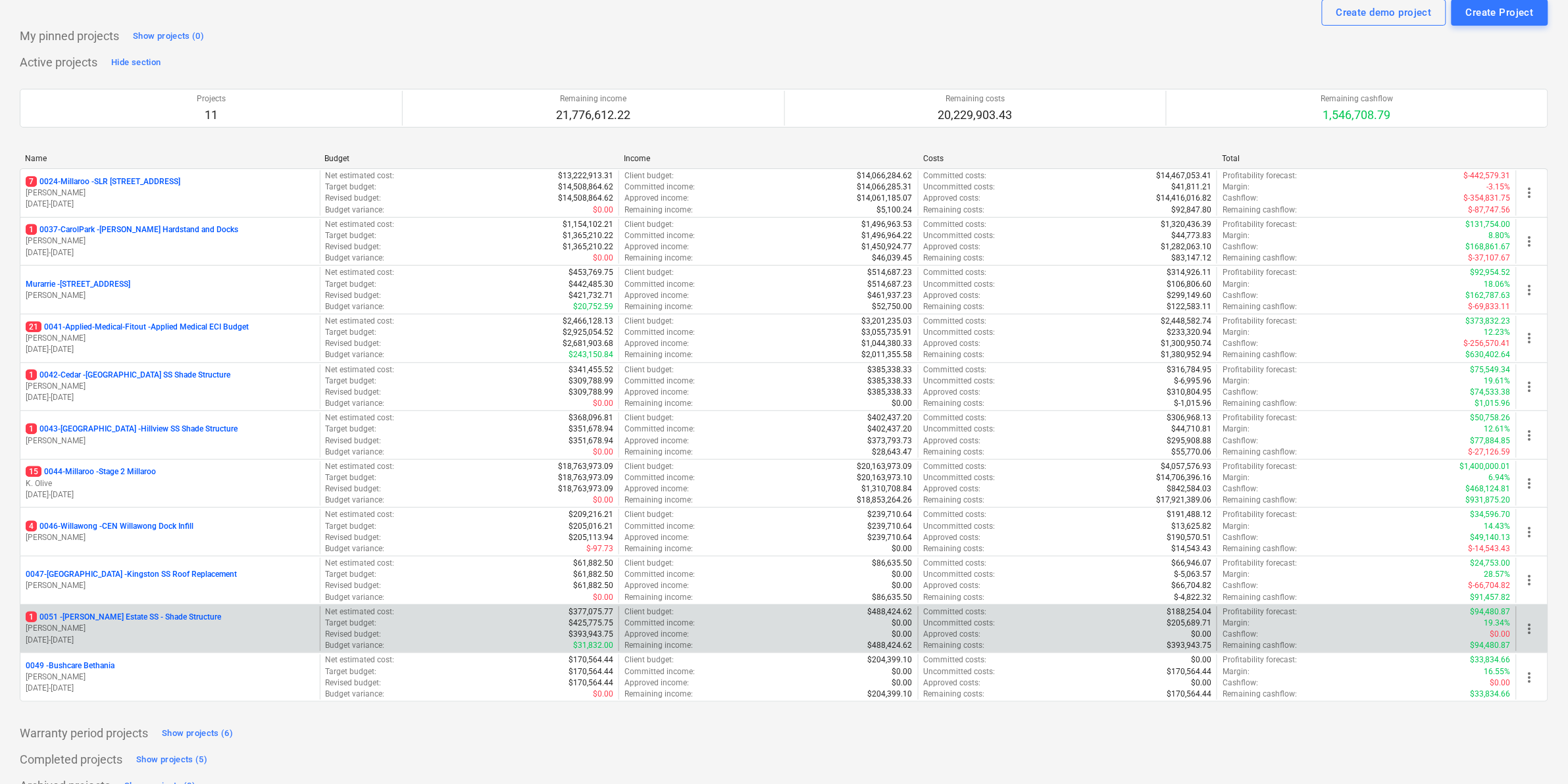
scroll to position [69, 0]
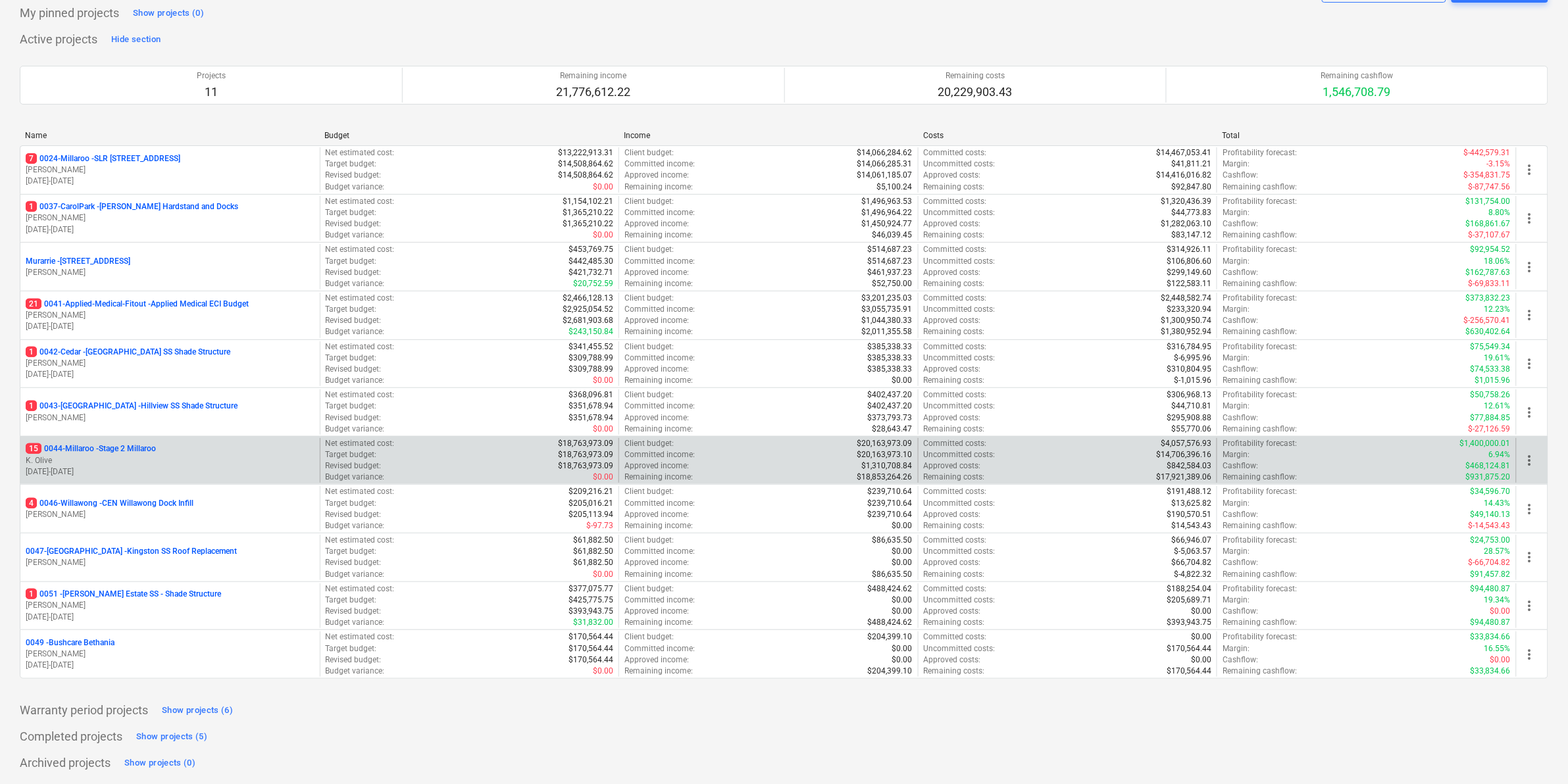
click at [127, 446] on p "15 0044-Millaroo - Stage 2 Millaroo" at bounding box center [91, 449] width 130 height 11
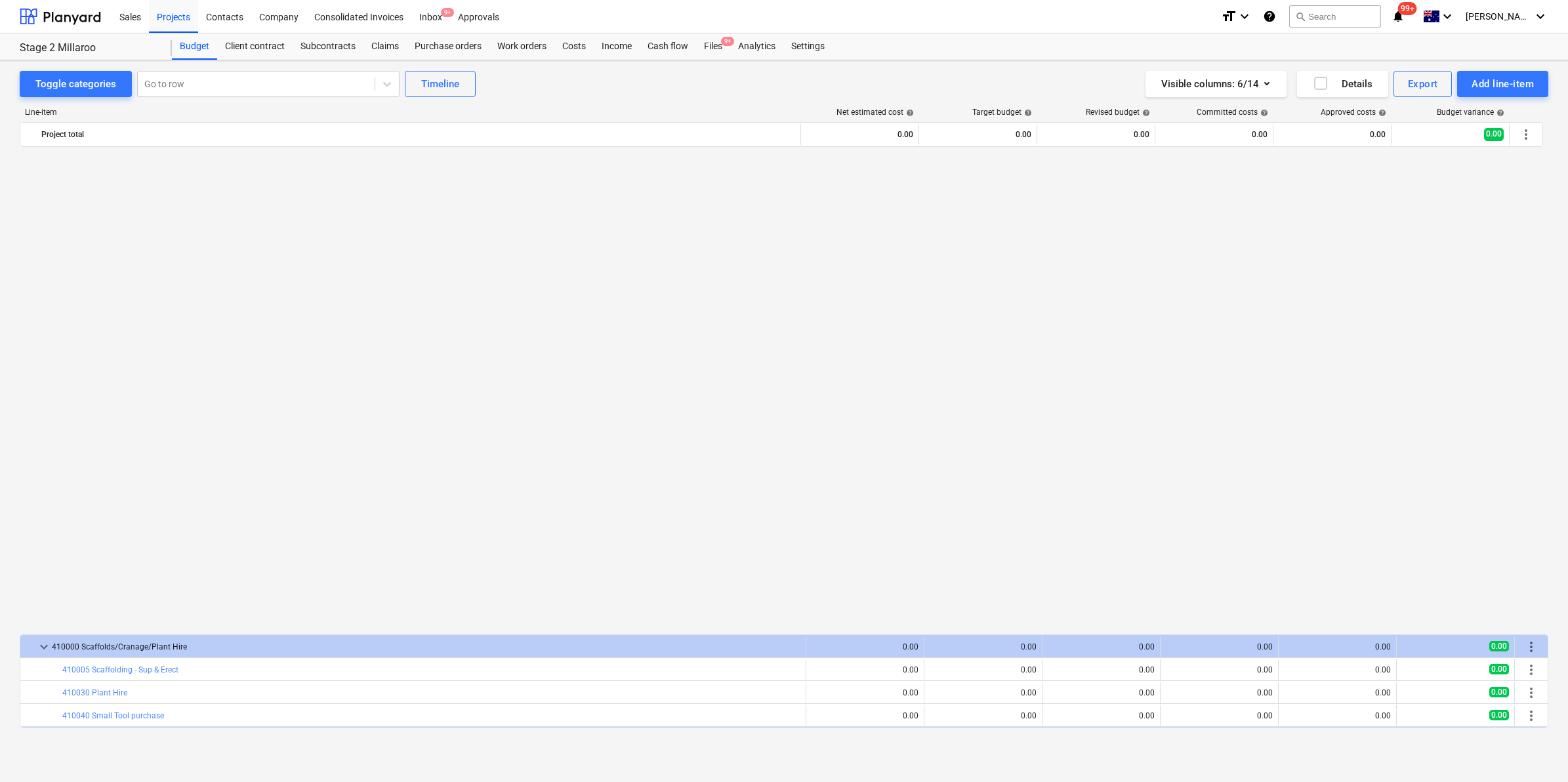
scroll to position [941, 0]
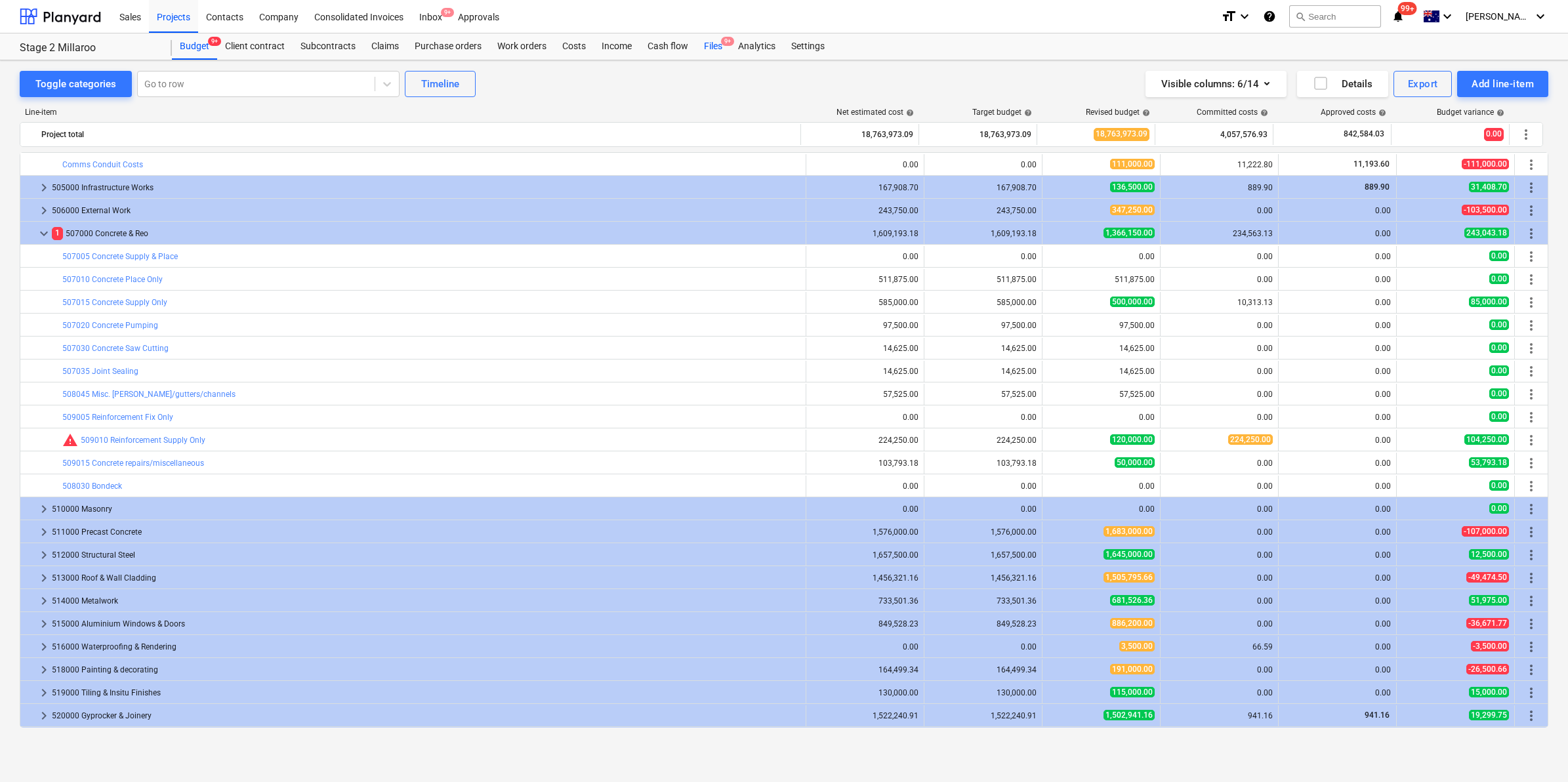
click at [715, 47] on div "Files 9+" at bounding box center [713, 47] width 34 height 26
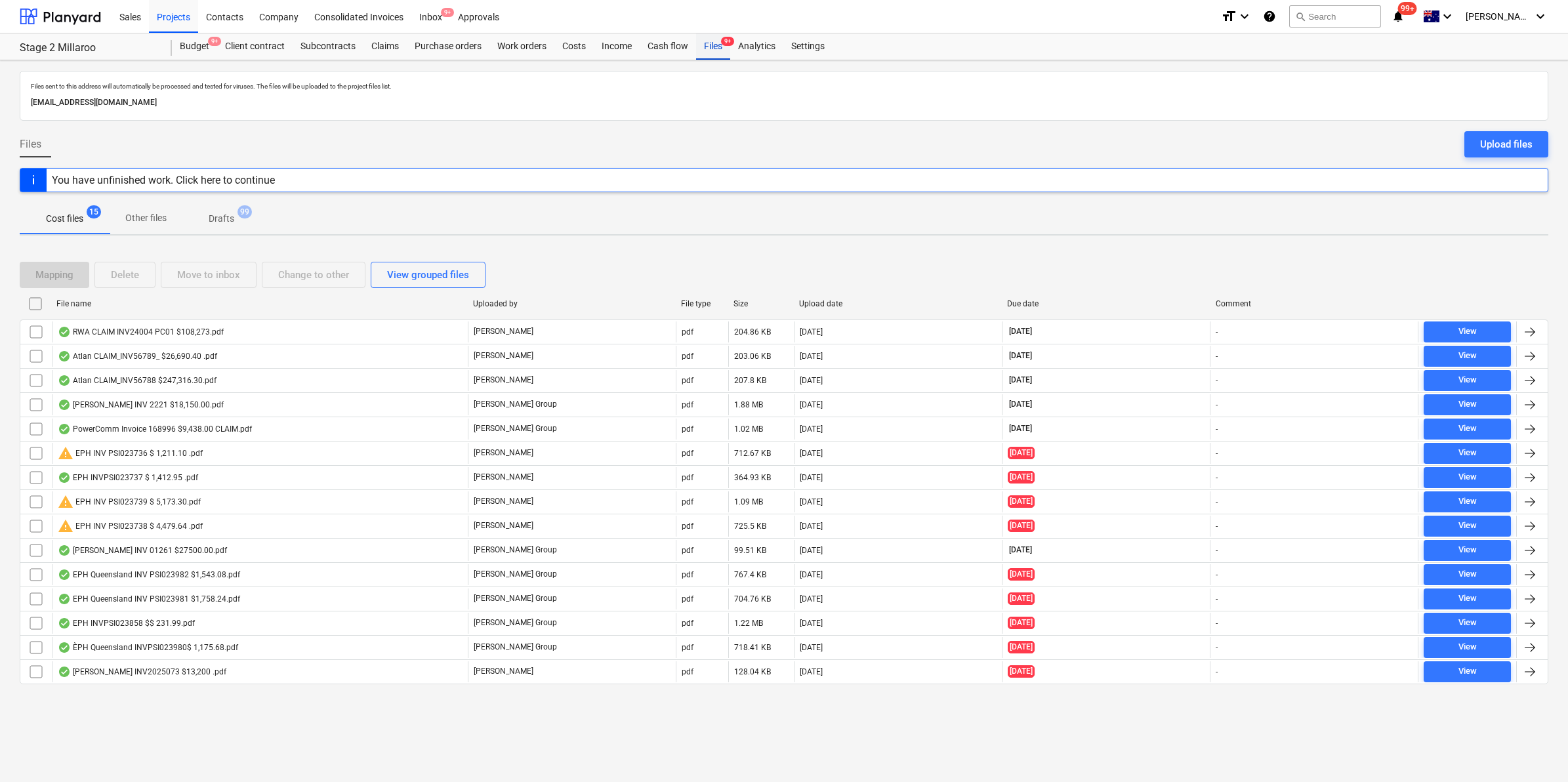
click at [718, 46] on div "Files 9+" at bounding box center [713, 47] width 34 height 26
